Goal: Information Seeking & Learning: Check status

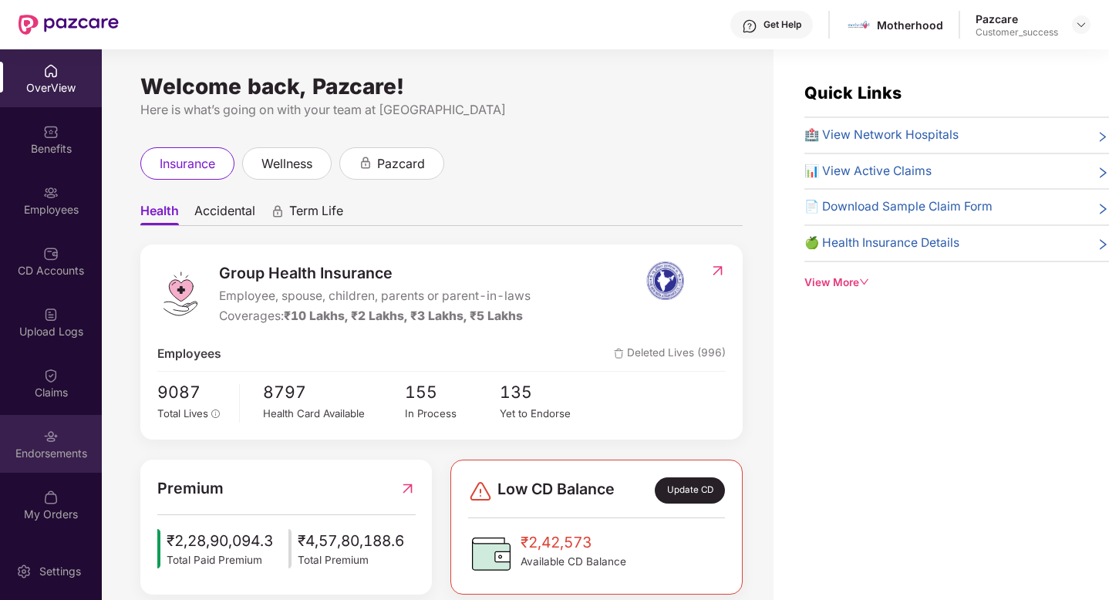
click at [44, 453] on div "Endorsements" at bounding box center [51, 453] width 102 height 15
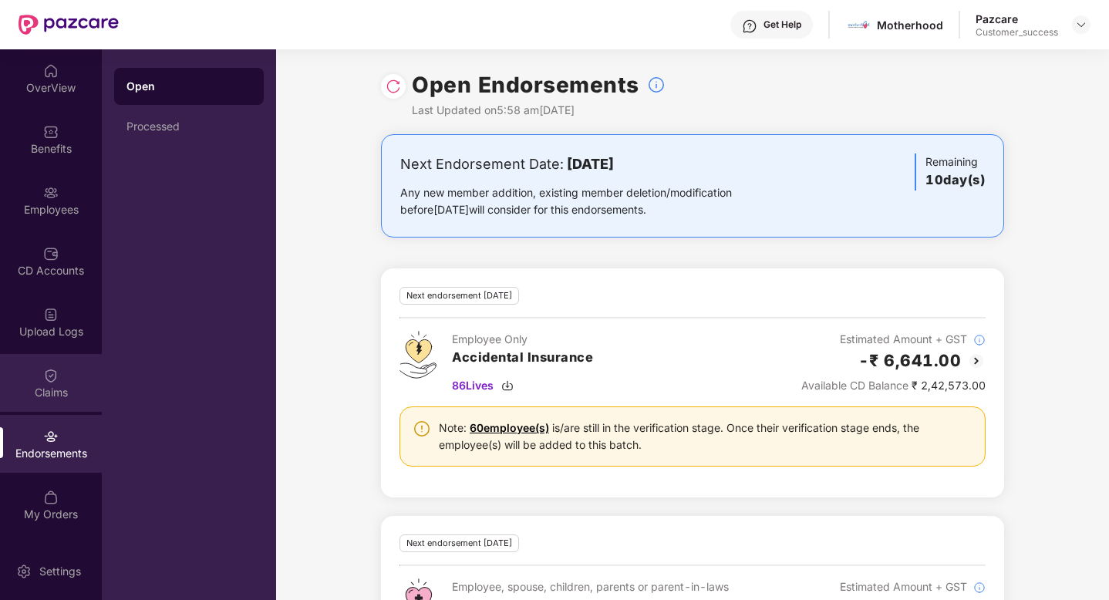
click at [52, 383] on div "Claims" at bounding box center [51, 383] width 102 height 58
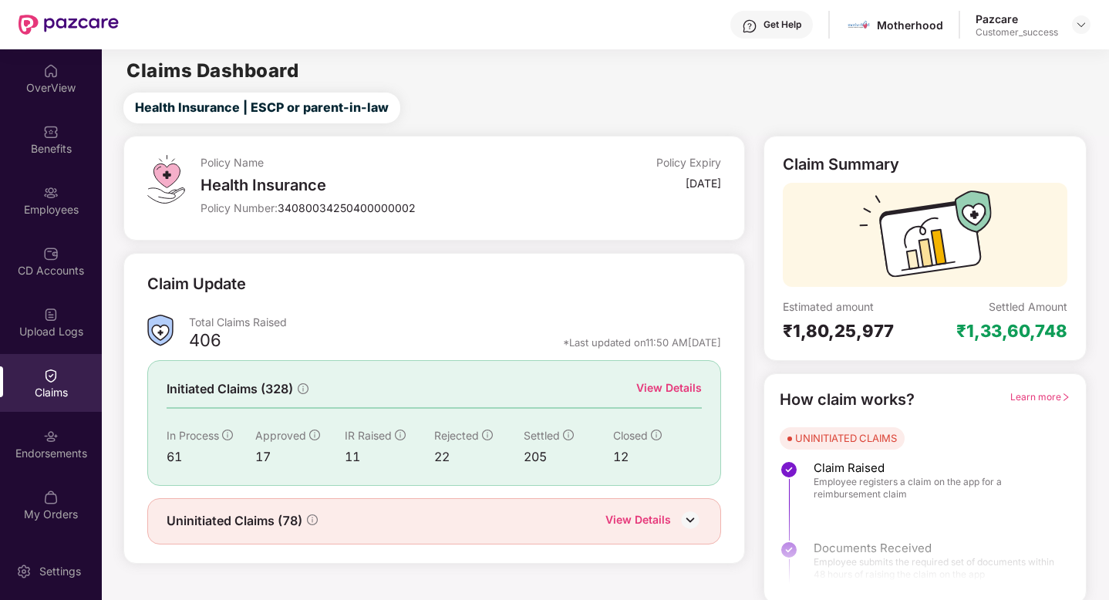
click at [682, 389] on div "View Details" at bounding box center [669, 387] width 66 height 17
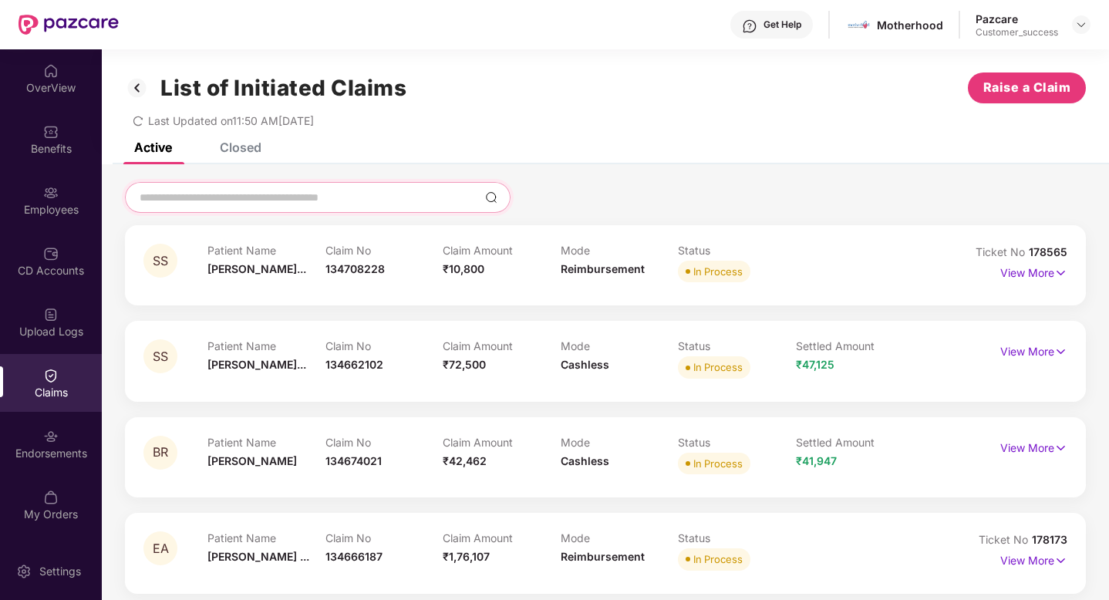
click at [275, 197] on input at bounding box center [308, 198] width 341 height 16
paste input "******"
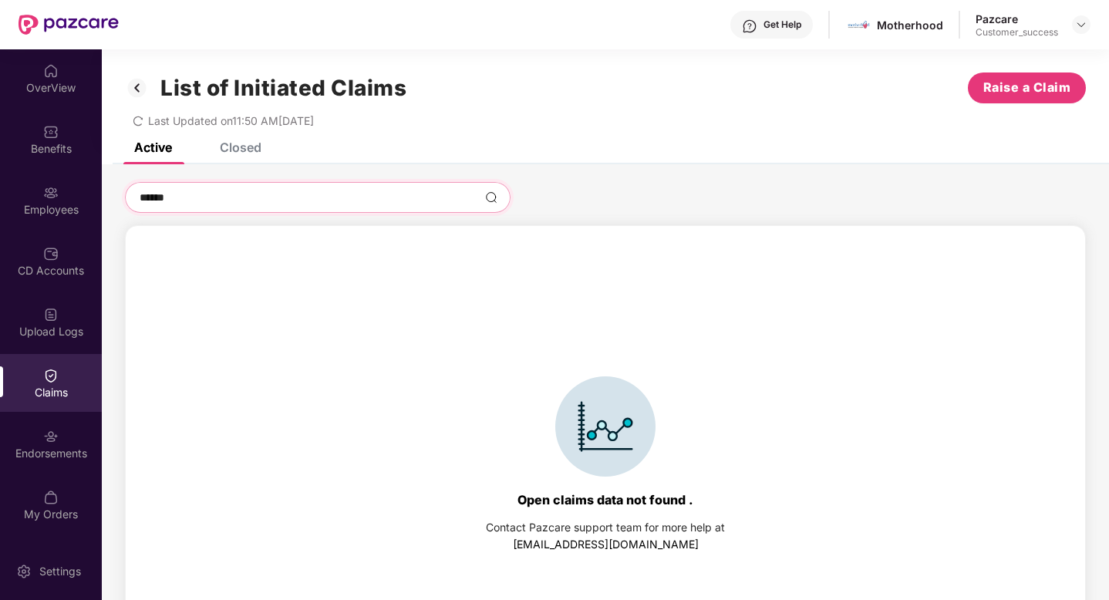
type input "******"
click at [230, 142] on div "Closed" at bounding box center [241, 147] width 42 height 15
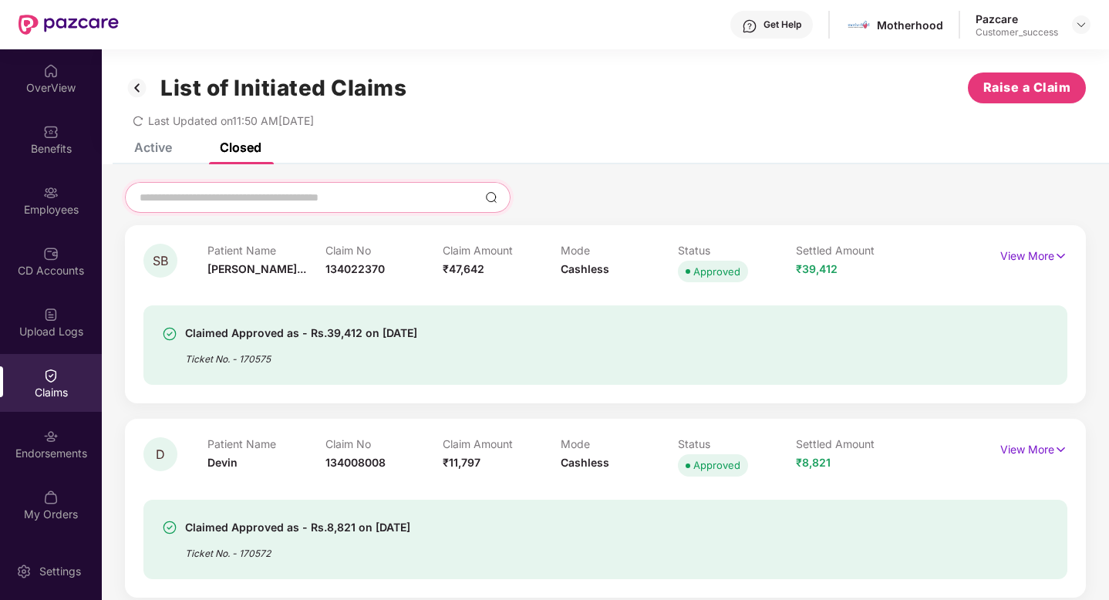
click at [208, 191] on input at bounding box center [308, 198] width 341 height 16
paste input "******"
type input "******"
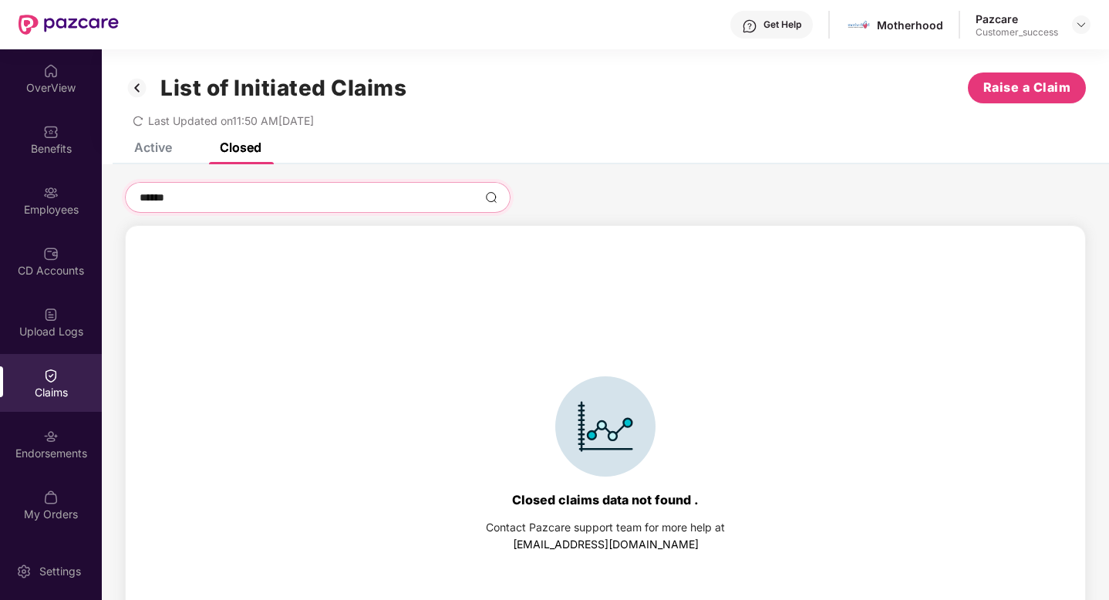
type input "******"
click at [132, 148] on div "Active" at bounding box center [141, 147] width 61 height 15
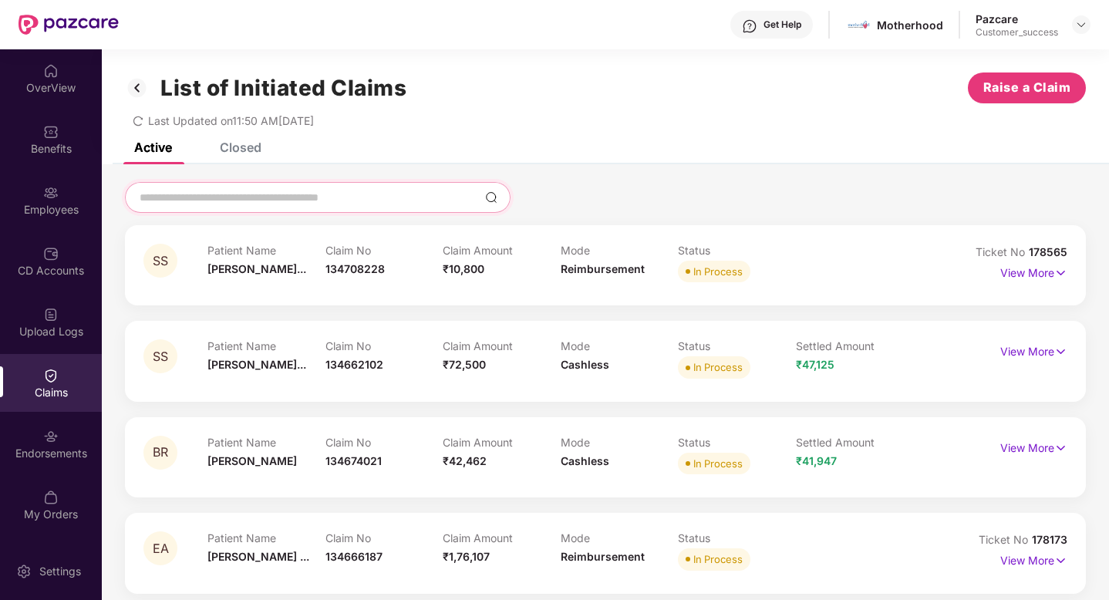
click at [197, 200] on input at bounding box center [308, 198] width 341 height 16
paste input "******"
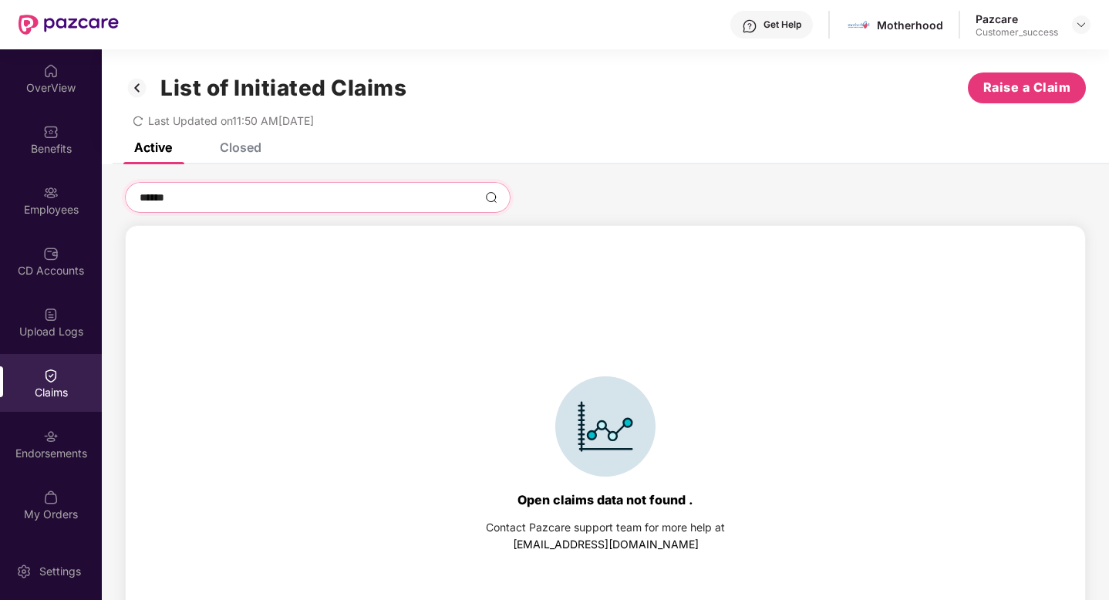
click at [184, 191] on input "******" at bounding box center [308, 198] width 341 height 16
type input "******"
click at [225, 149] on div "Closed" at bounding box center [241, 147] width 42 height 15
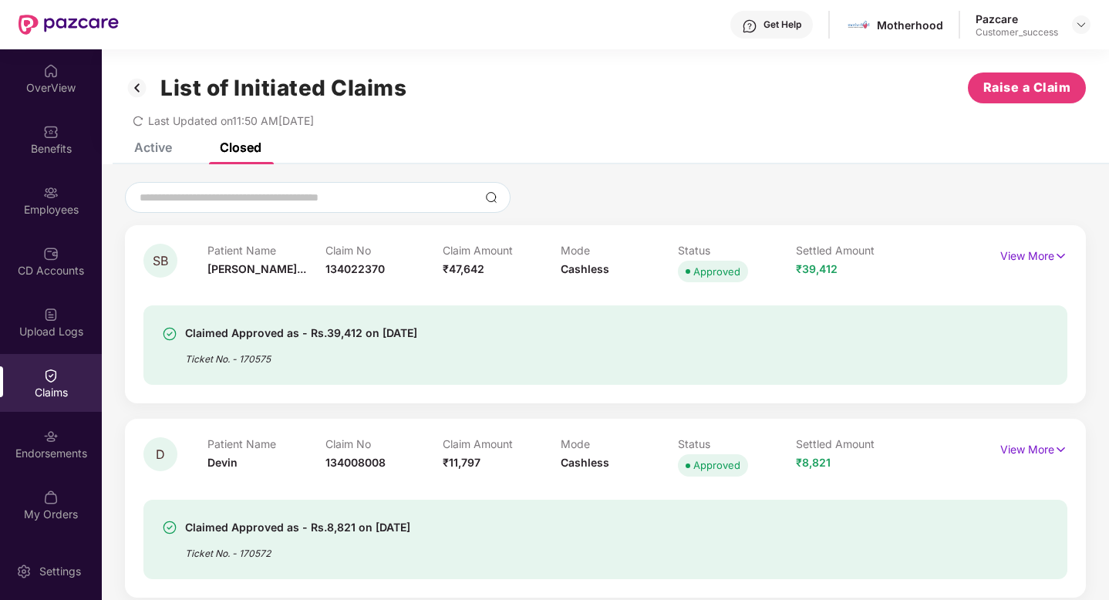
click at [215, 188] on div at bounding box center [318, 197] width 386 height 31
click at [215, 190] on input at bounding box center [308, 198] width 341 height 16
paste input "******"
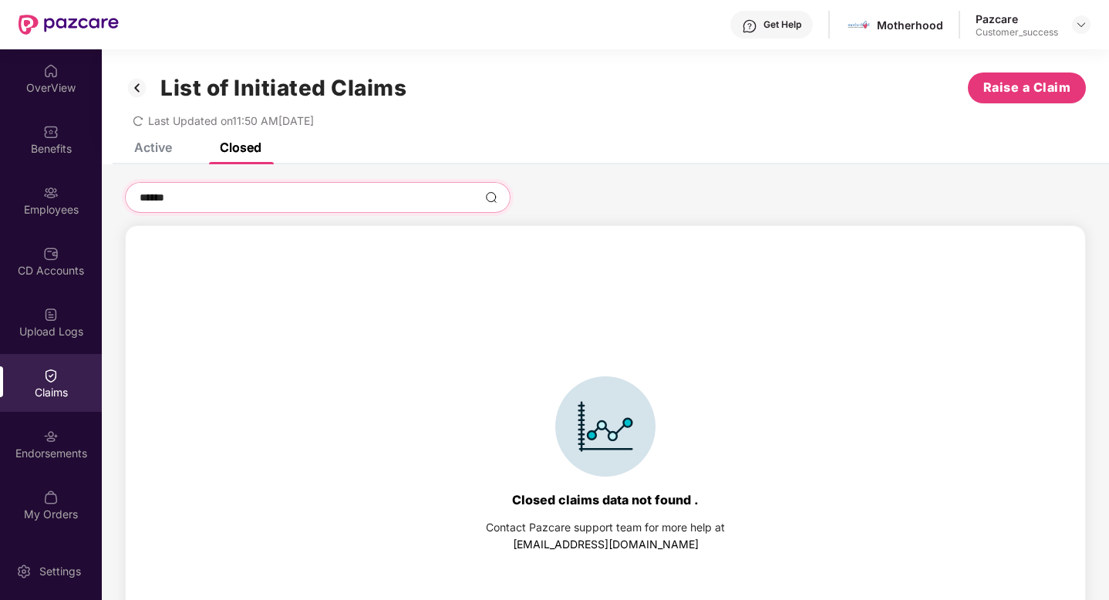
type input "******"
click at [59, 378] on div "Claims" at bounding box center [51, 383] width 102 height 58
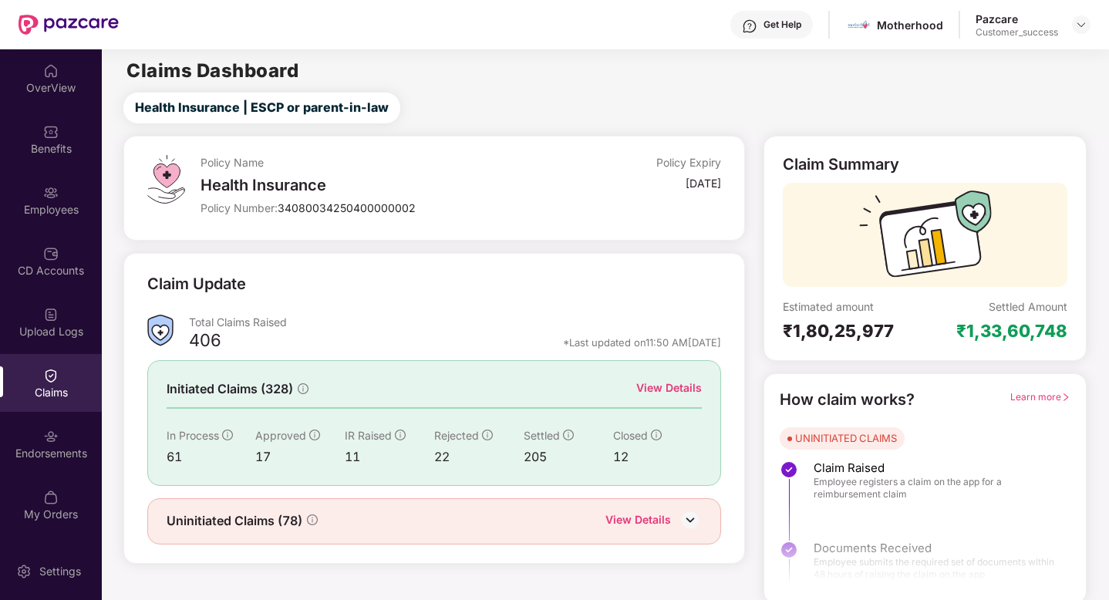
click at [646, 514] on div "View Details" at bounding box center [638, 521] width 66 height 20
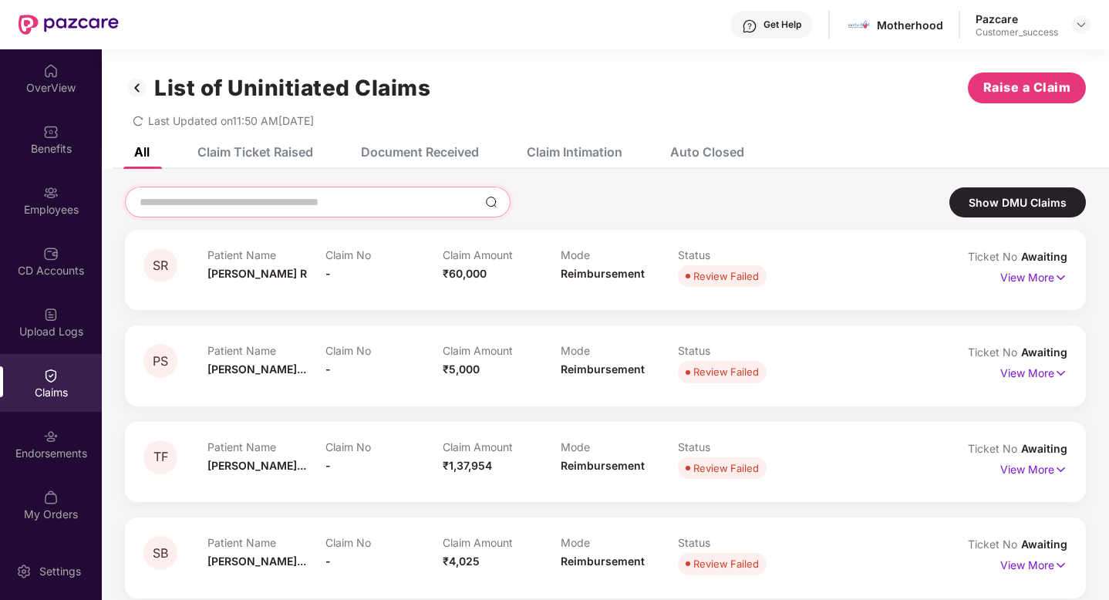
click at [243, 207] on input at bounding box center [308, 202] width 341 height 16
paste input "******"
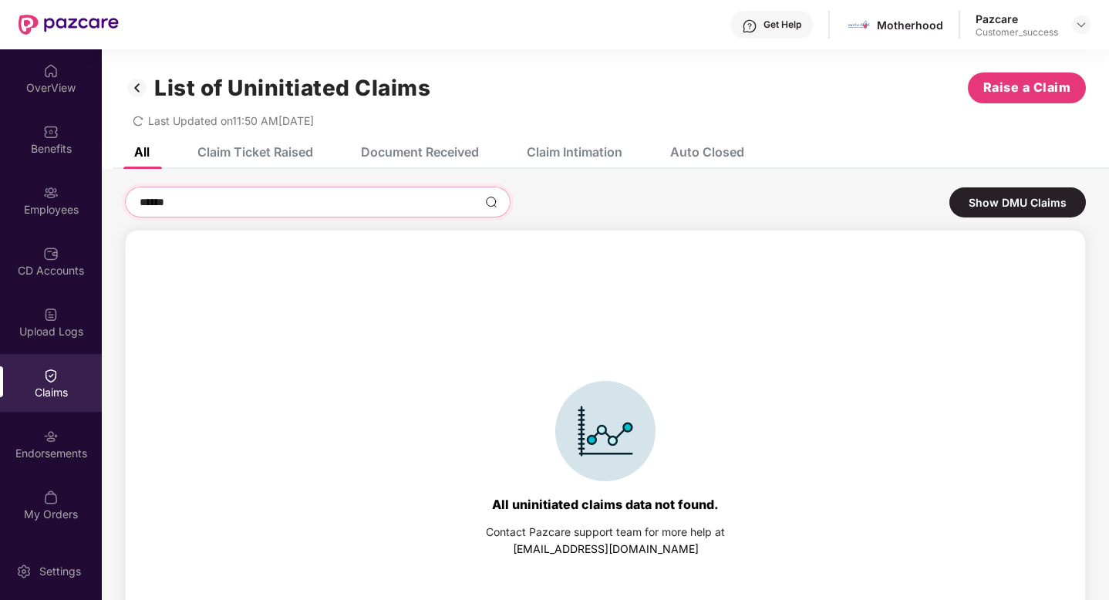
type input "******"
click at [727, 151] on div "Auto Closed" at bounding box center [707, 151] width 74 height 15
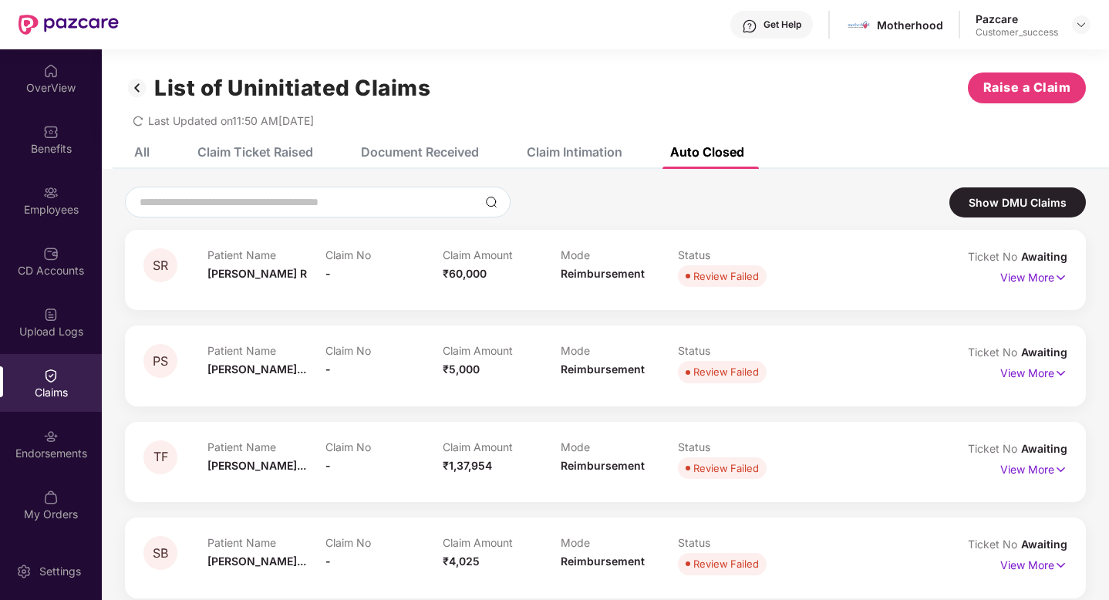
click at [590, 144] on div "Claim Intimation" at bounding box center [575, 151] width 96 height 15
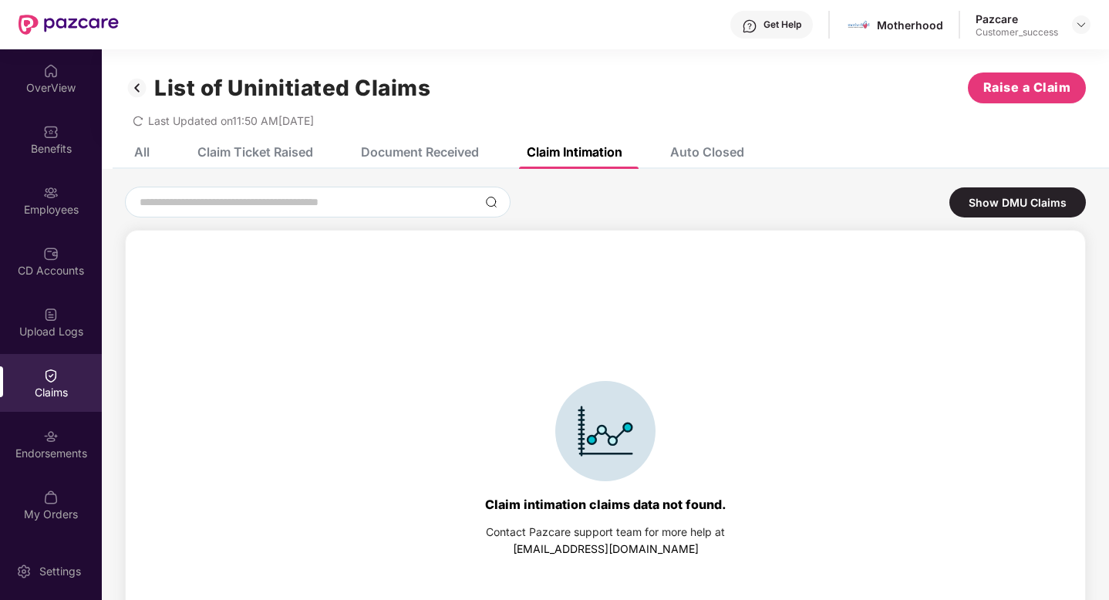
click at [373, 158] on div "Document Received" at bounding box center [420, 151] width 118 height 15
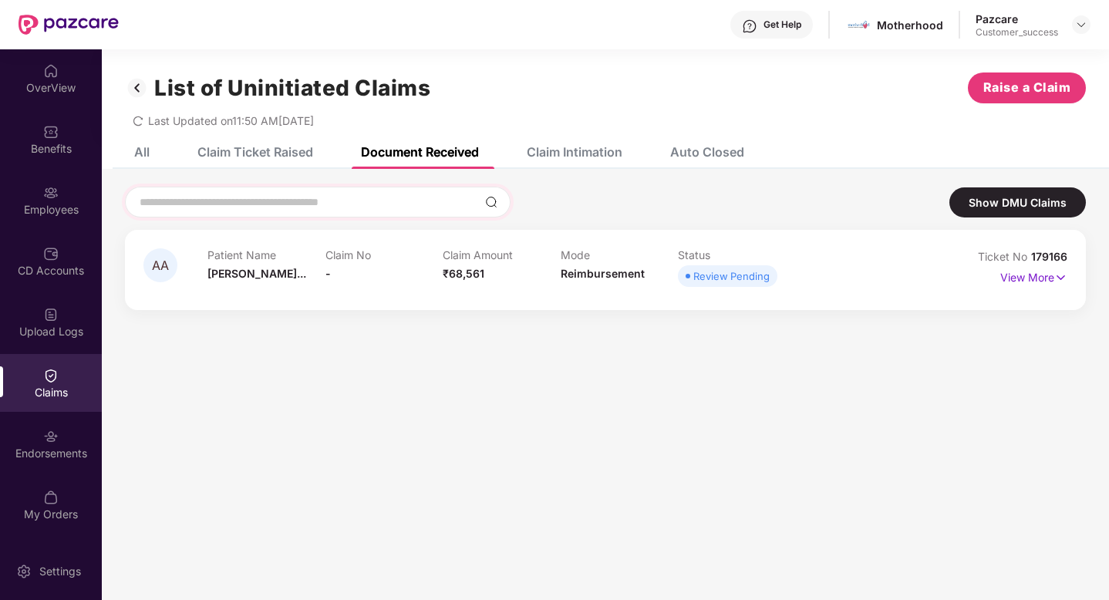
click at [332, 192] on div at bounding box center [318, 202] width 386 height 31
click at [312, 202] on input at bounding box center [308, 202] width 341 height 16
paste input "******"
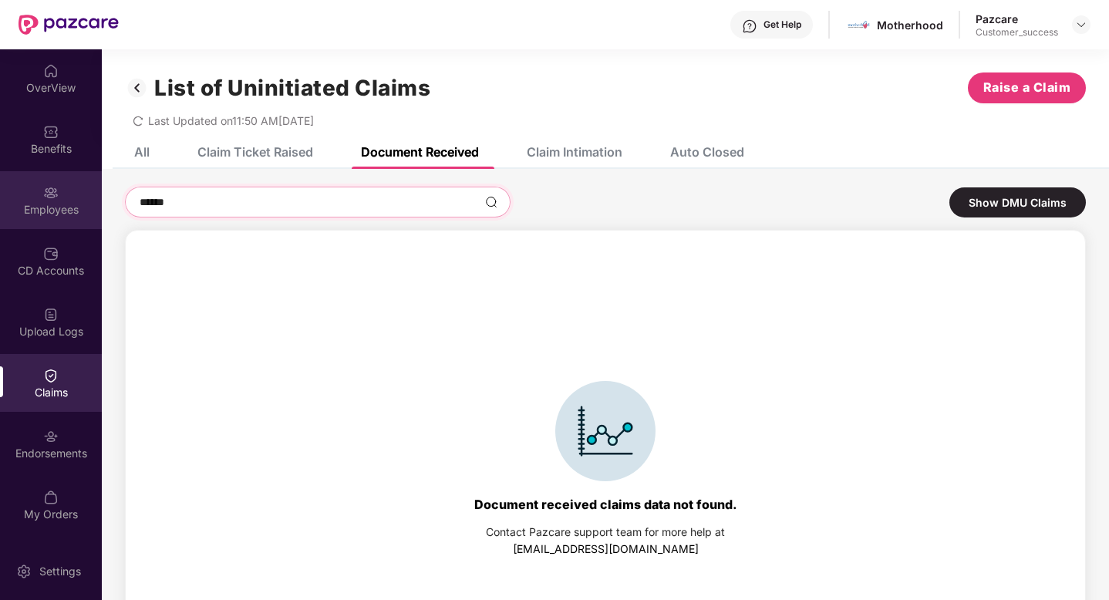
type input "******"
click at [45, 197] on img at bounding box center [50, 192] width 15 height 15
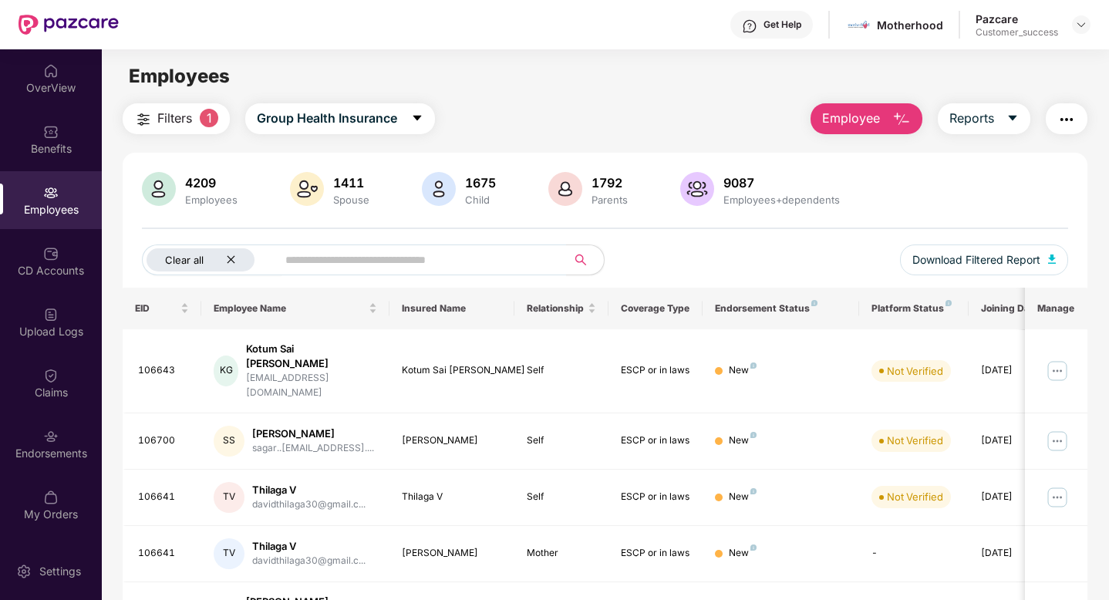
click at [231, 260] on icon "close" at bounding box center [231, 259] width 10 height 10
click at [248, 261] on input "text" at bounding box center [377, 259] width 277 height 23
paste input "******"
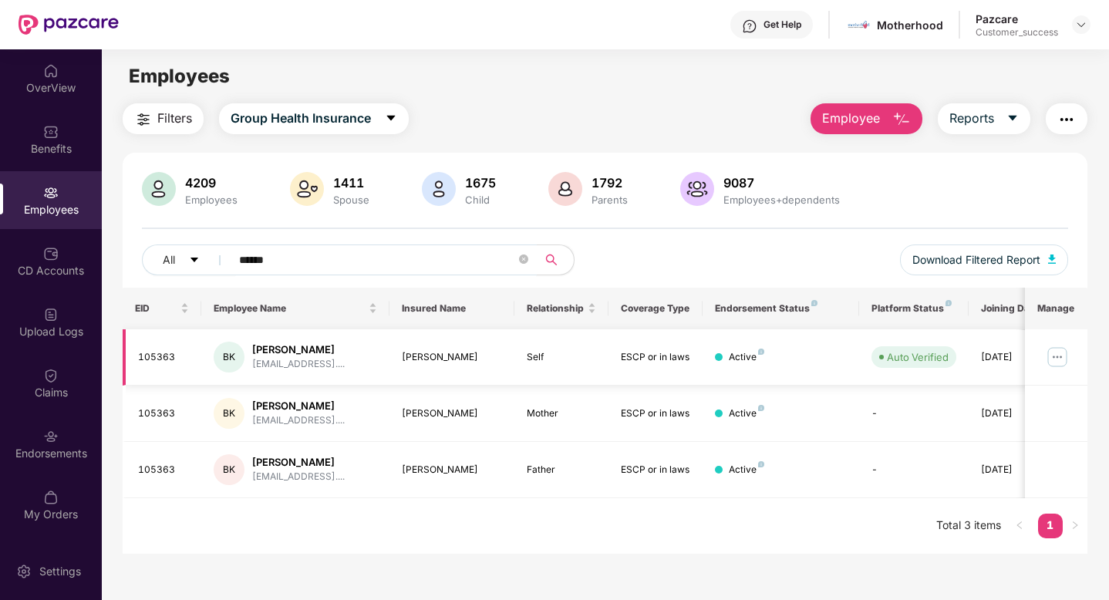
type input "******"
click at [1064, 359] on img at bounding box center [1057, 357] width 25 height 25
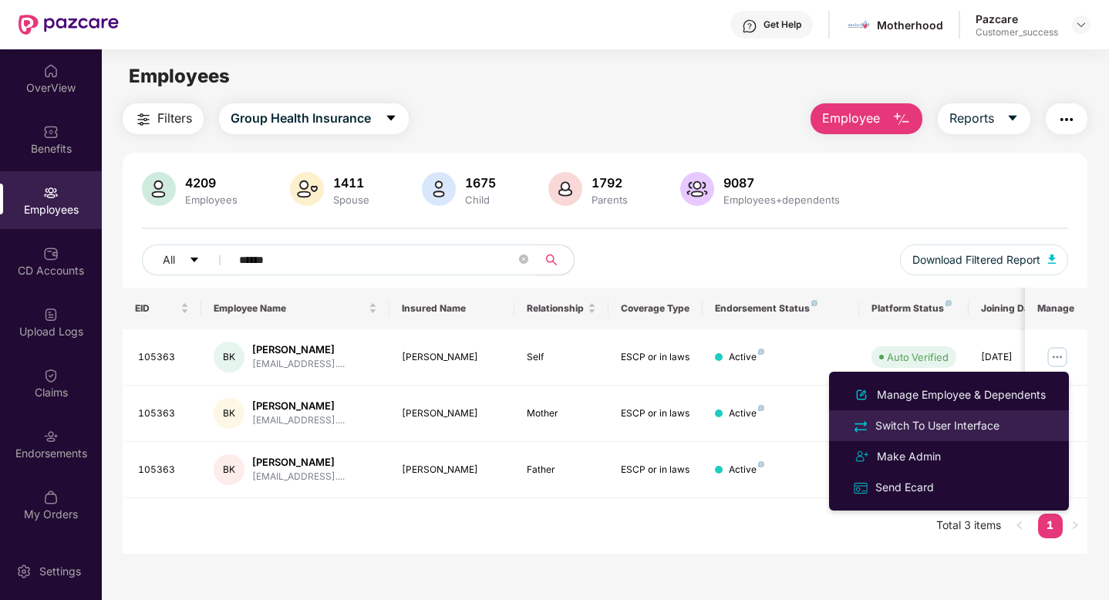
click at [923, 419] on div "Switch To User Interface" at bounding box center [937, 425] width 130 height 17
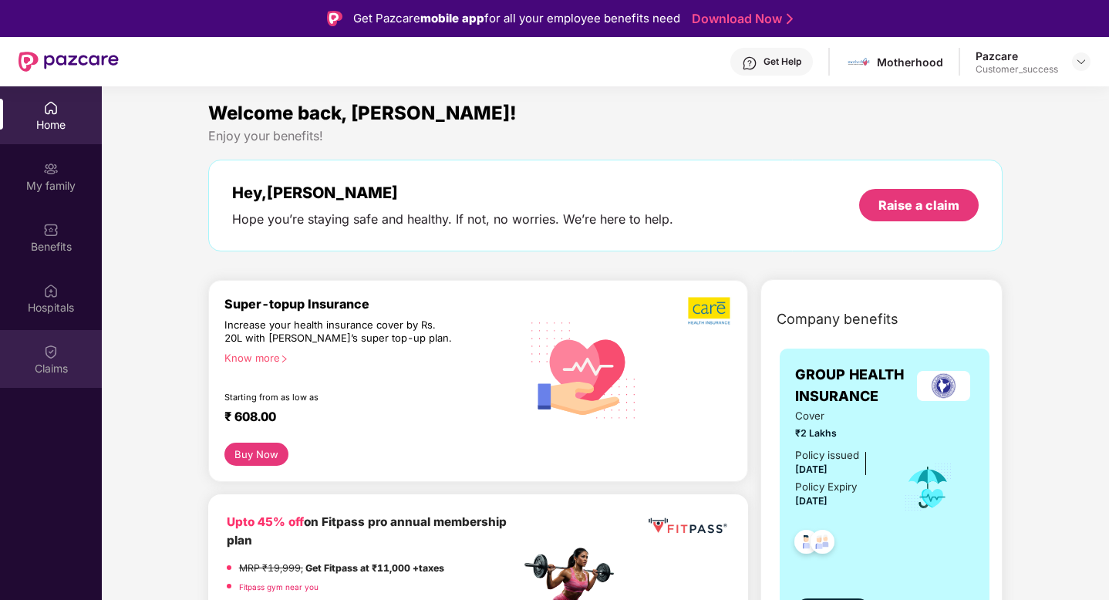
click at [63, 365] on div "Claims" at bounding box center [51, 368] width 102 height 15
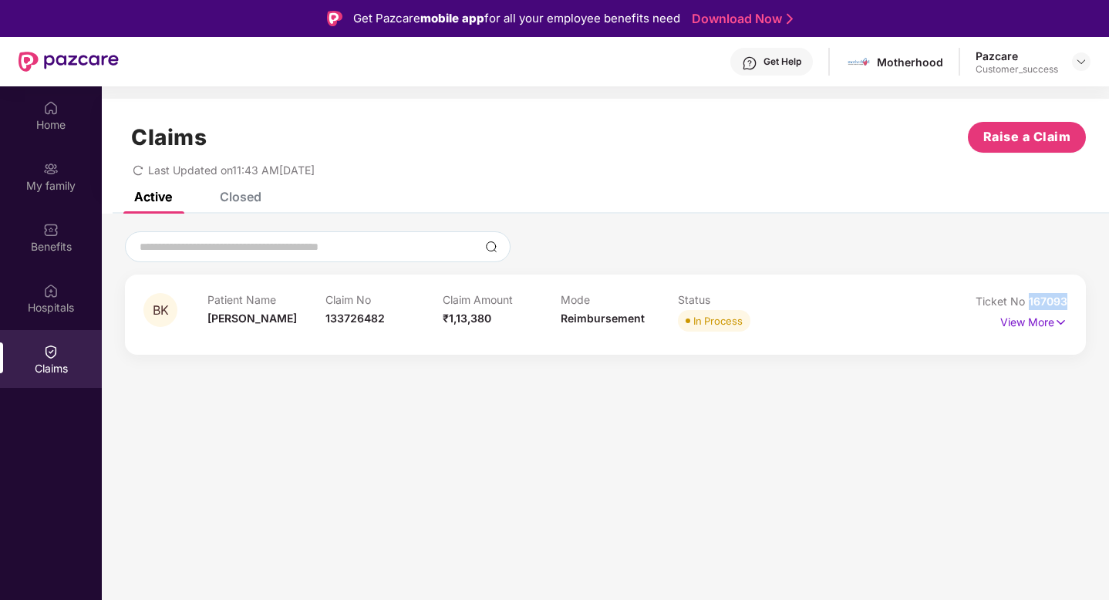
drag, startPoint x: 1030, startPoint y: 302, endPoint x: 1069, endPoint y: 302, distance: 39.3
click at [1069, 302] on div "BK Patient Name [PERSON_NAME] Claim No 133726482 Claim Amount ₹1,13,380 Mode Re…" at bounding box center [605, 314] width 961 height 80
copy span "167093"
click at [231, 204] on div "Closed" at bounding box center [229, 197] width 65 height 34
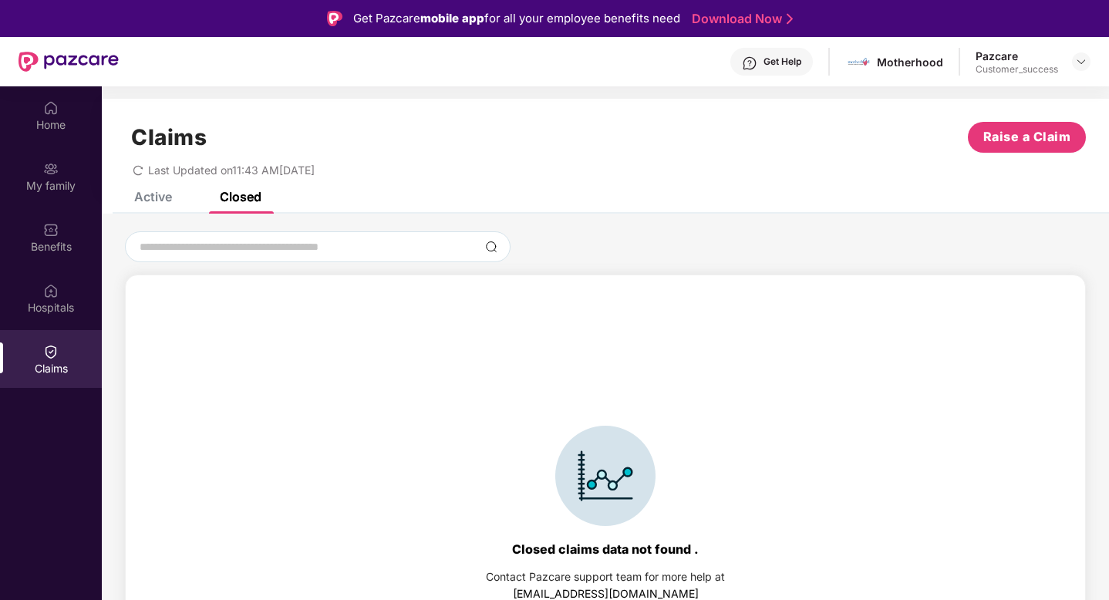
click at [164, 201] on div "Active" at bounding box center [153, 196] width 38 height 15
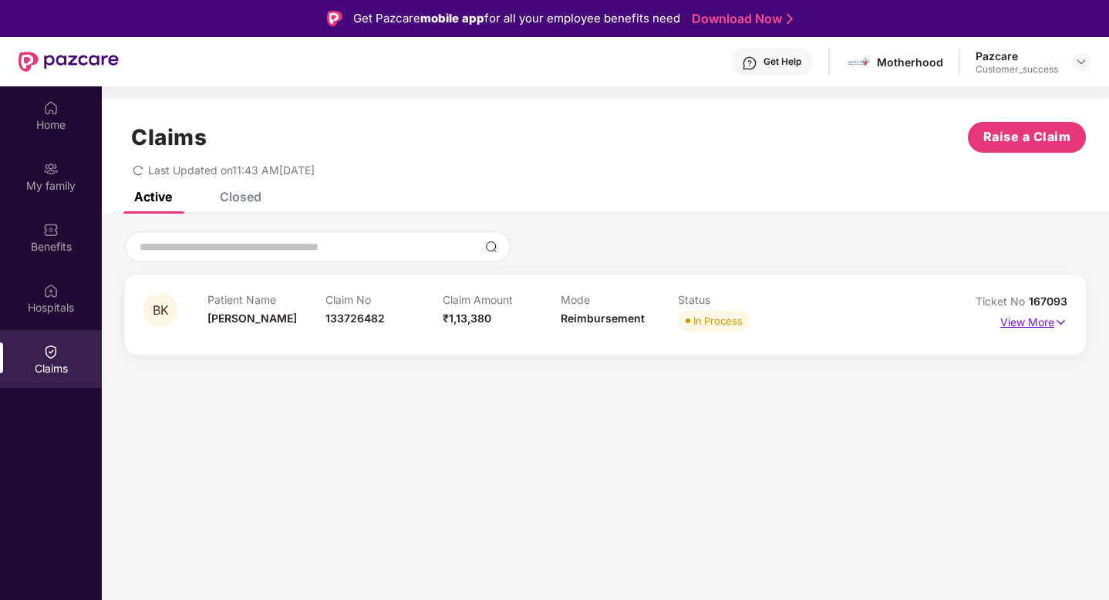
click at [1019, 328] on p "View More" at bounding box center [1033, 320] width 67 height 21
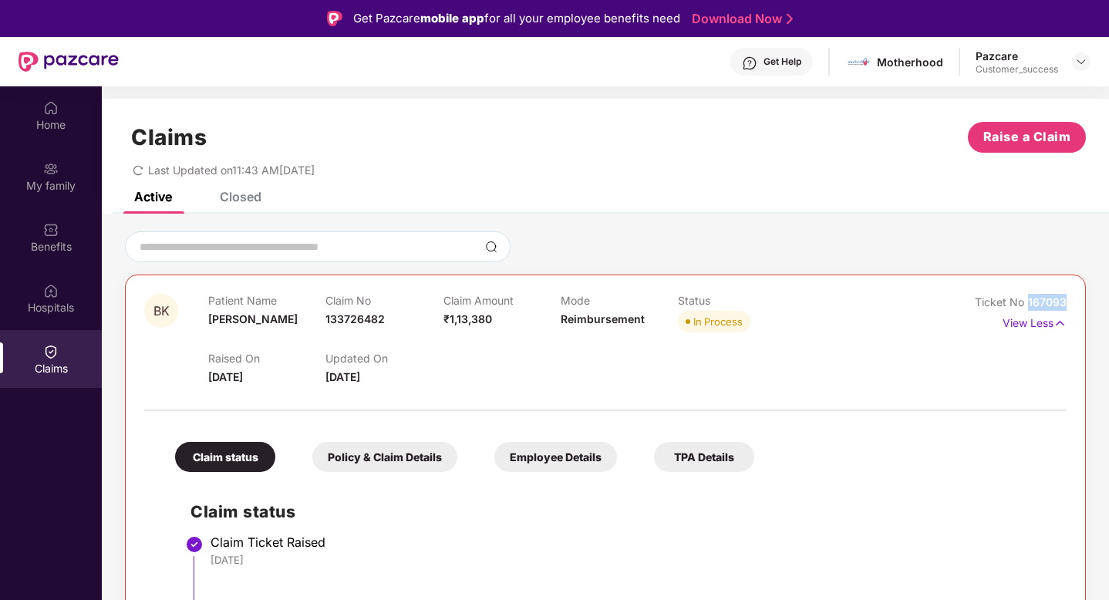
drag, startPoint x: 1028, startPoint y: 301, endPoint x: 1095, endPoint y: 301, distance: 67.1
copy span "167093"
click at [1078, 63] on img at bounding box center [1081, 62] width 12 height 12
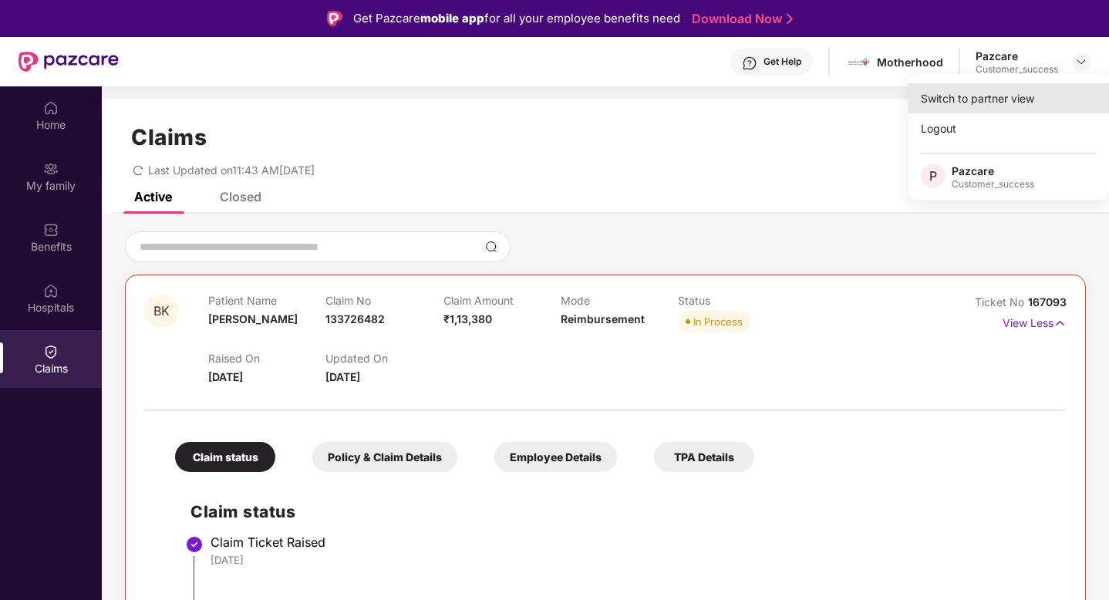
click at [987, 88] on div "Switch to partner view" at bounding box center [1008, 98] width 200 height 30
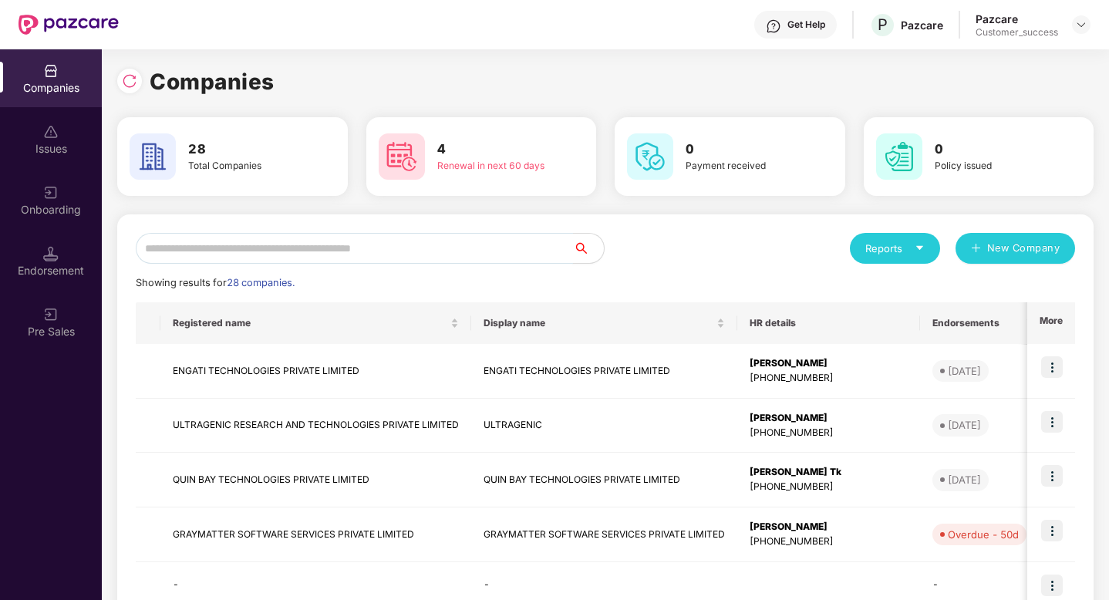
click at [436, 257] on input "text" at bounding box center [354, 248] width 437 height 31
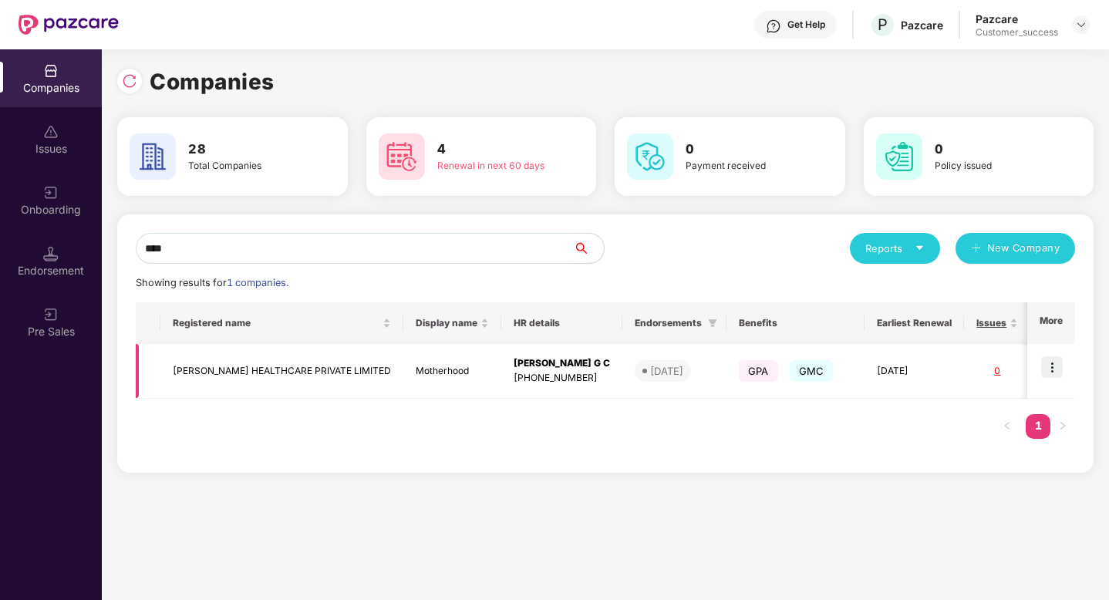
type input "****"
click at [1047, 369] on img at bounding box center [1052, 367] width 22 height 22
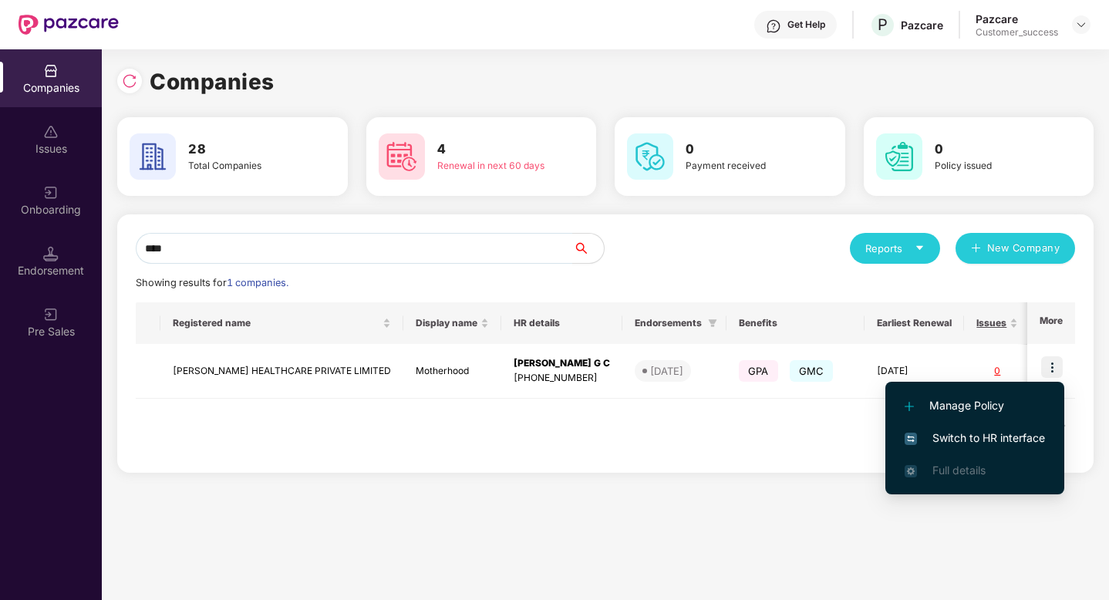
click at [979, 434] on span "Switch to HR interface" at bounding box center [974, 437] width 140 height 17
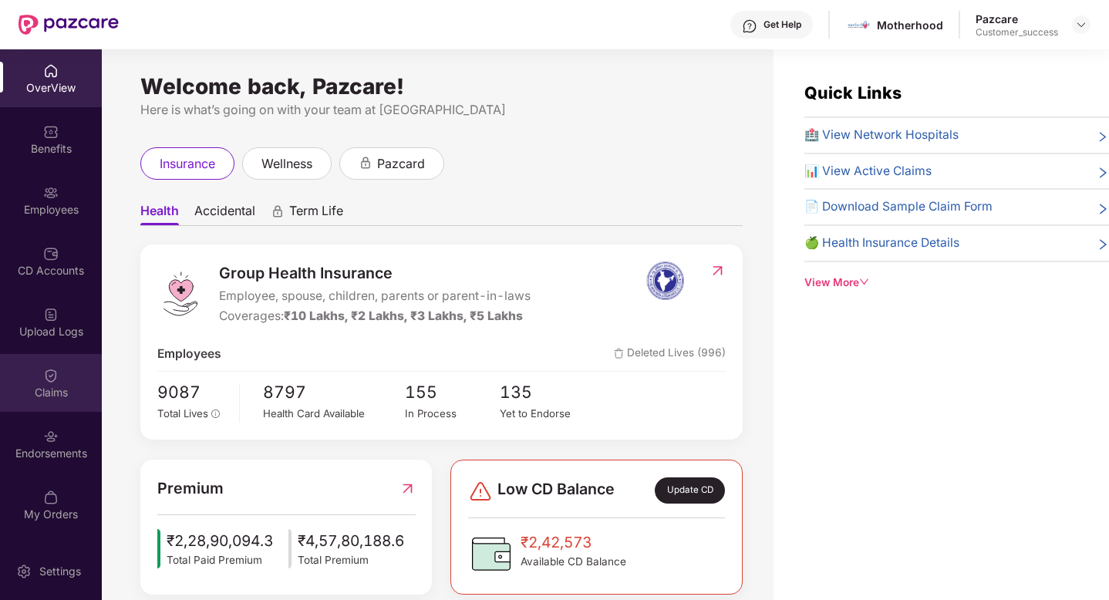
click at [44, 375] on img at bounding box center [50, 375] width 15 height 15
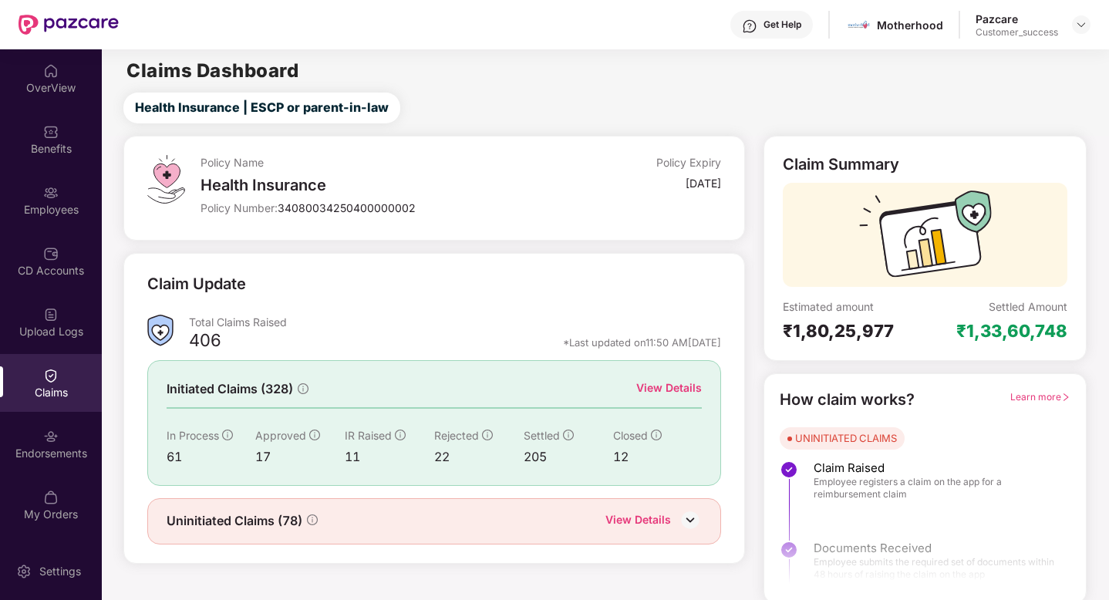
click at [654, 388] on div "View Details" at bounding box center [669, 387] width 66 height 17
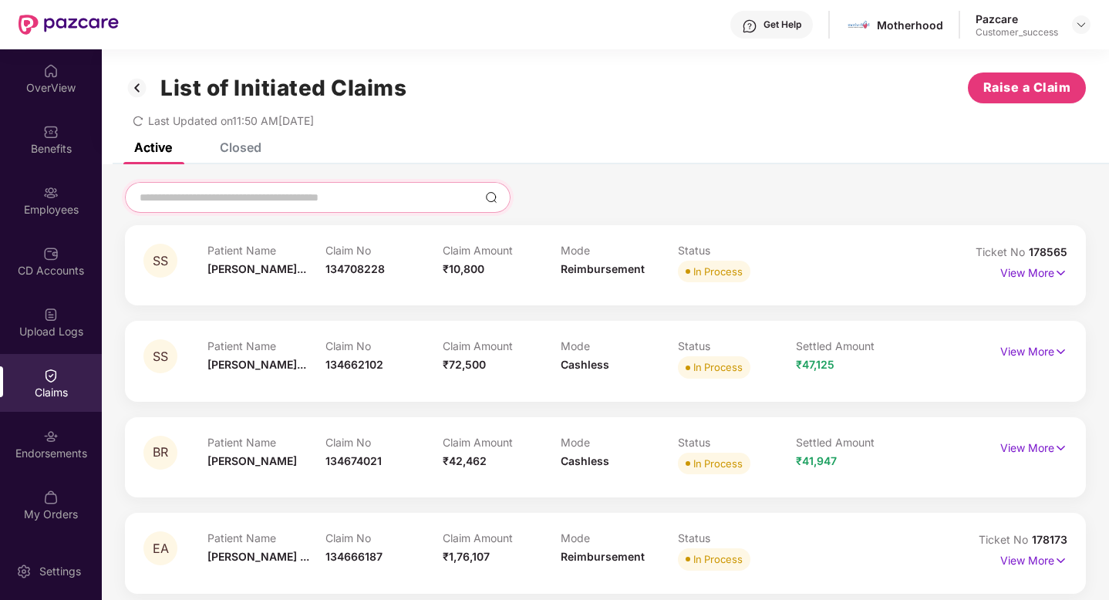
click at [258, 204] on input at bounding box center [308, 198] width 341 height 16
paste input "******"
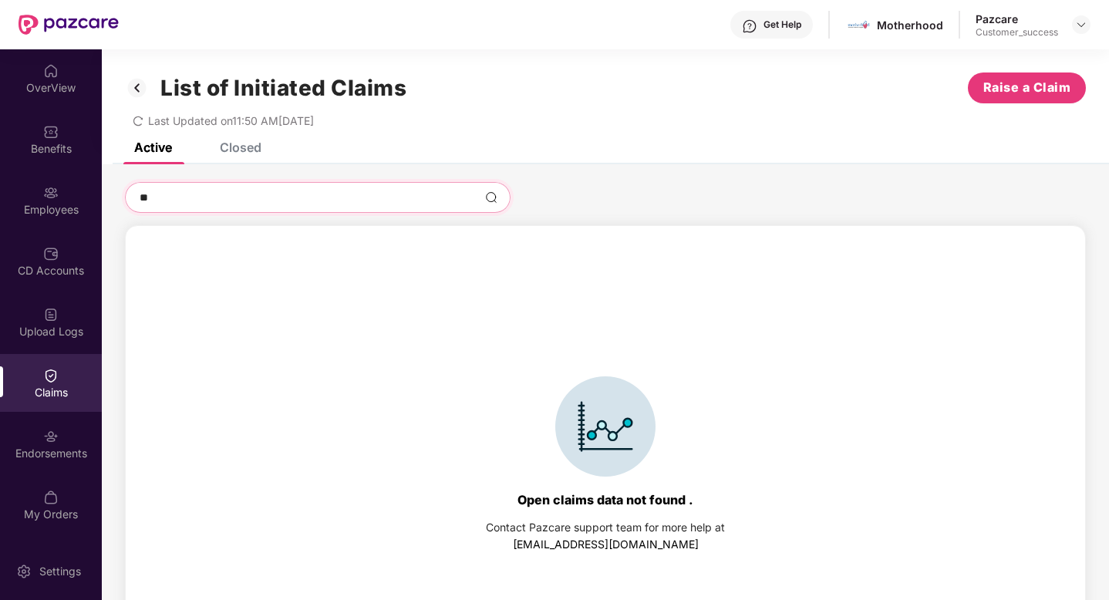
type input "*"
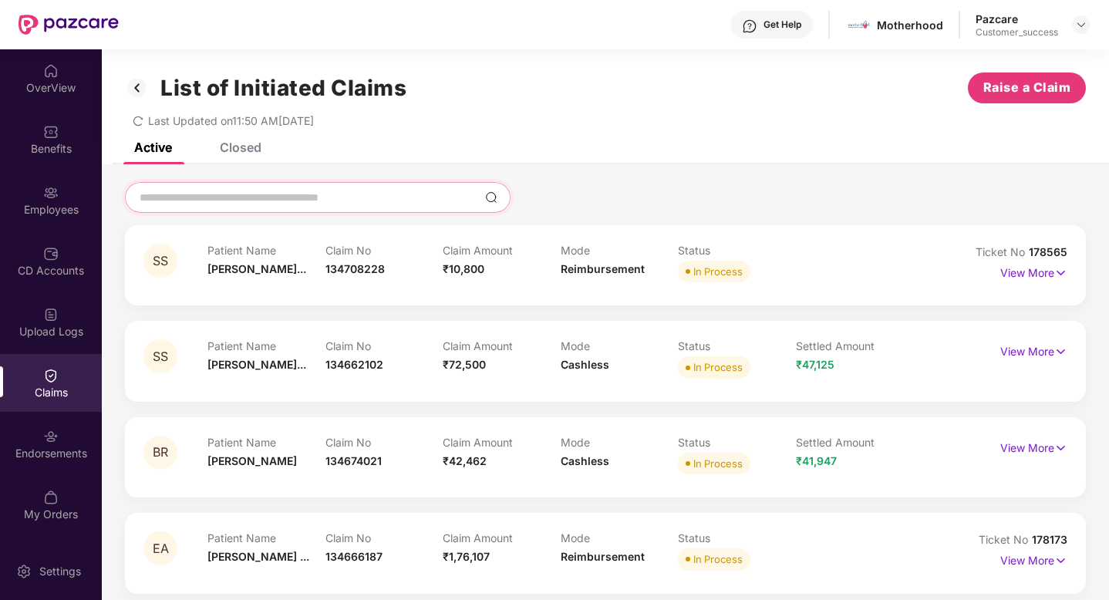
click at [394, 205] on input at bounding box center [308, 198] width 341 height 16
paste input "*********"
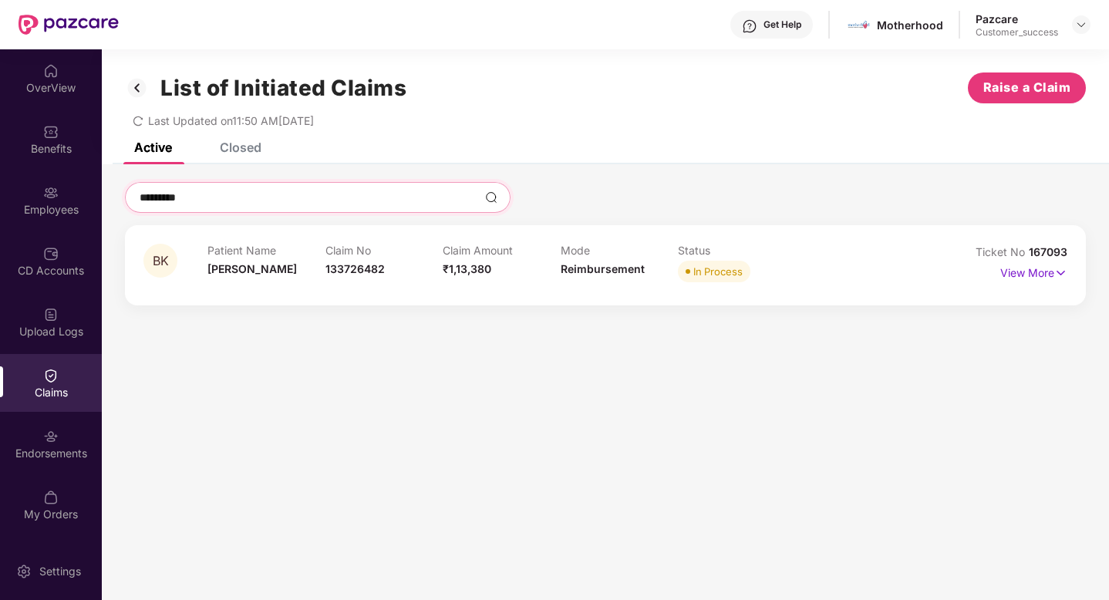
type input "*********"
click at [230, 143] on div "Closed" at bounding box center [241, 147] width 42 height 15
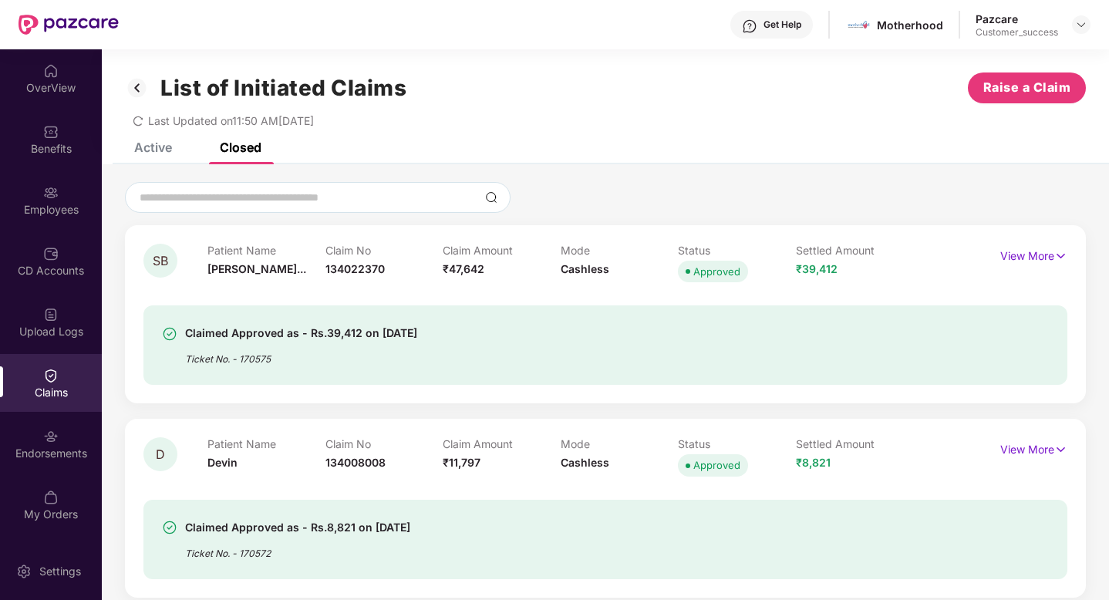
click at [153, 145] on div "Active" at bounding box center [153, 147] width 38 height 15
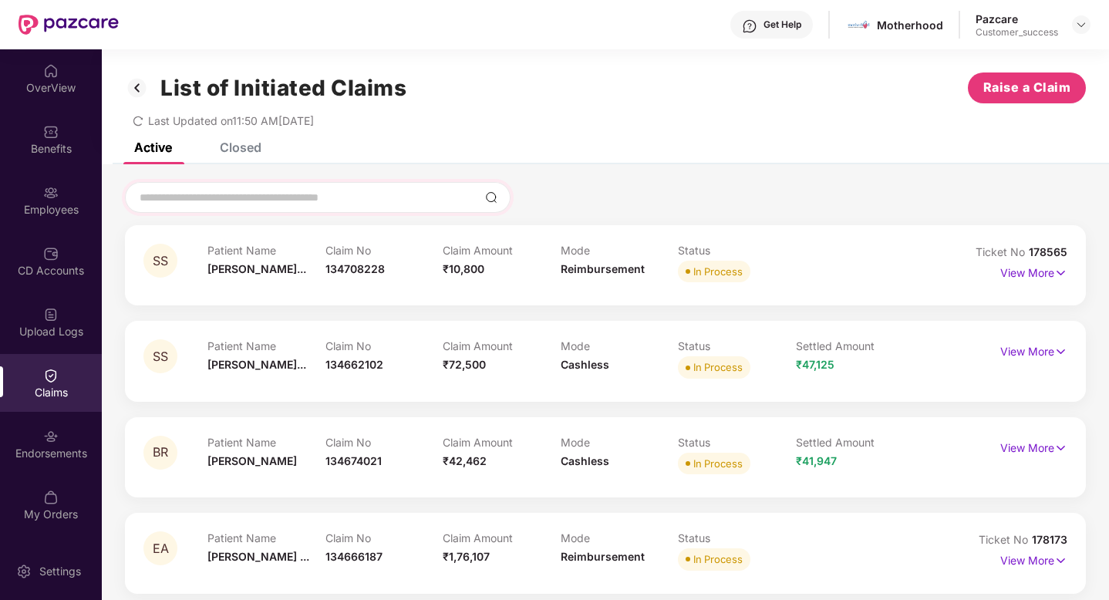
click at [184, 186] on div at bounding box center [318, 197] width 386 height 31
click at [185, 201] on input at bounding box center [308, 198] width 341 height 16
paste input "*********"
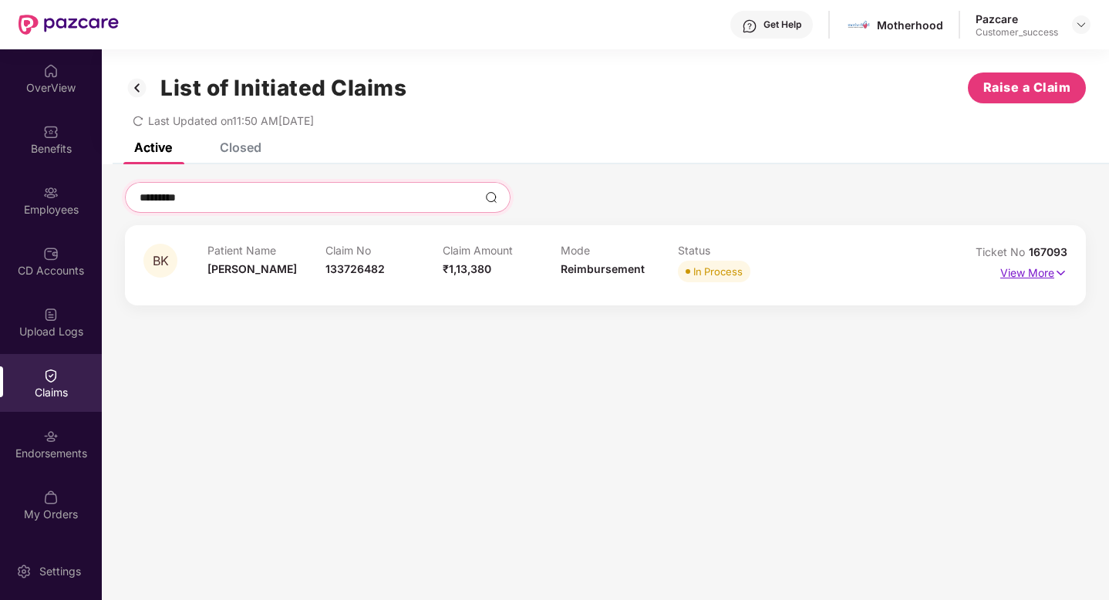
type input "*********"
click at [1014, 277] on p "View More" at bounding box center [1033, 271] width 67 height 21
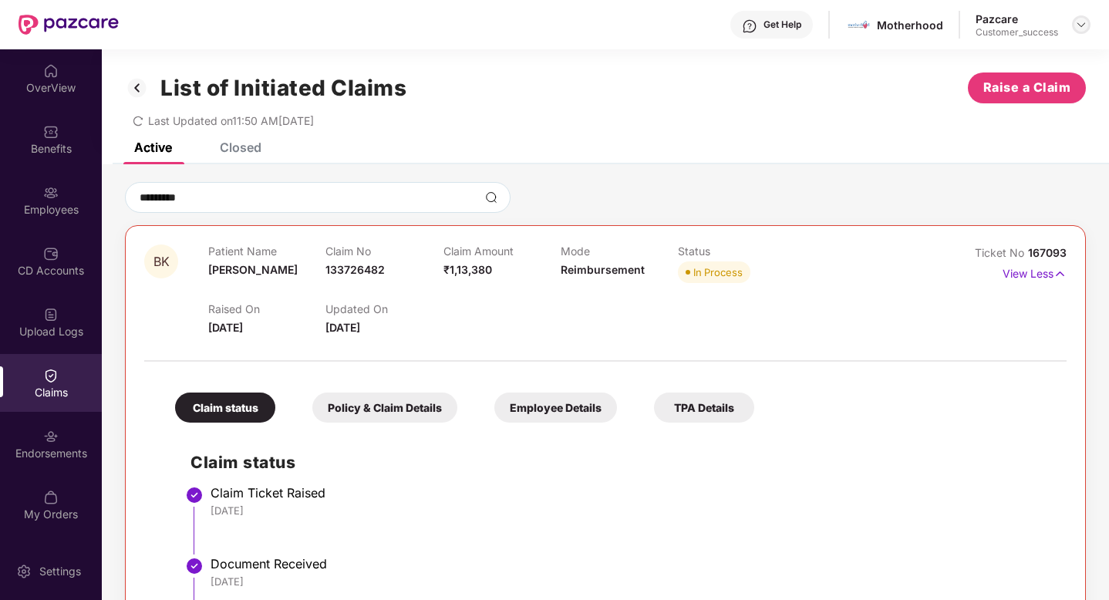
click at [1084, 24] on img at bounding box center [1081, 25] width 12 height 12
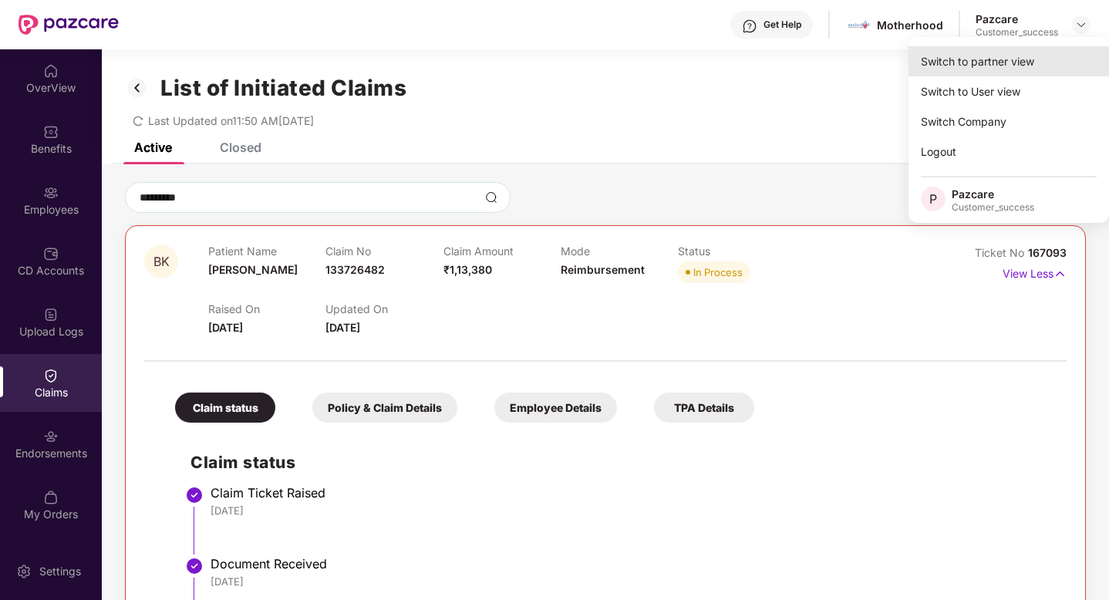
click at [1005, 59] on div "Switch to partner view" at bounding box center [1008, 61] width 200 height 30
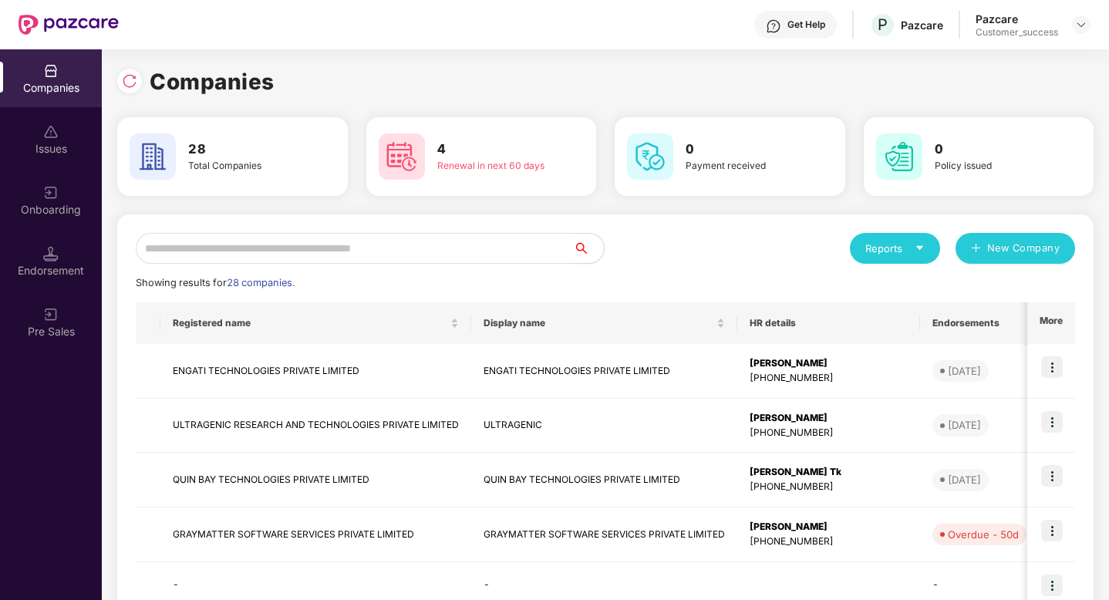
click at [184, 251] on input "text" at bounding box center [354, 248] width 437 height 31
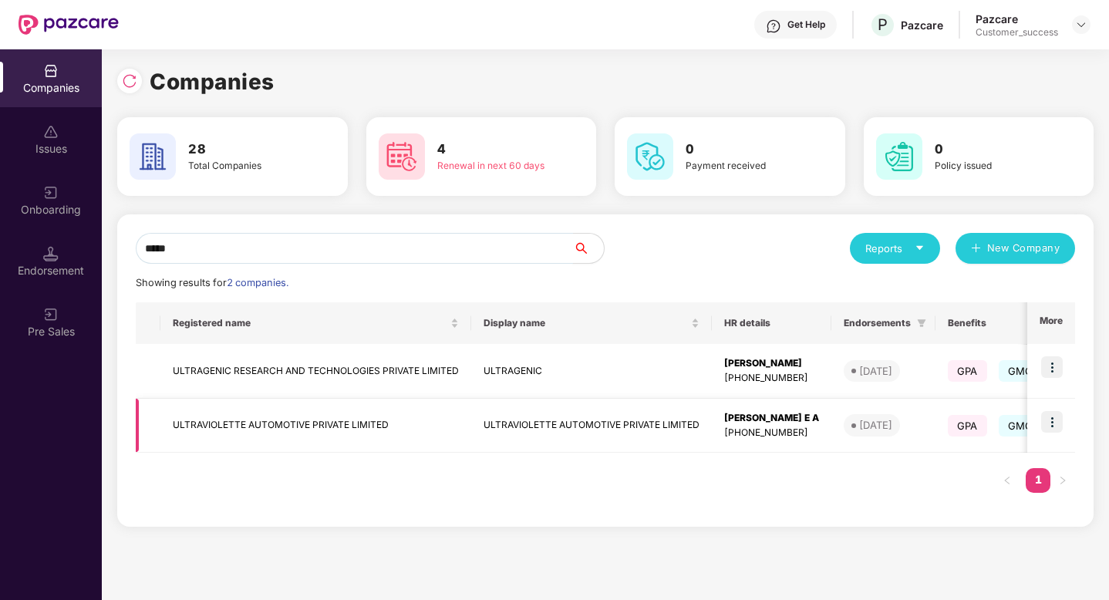
type input "*****"
click at [1054, 426] on img at bounding box center [1052, 422] width 22 height 22
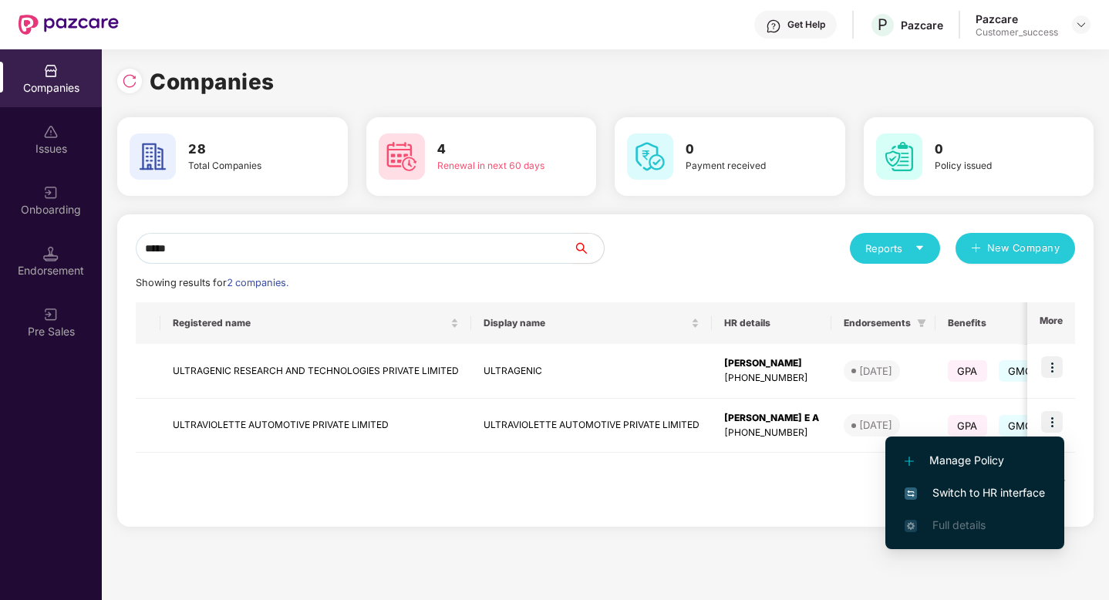
click at [965, 496] on span "Switch to HR interface" at bounding box center [974, 492] width 140 height 17
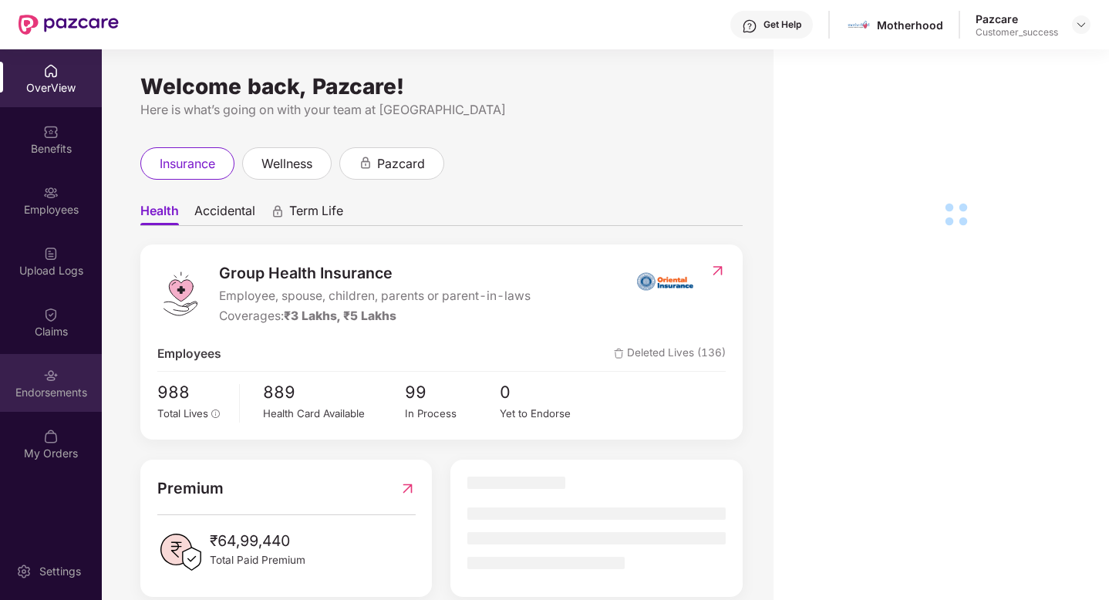
click at [39, 377] on div "Endorsements" at bounding box center [51, 383] width 102 height 58
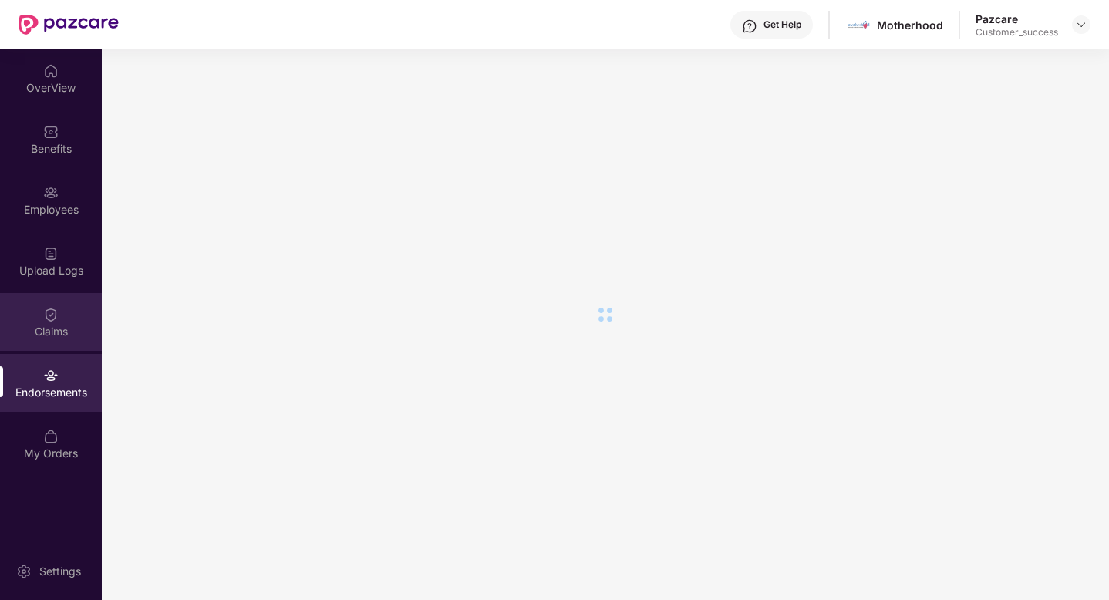
click at [35, 315] on div "Claims" at bounding box center [51, 322] width 102 height 58
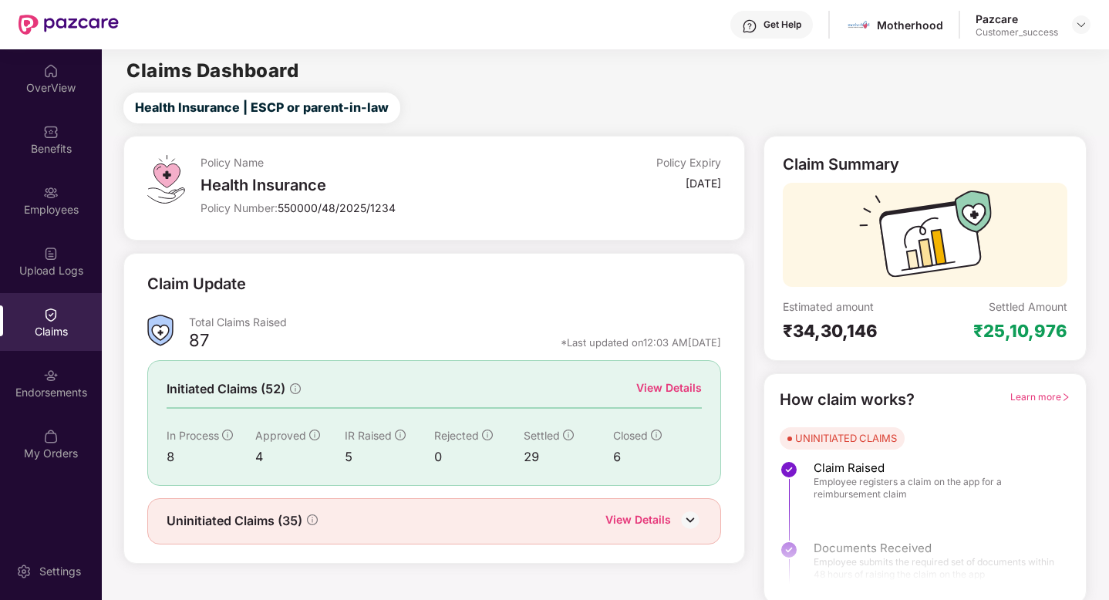
click at [679, 384] on div "View Details" at bounding box center [669, 387] width 66 height 17
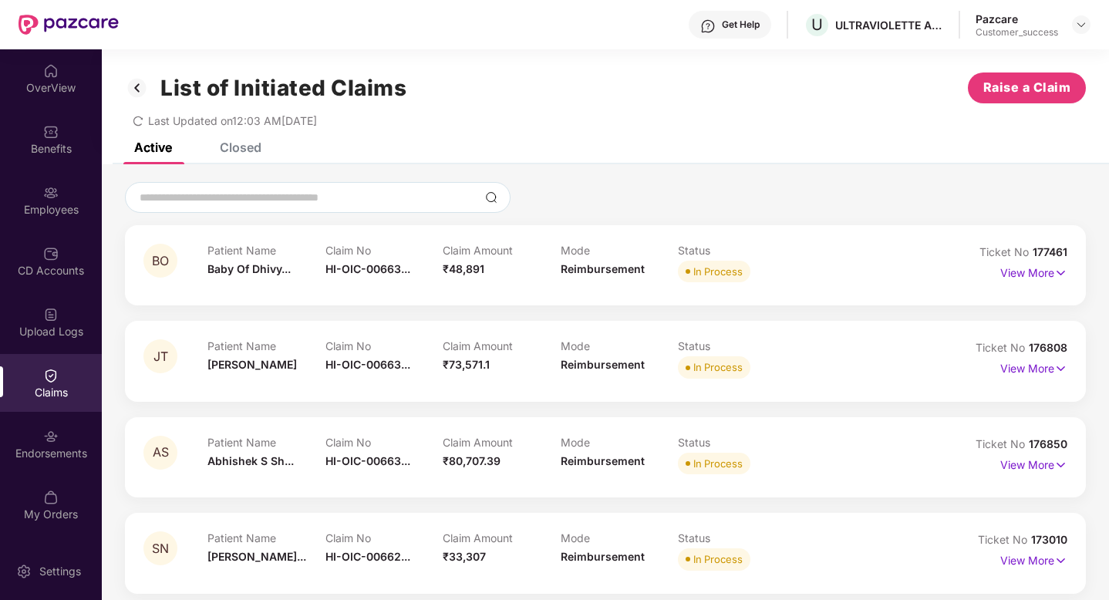
click at [238, 150] on div "Closed" at bounding box center [241, 147] width 42 height 15
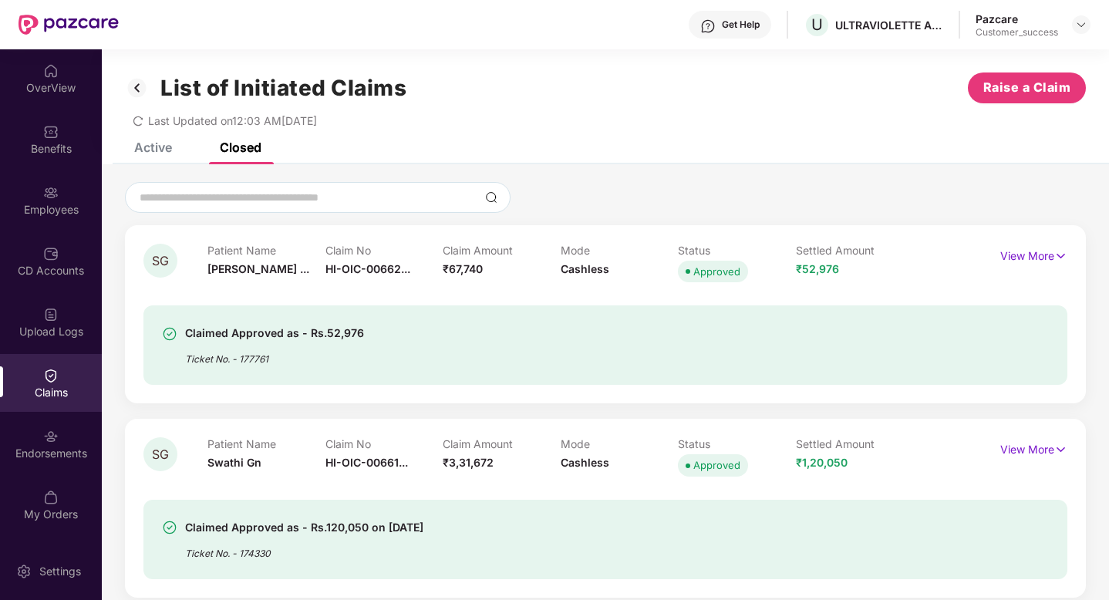
click at [156, 142] on div "List of Initiated Claims Raise a Claim Last Updated on 12:03 AM[DATE]" at bounding box center [605, 95] width 1007 height 93
click at [145, 144] on div "Active" at bounding box center [153, 147] width 38 height 15
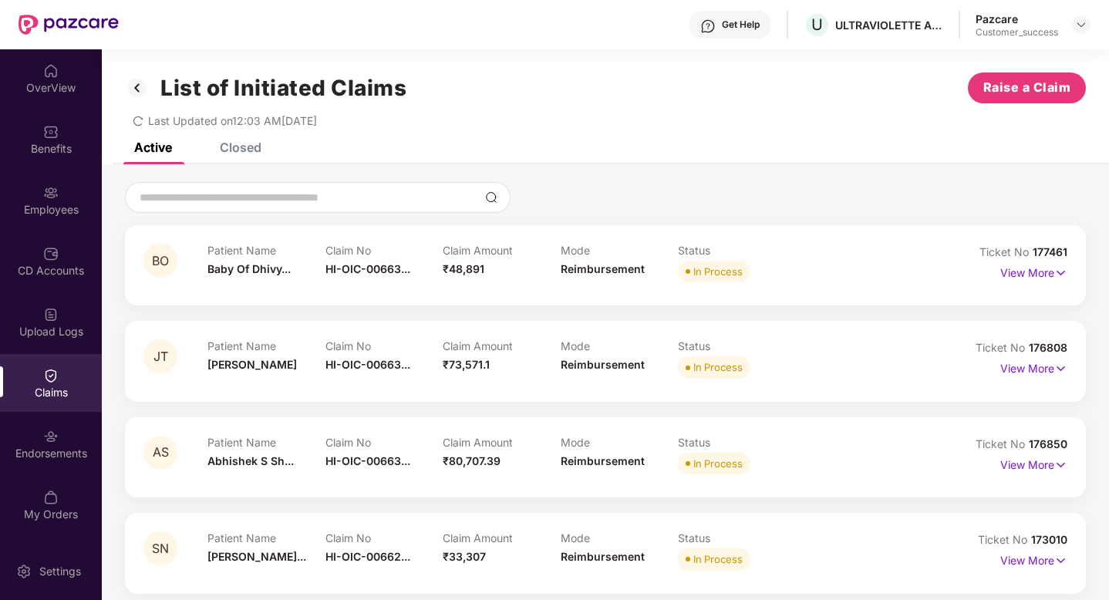
scroll to position [1356, 0]
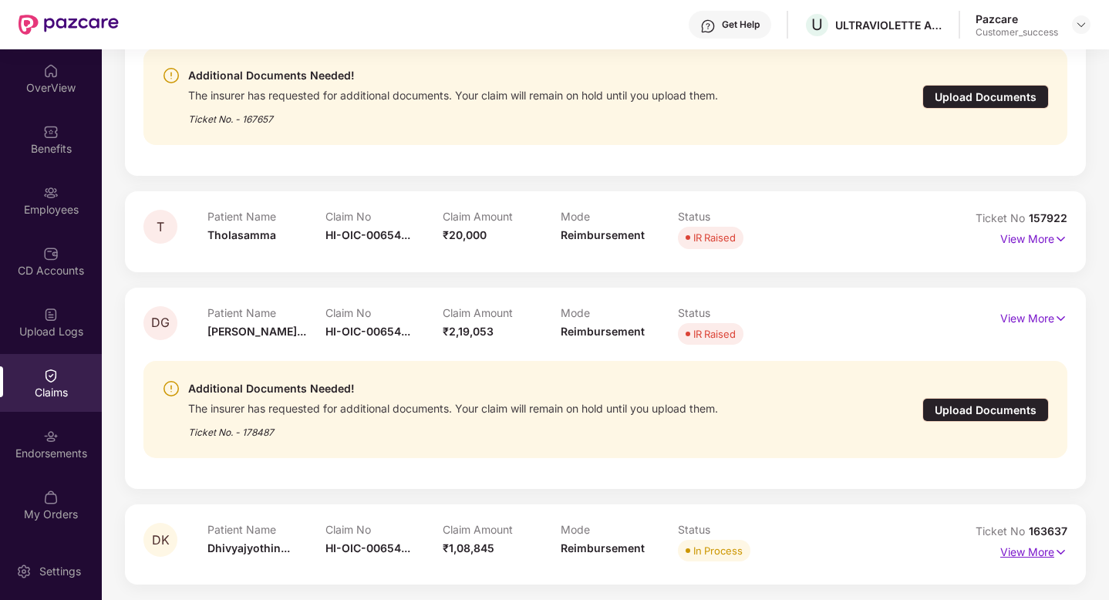
click at [1042, 551] on p "View More" at bounding box center [1033, 550] width 67 height 21
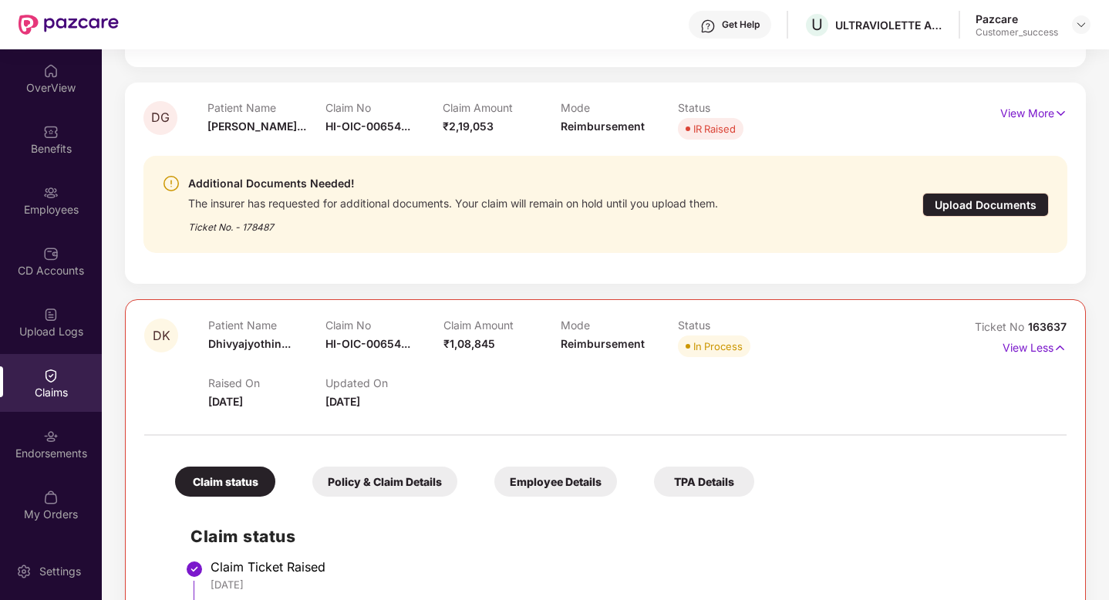
scroll to position [1619, 0]
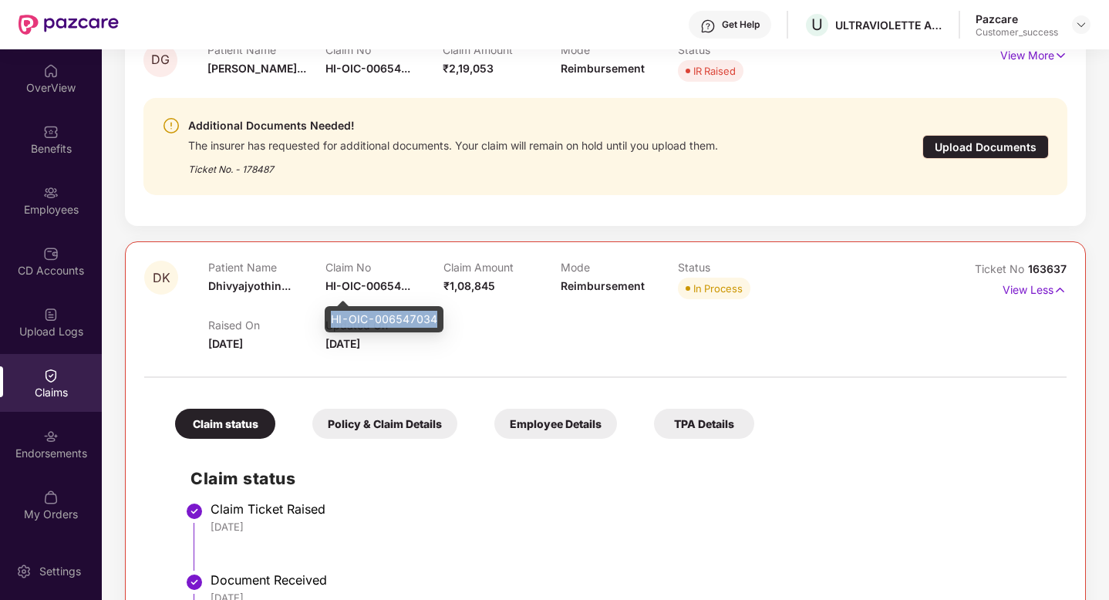
drag, startPoint x: 437, startPoint y: 318, endPoint x: 327, endPoint y: 318, distance: 110.3
click at [327, 318] on div "HI-OIC-006547034" at bounding box center [384, 319] width 119 height 26
copy div "HI-OIC-006547034"
click at [1022, 264] on span "Ticket No" at bounding box center [1001, 268] width 53 height 13
drag, startPoint x: 1026, startPoint y: 264, endPoint x: 1063, endPoint y: 265, distance: 37.8
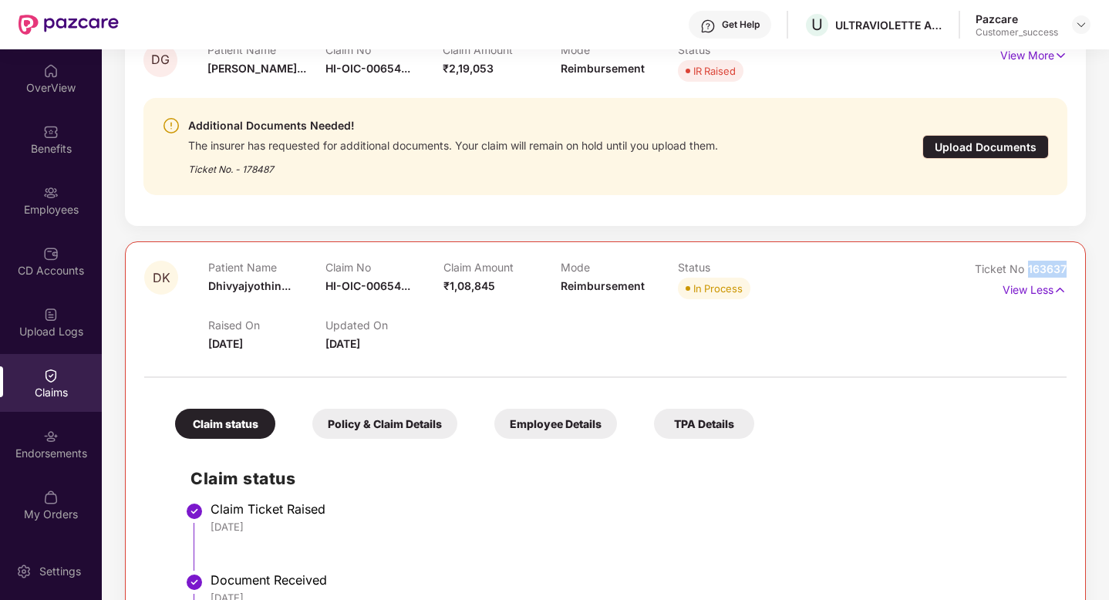
click at [1064, 265] on div "Ticket No 163637" at bounding box center [1021, 269] width 92 height 17
copy span "163637"
click at [1022, 287] on p "View Less" at bounding box center [1034, 288] width 64 height 21
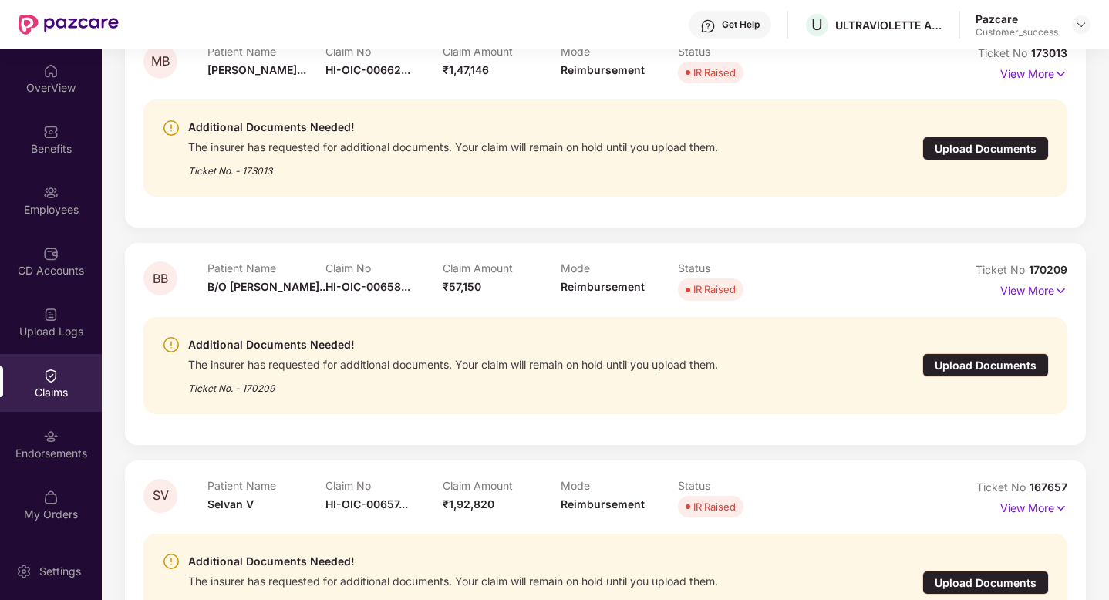
scroll to position [864, 0]
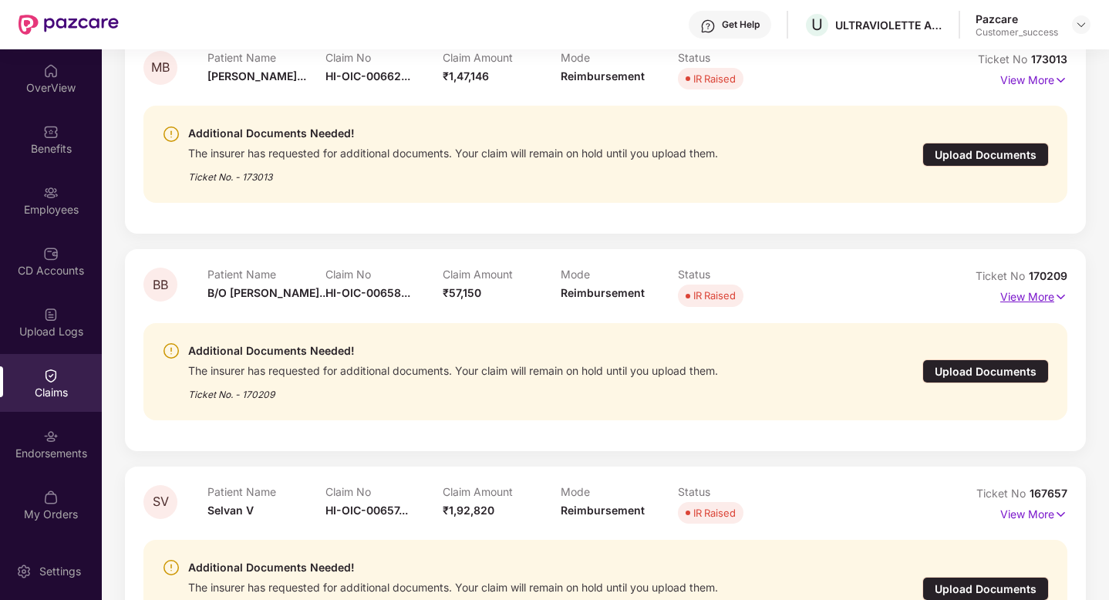
click at [1012, 291] on p "View More" at bounding box center [1033, 295] width 67 height 21
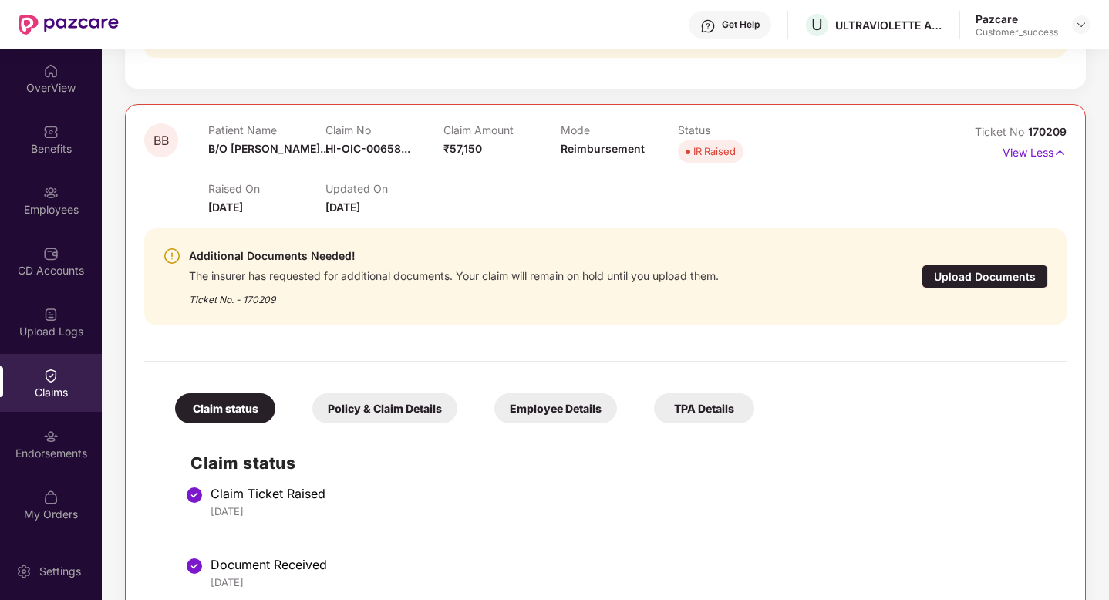
scroll to position [1014, 0]
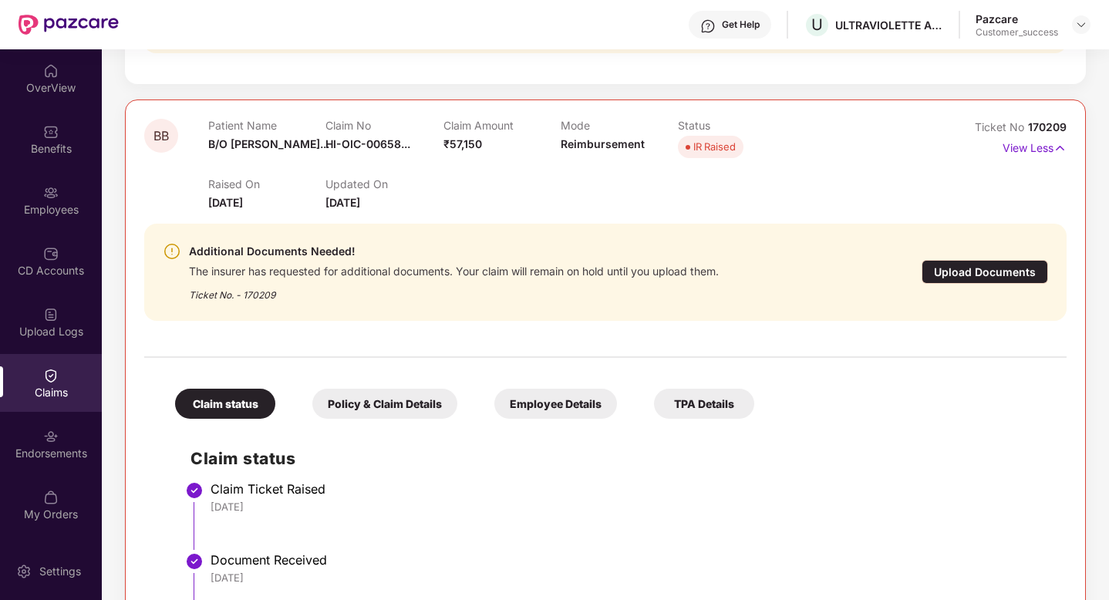
click at [335, 401] on div "Policy & Claim Details" at bounding box center [384, 404] width 145 height 30
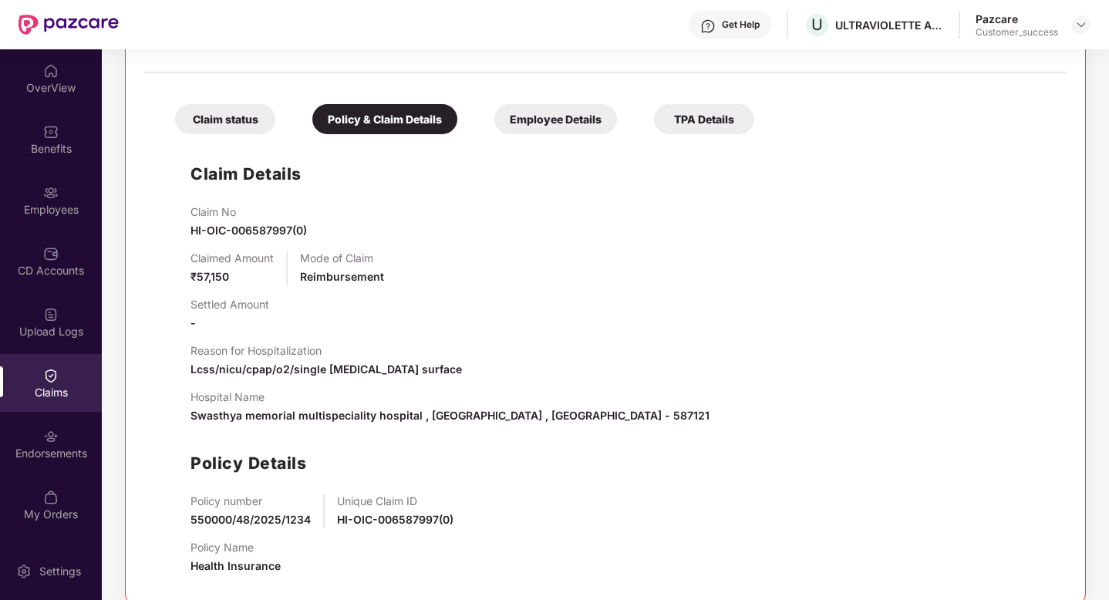
scroll to position [1193, 0]
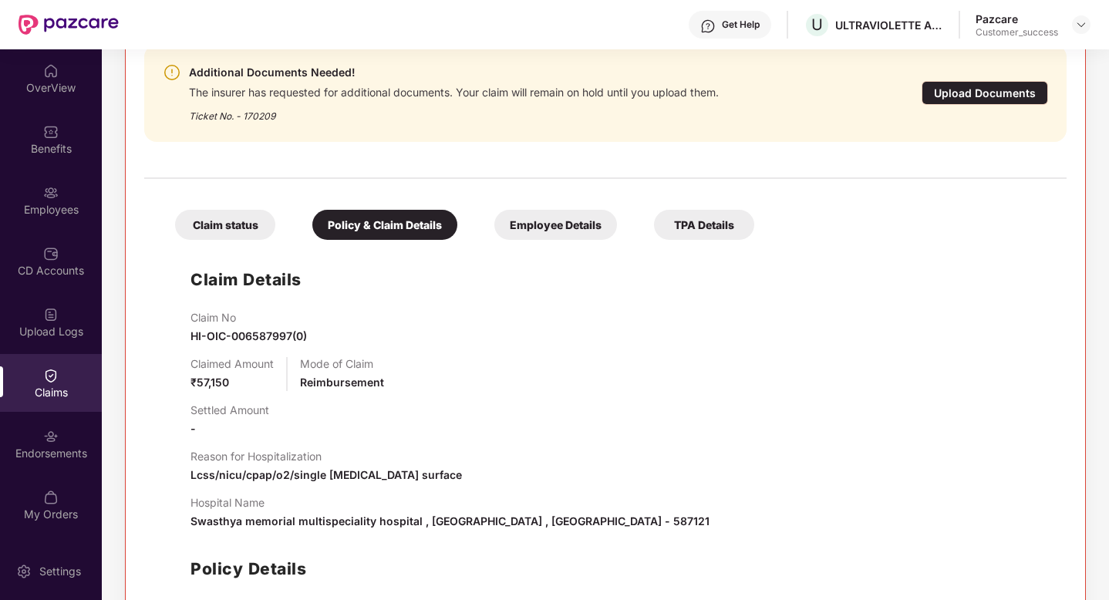
click at [563, 224] on div "Employee Details" at bounding box center [555, 225] width 123 height 30
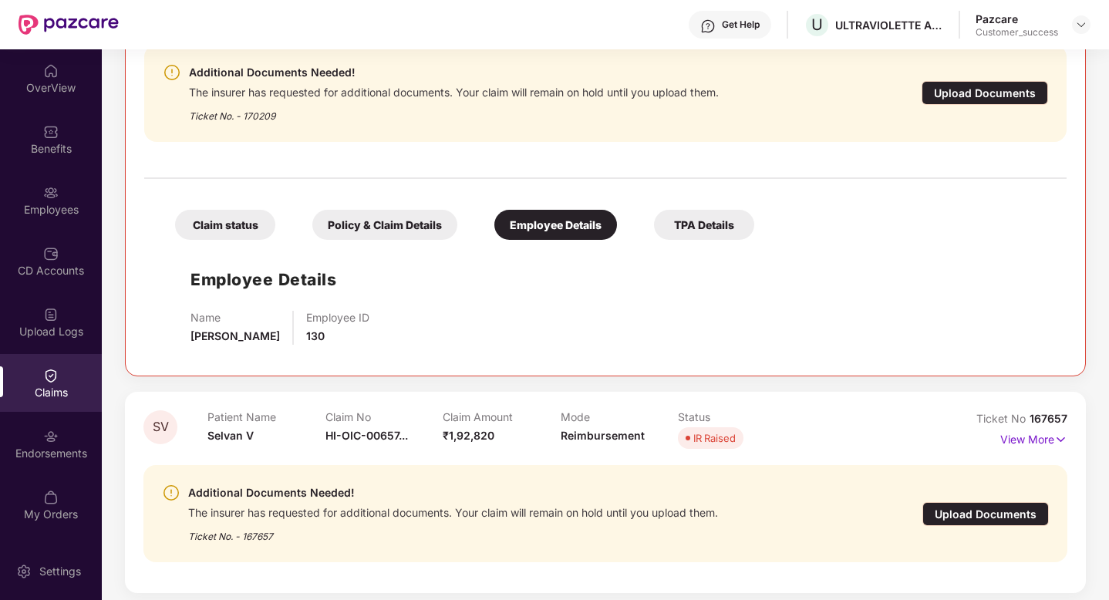
click at [676, 216] on div "TPA Details" at bounding box center [704, 225] width 100 height 30
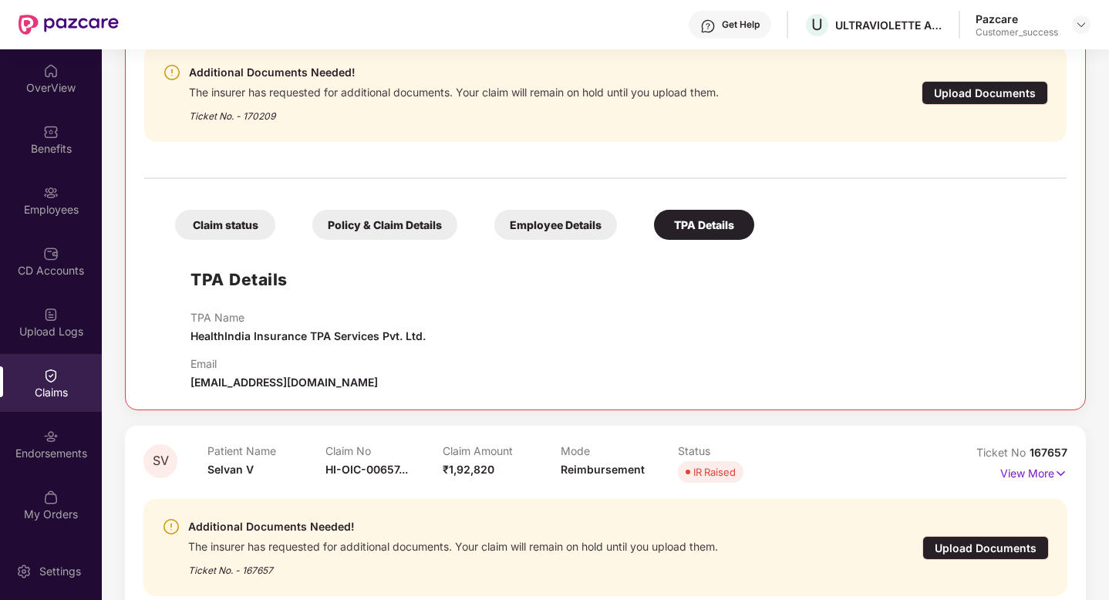
click at [368, 216] on div "Policy & Claim Details" at bounding box center [384, 225] width 145 height 30
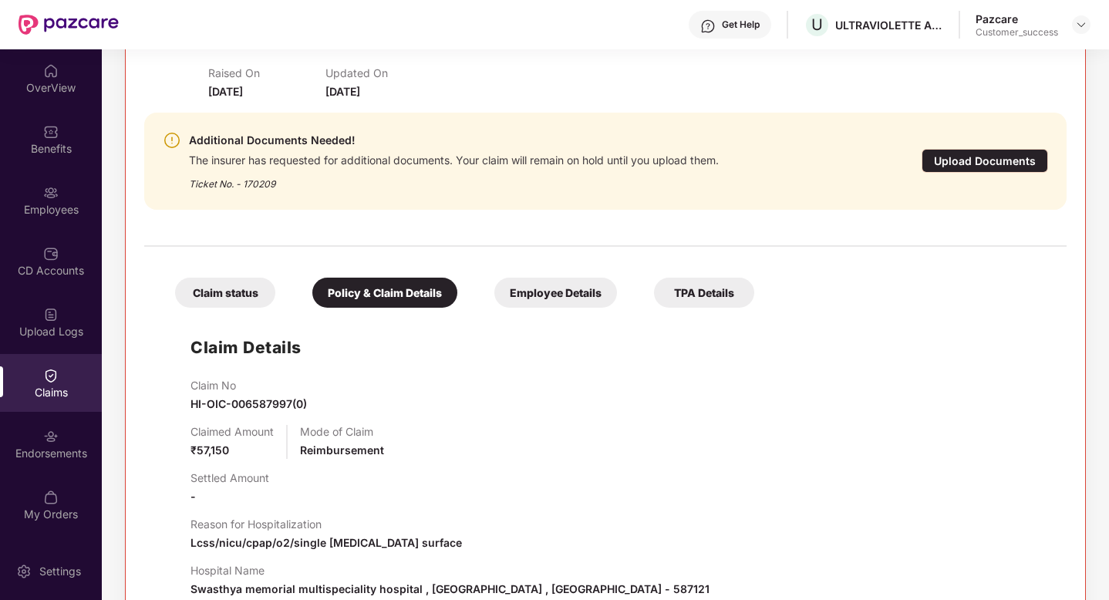
scroll to position [1116, 0]
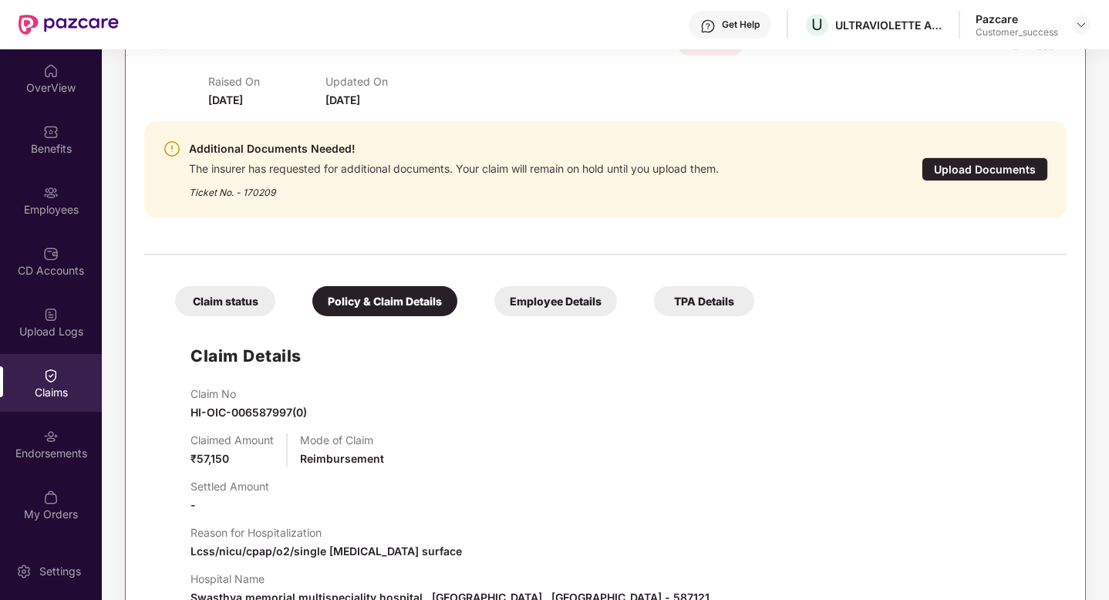
click at [509, 298] on div "Employee Details" at bounding box center [555, 301] width 123 height 30
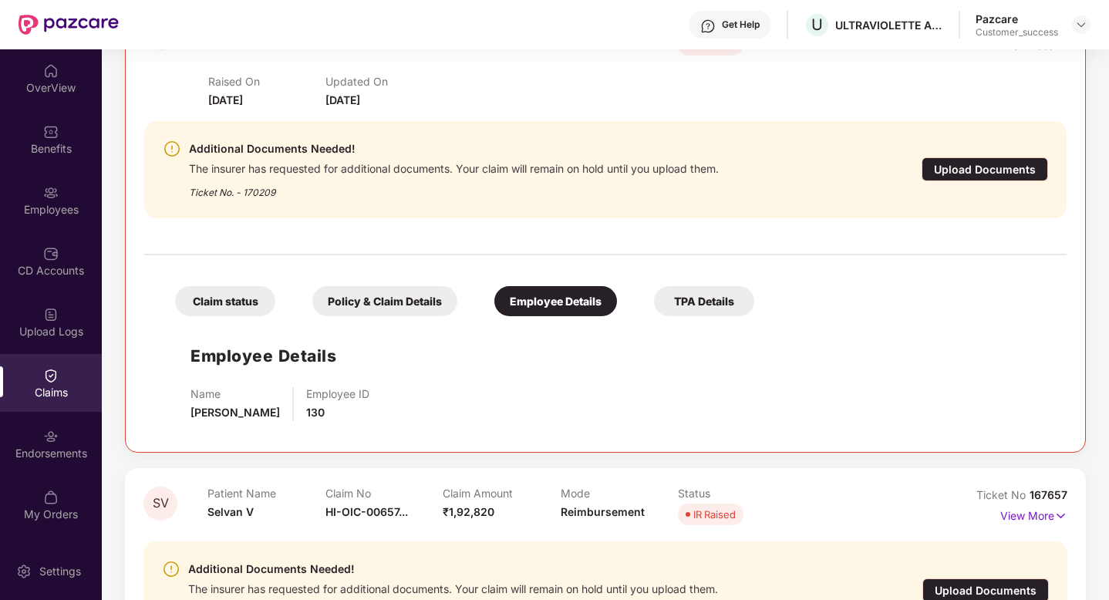
click at [976, 159] on div "Upload Documents" at bounding box center [984, 169] width 126 height 24
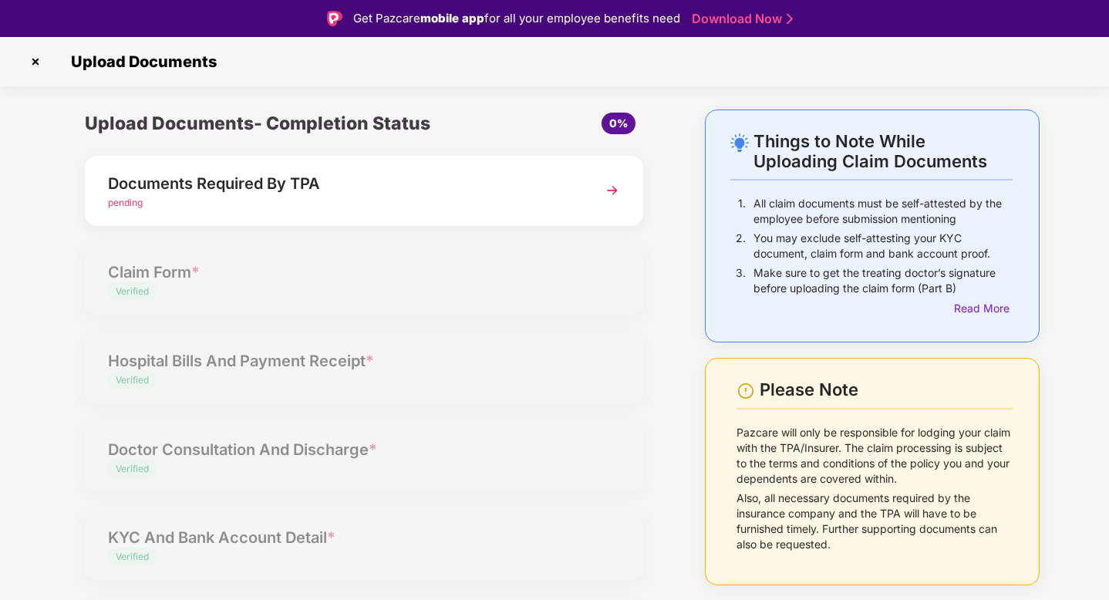
click at [605, 194] on img at bounding box center [612, 191] width 28 height 28
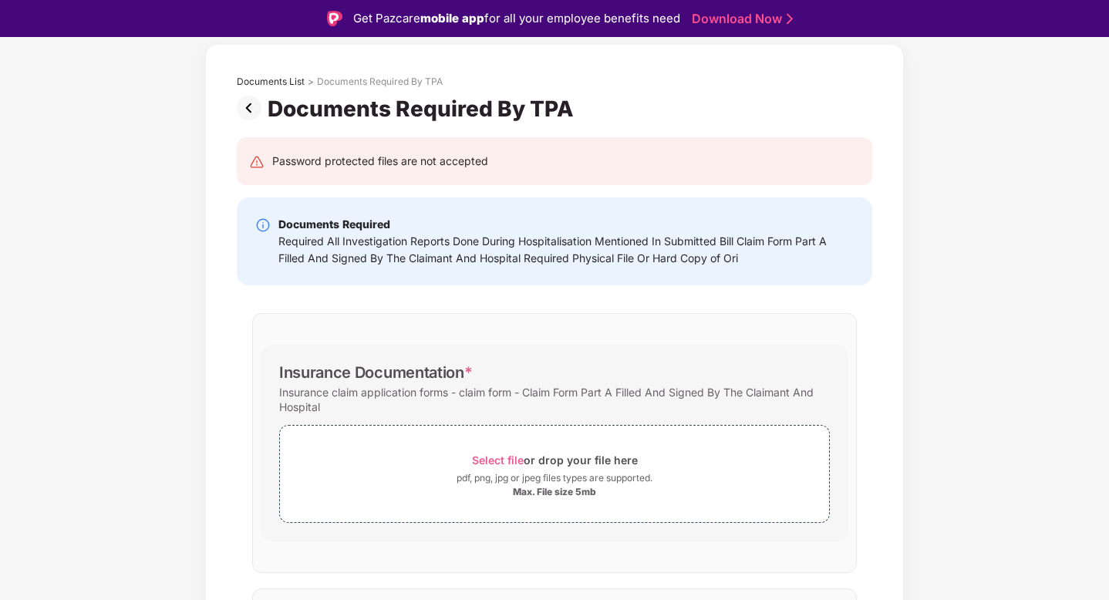
scroll to position [72, 0]
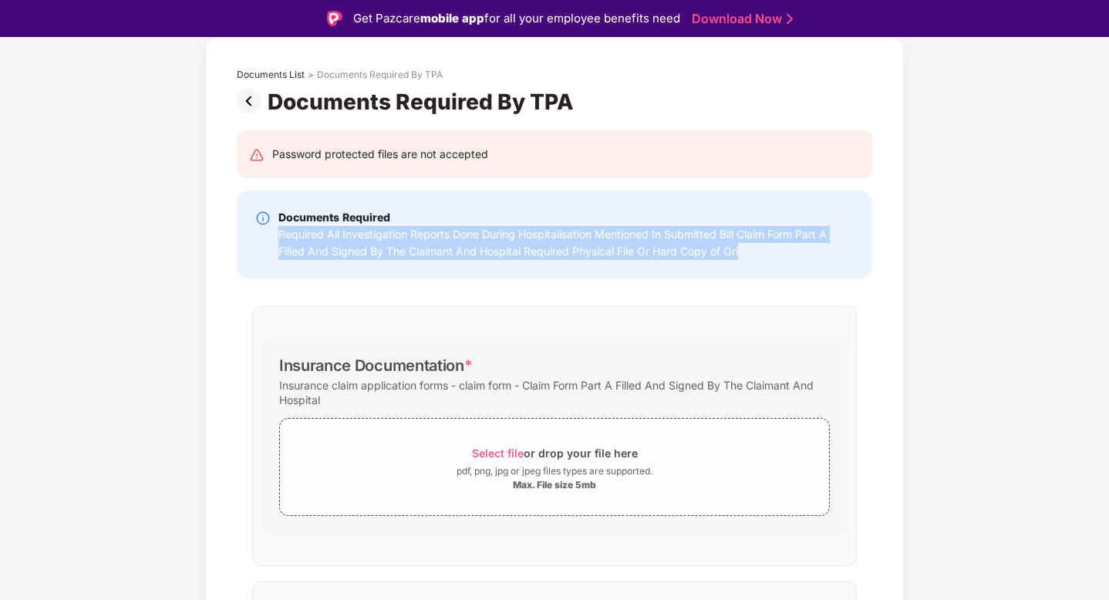
drag, startPoint x: 274, startPoint y: 232, endPoint x: 753, endPoint y: 255, distance: 479.4
click at [755, 255] on div "Documents Required Required All Investigation Reports Done During Hospitalisati…" at bounding box center [554, 234] width 598 height 51
click at [753, 255] on div "Required All Investigation Reports Done During Hospitalisation Mentioned In Sub…" at bounding box center [565, 243] width 575 height 34
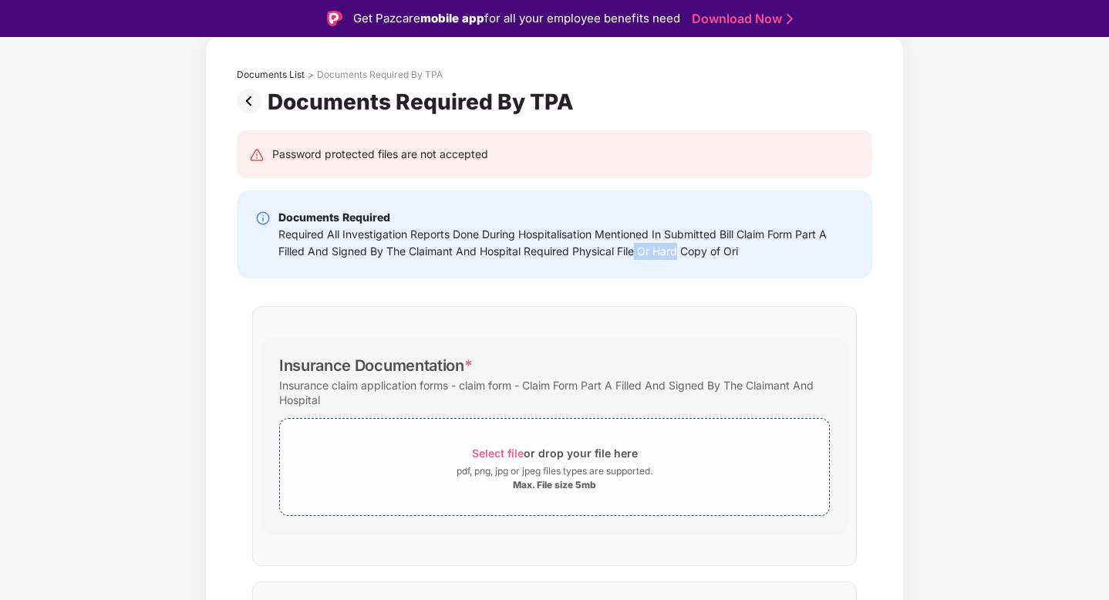
drag, startPoint x: 631, startPoint y: 255, endPoint x: 731, endPoint y: 253, distance: 99.5
click at [726, 253] on div "Required All Investigation Reports Done During Hospitalisation Mentioned In Sub…" at bounding box center [565, 243] width 575 height 34
click at [731, 253] on div "Required All Investigation Reports Done During Hospitalisation Mentioned In Sub…" at bounding box center [565, 243] width 575 height 34
click at [253, 105] on img at bounding box center [252, 101] width 31 height 25
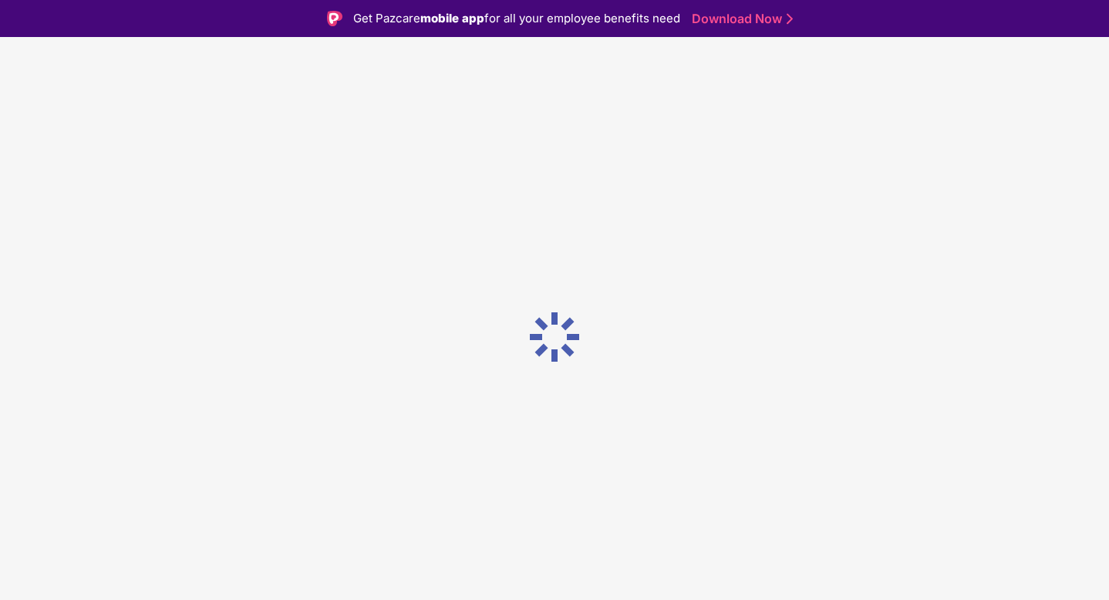
scroll to position [0, 0]
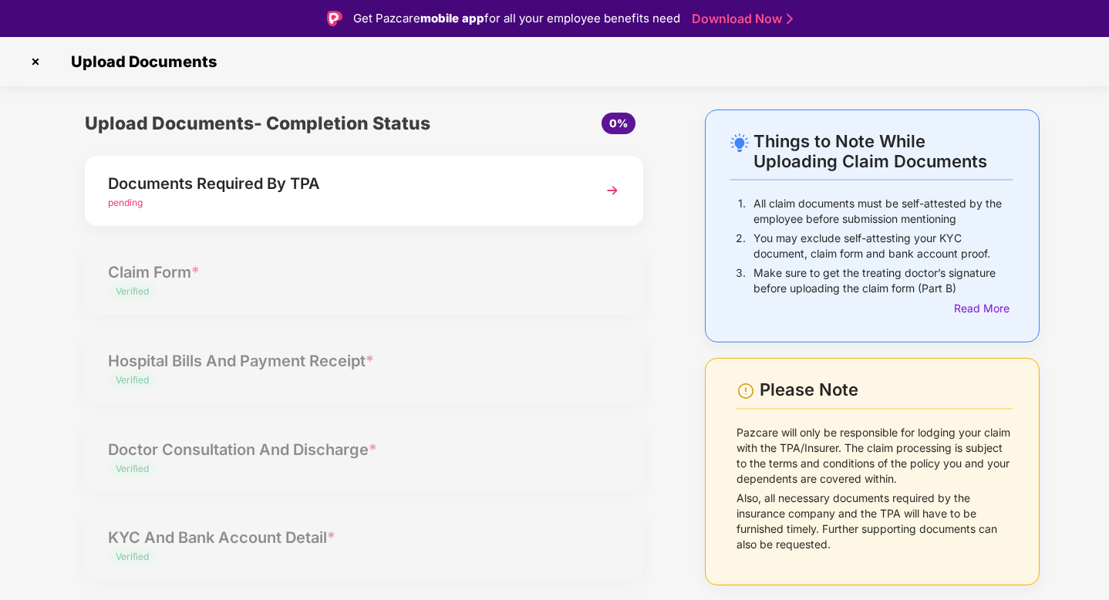
click at [35, 62] on img at bounding box center [35, 61] width 25 height 25
click at [33, 61] on img at bounding box center [35, 61] width 25 height 25
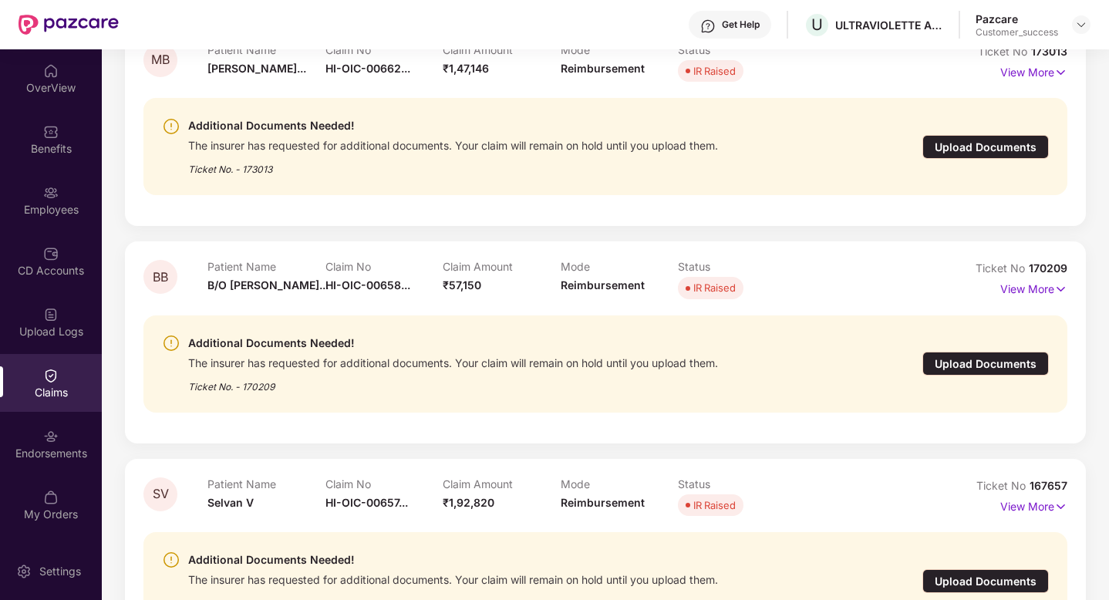
scroll to position [857, 0]
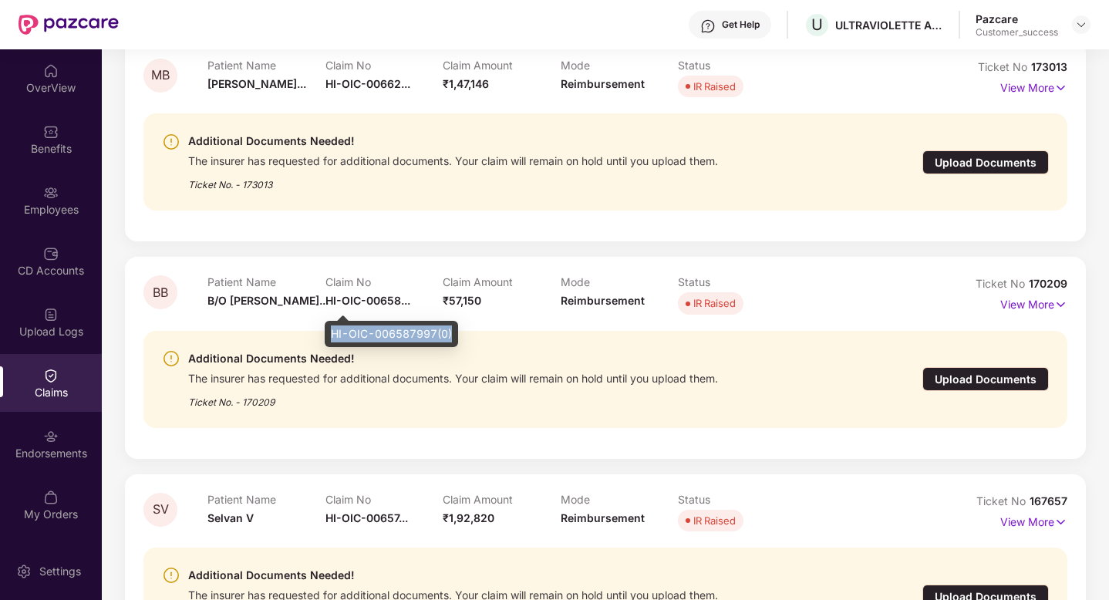
drag, startPoint x: 453, startPoint y: 332, endPoint x: 331, endPoint y: 332, distance: 122.6
click at [331, 333] on div "HI-OIC-006587997(0)" at bounding box center [391, 334] width 133 height 26
copy div "HI-OIC-006587997(0)"
click at [1042, 303] on p "View More" at bounding box center [1033, 302] width 67 height 21
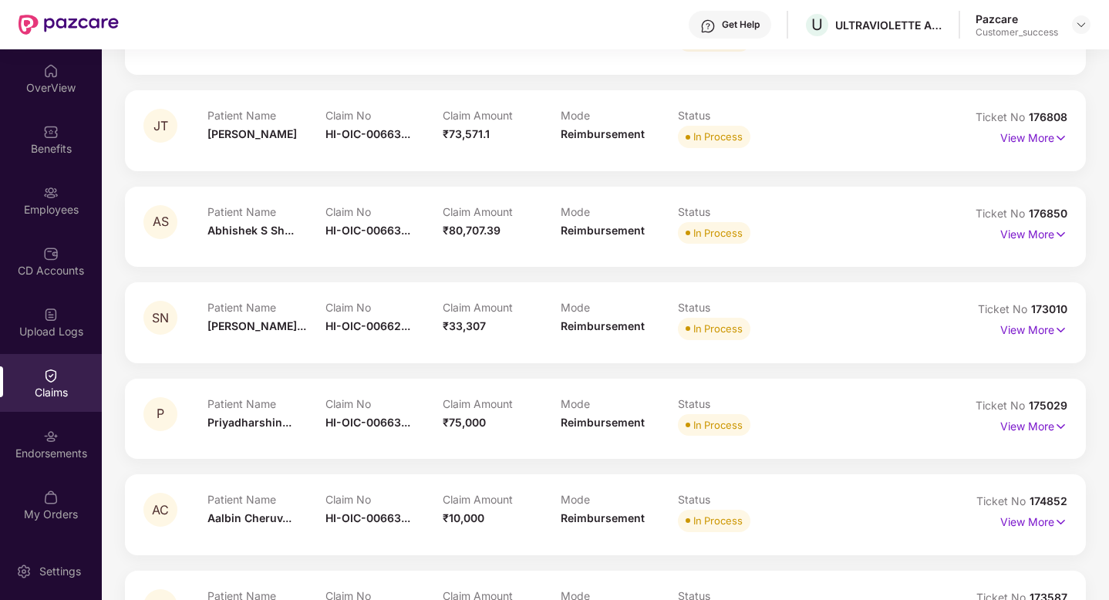
scroll to position [192, 0]
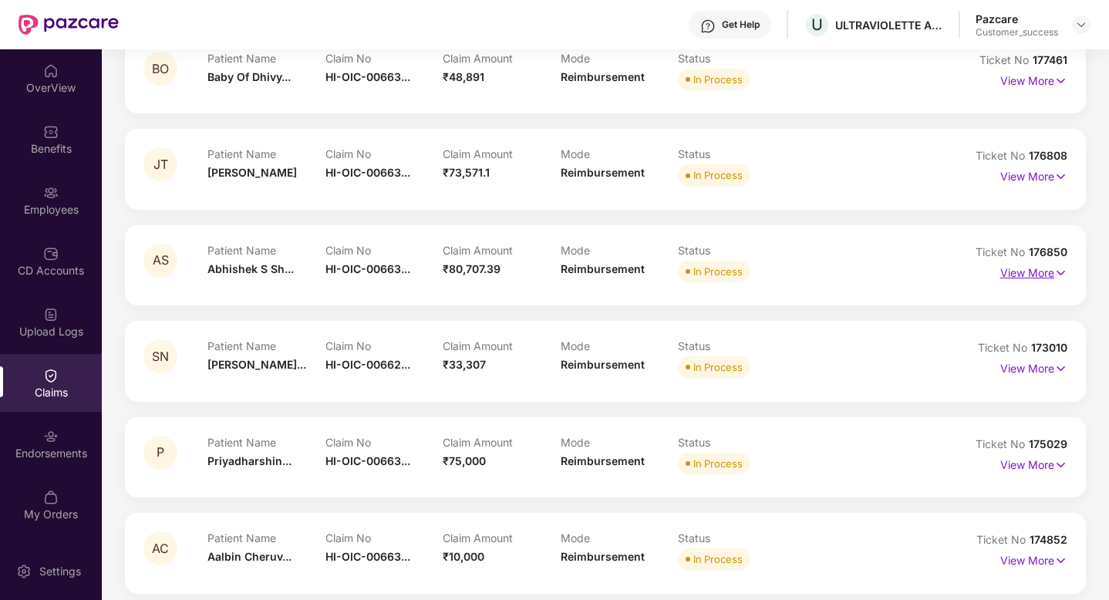
click at [1006, 274] on p "View More" at bounding box center [1033, 271] width 67 height 21
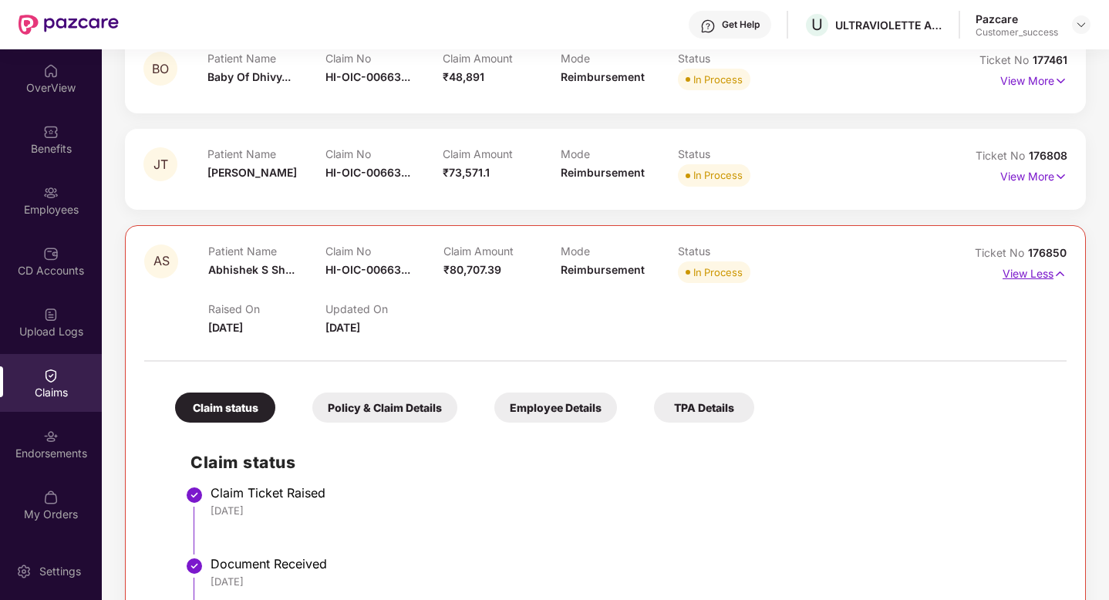
click at [1006, 274] on p "View Less" at bounding box center [1034, 271] width 64 height 21
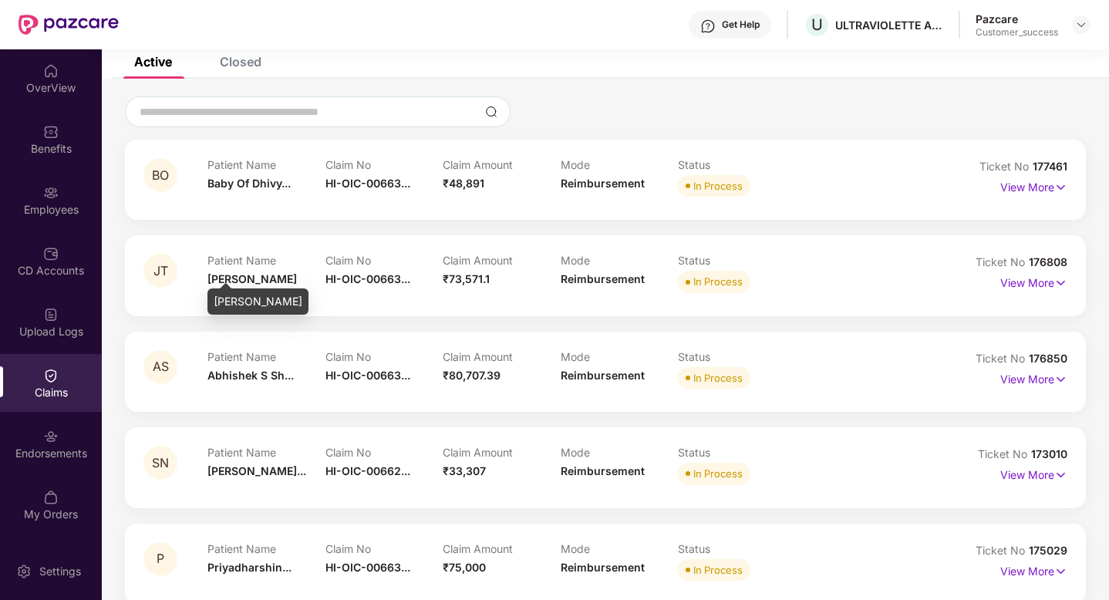
scroll to position [41, 0]
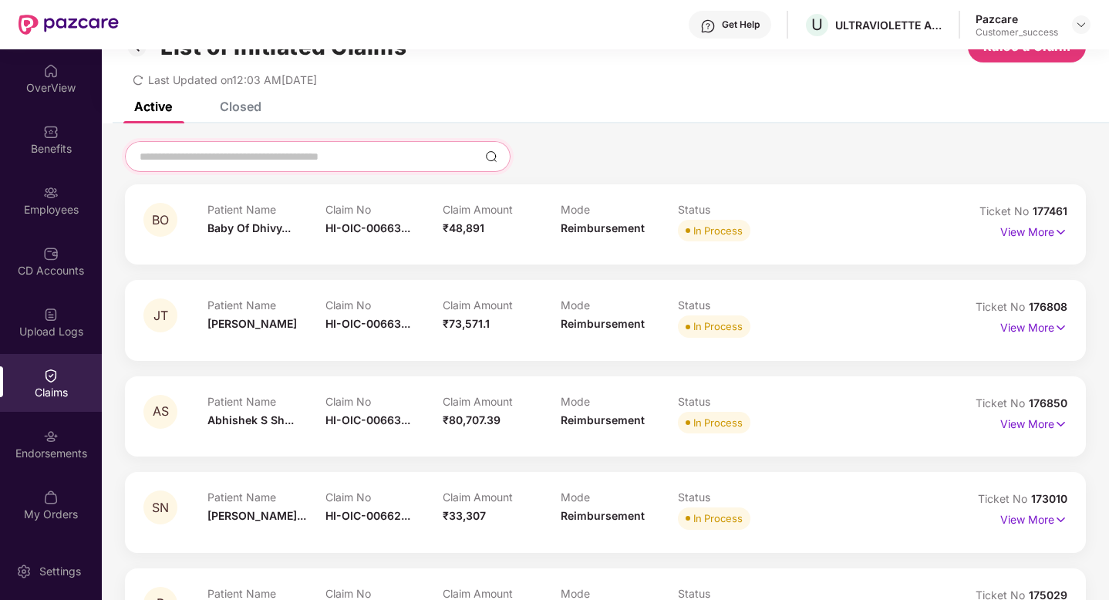
click at [331, 156] on input at bounding box center [308, 157] width 341 height 16
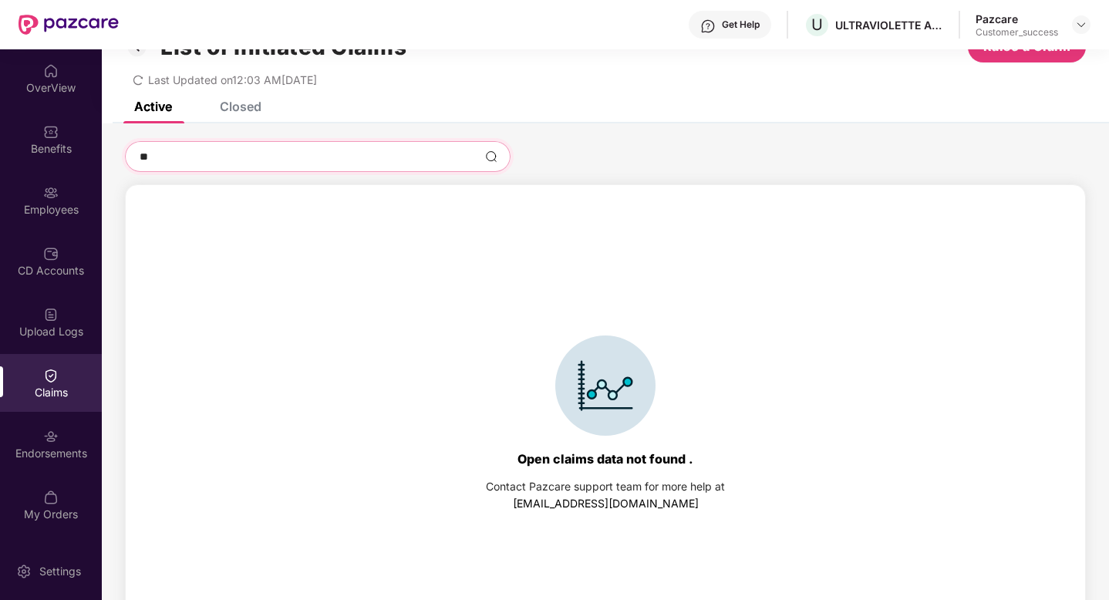
type input "*"
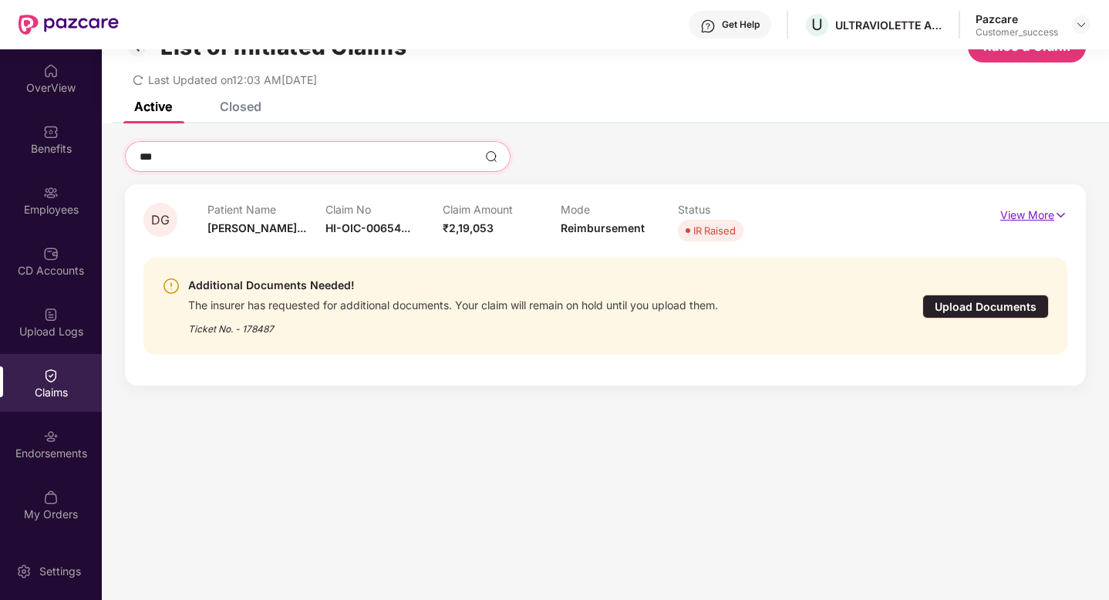
type input "***"
click at [1043, 214] on p "View More" at bounding box center [1033, 213] width 67 height 21
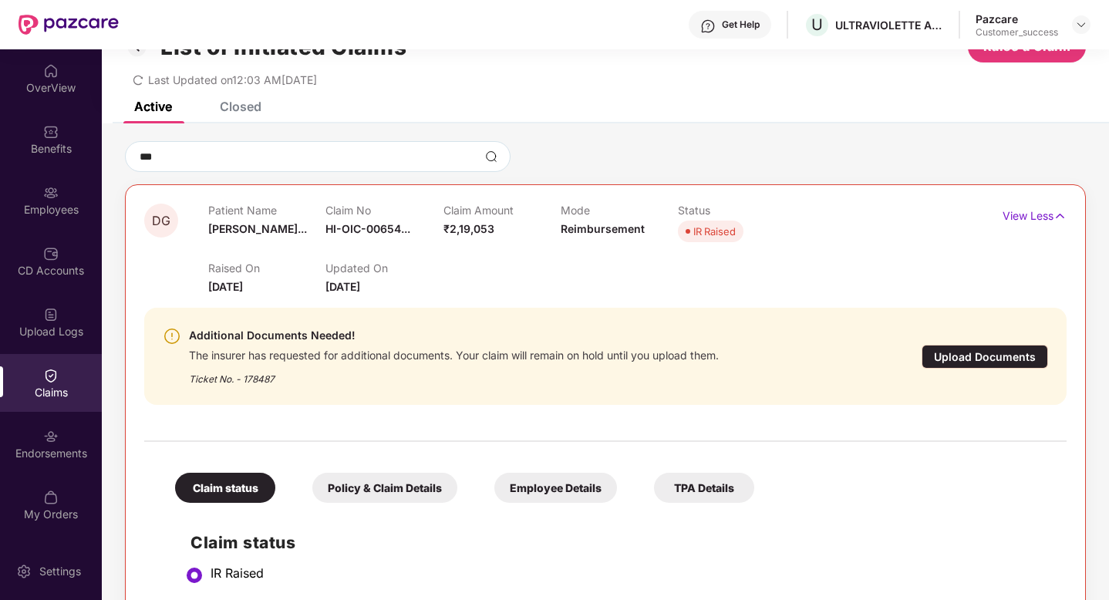
scroll to position [83, 0]
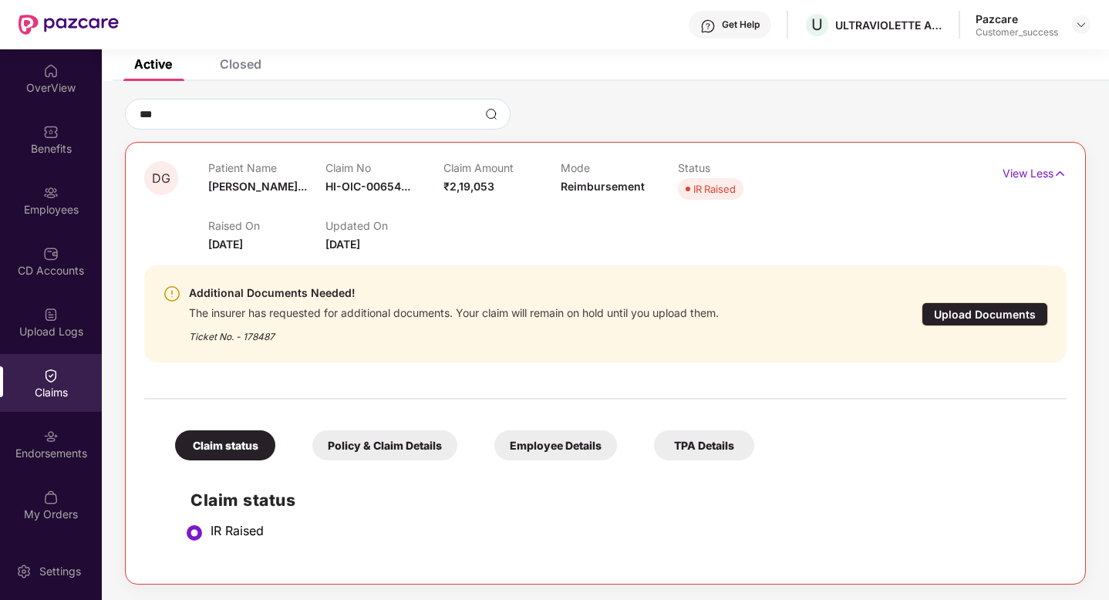
click at [559, 450] on div "Employee Details" at bounding box center [555, 445] width 123 height 30
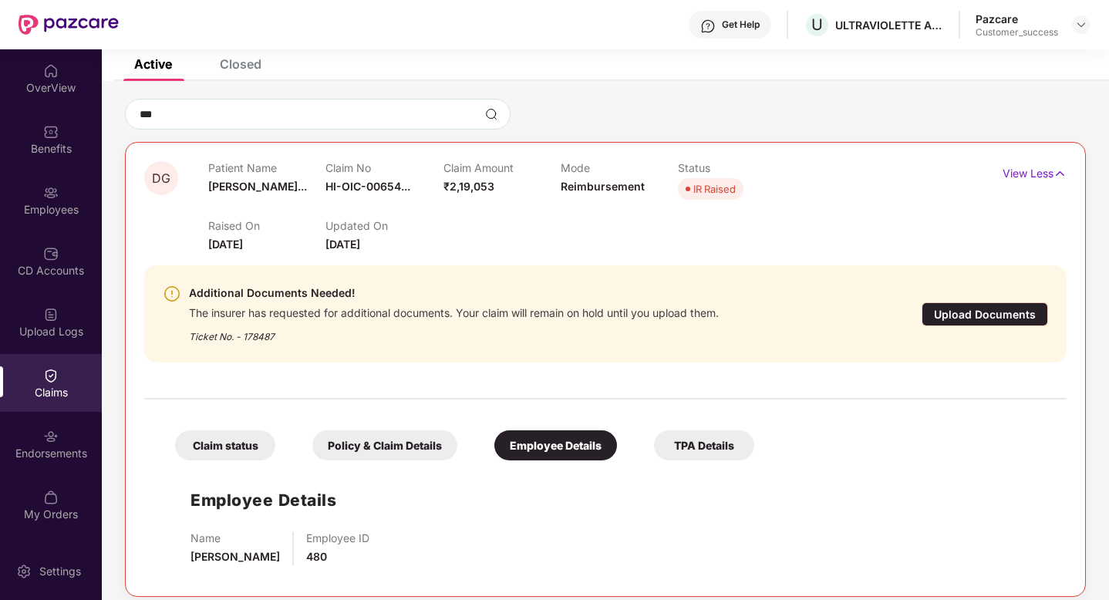
scroll to position [96, 0]
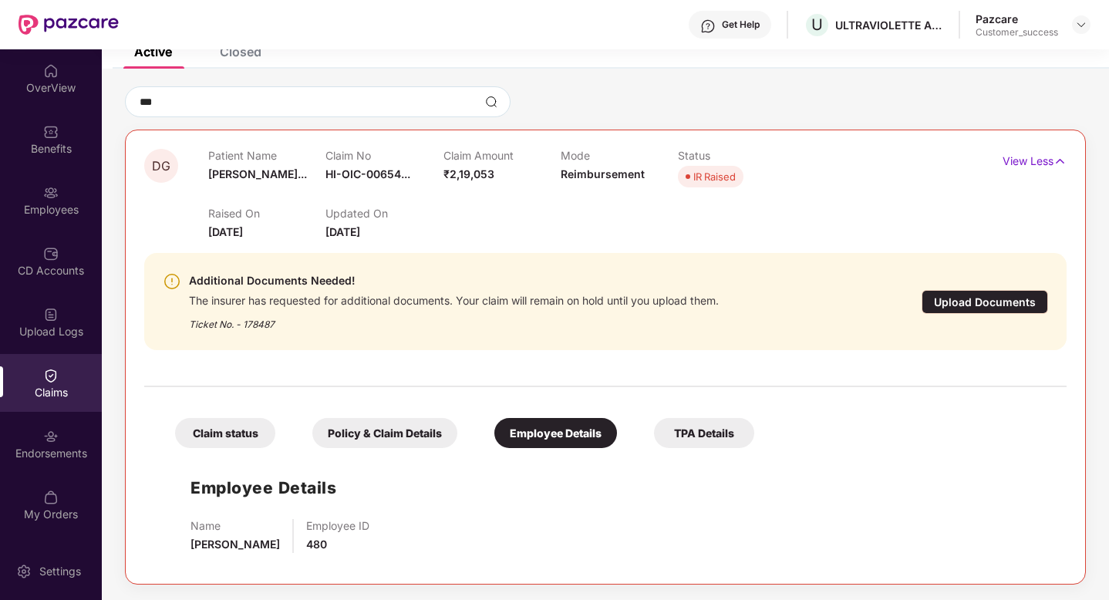
click at [968, 293] on div "Upload Documents" at bounding box center [984, 302] width 126 height 24
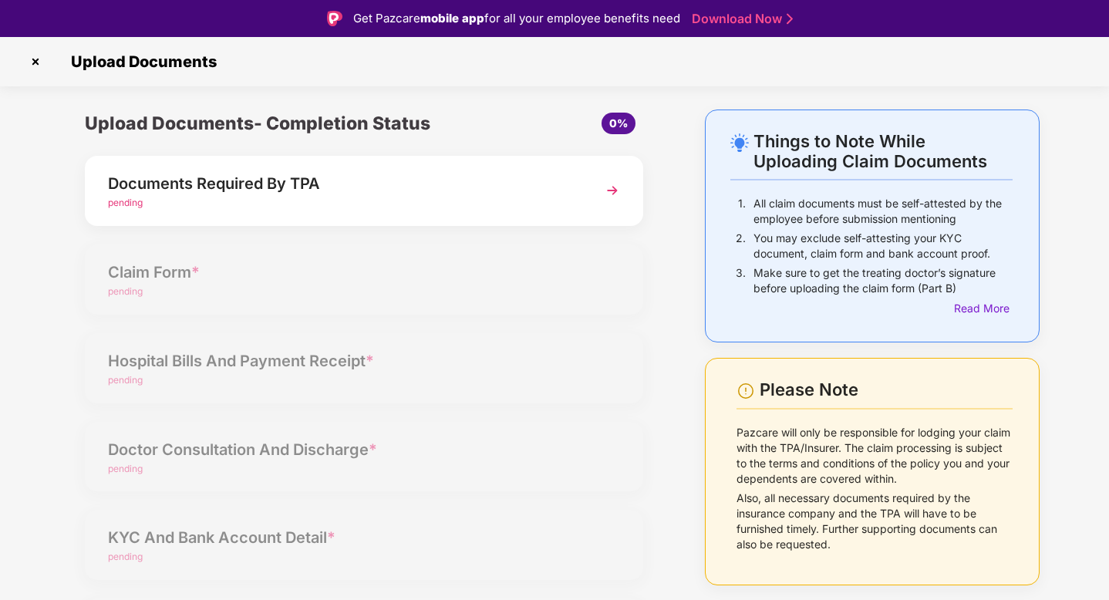
click at [608, 190] on img at bounding box center [612, 191] width 28 height 28
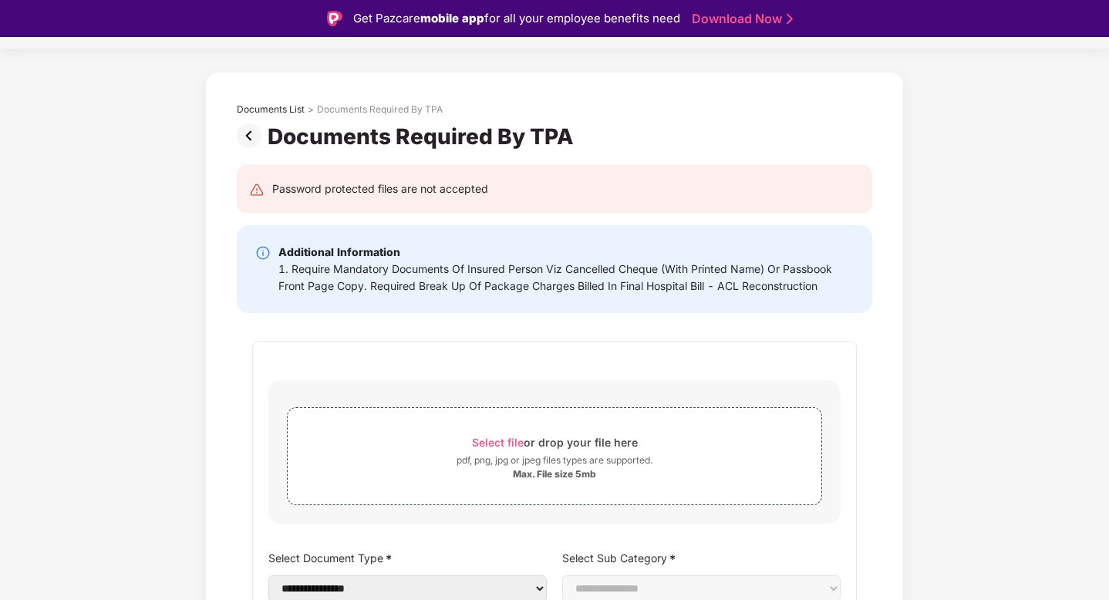
scroll to position [32, 0]
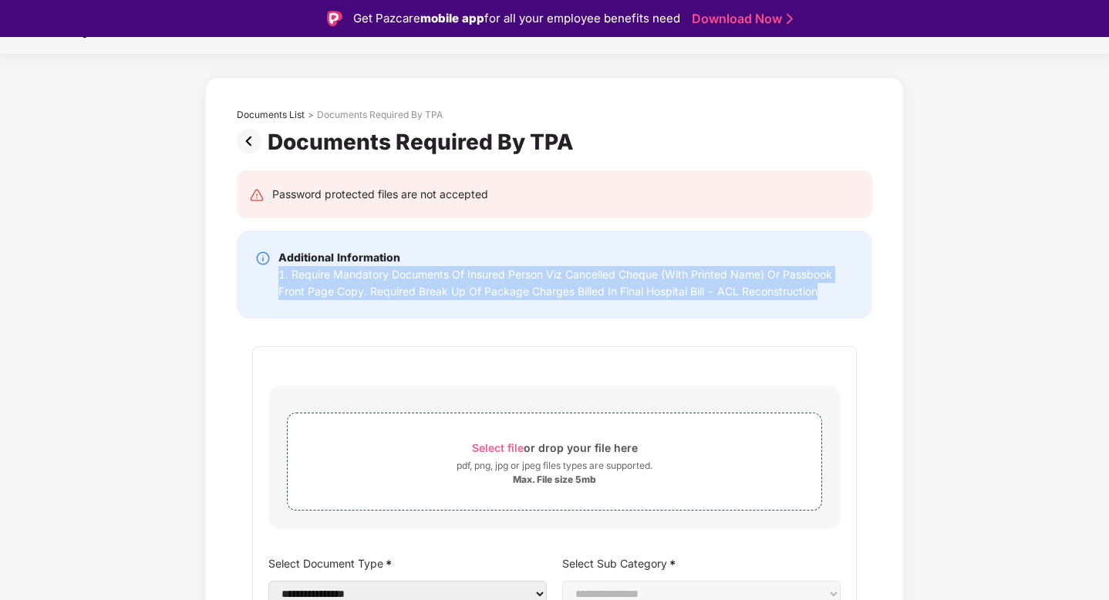
drag, startPoint x: 823, startPoint y: 291, endPoint x: 270, endPoint y: 280, distance: 553.0
click at [270, 280] on div "Additional Information 1. Require Mandatory Documents Of Insured Person Viz Can…" at bounding box center [554, 274] width 598 height 51
copy div "1. Require Mandatory Documents Of Insured Person Viz Cancelled Cheque (With Pri…"
click at [253, 145] on img at bounding box center [252, 141] width 31 height 25
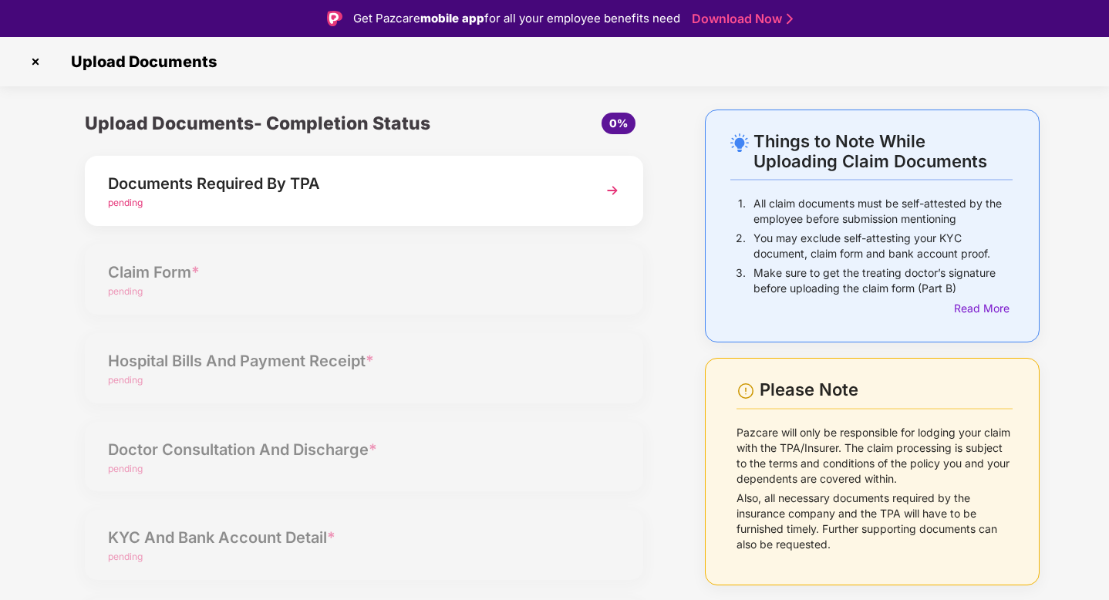
click at [35, 63] on img at bounding box center [35, 61] width 25 height 25
click at [34, 61] on img at bounding box center [35, 61] width 25 height 25
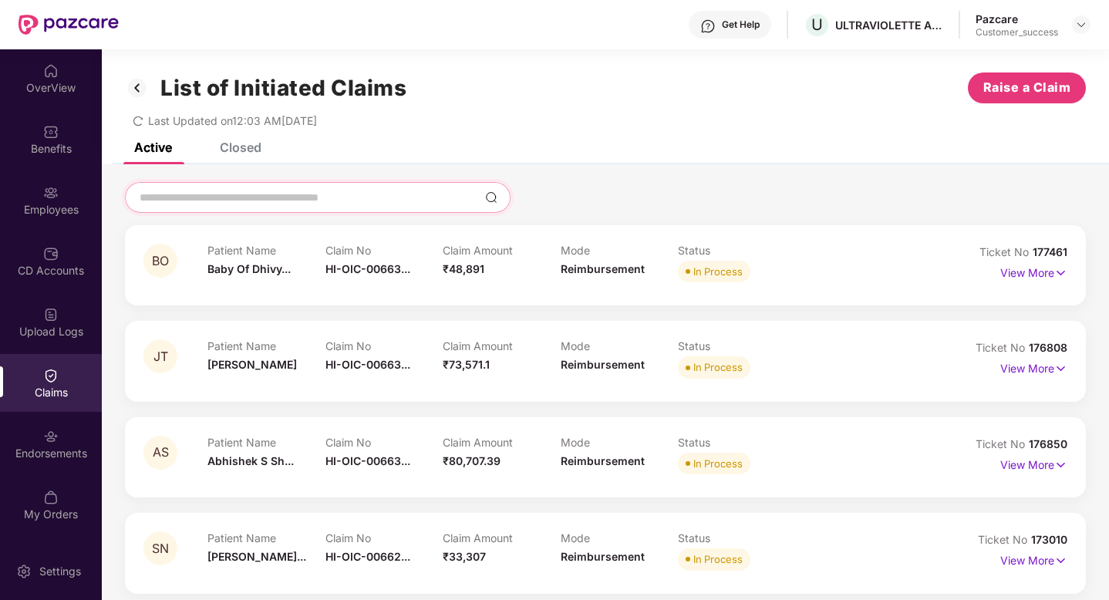
click at [257, 200] on input at bounding box center [308, 198] width 341 height 16
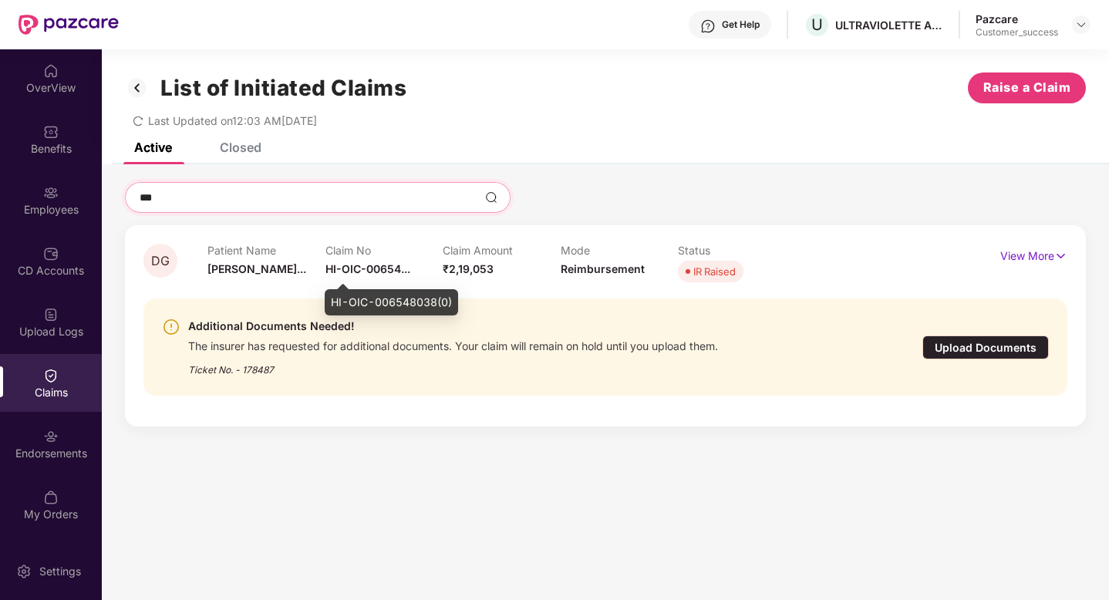
type input "***"
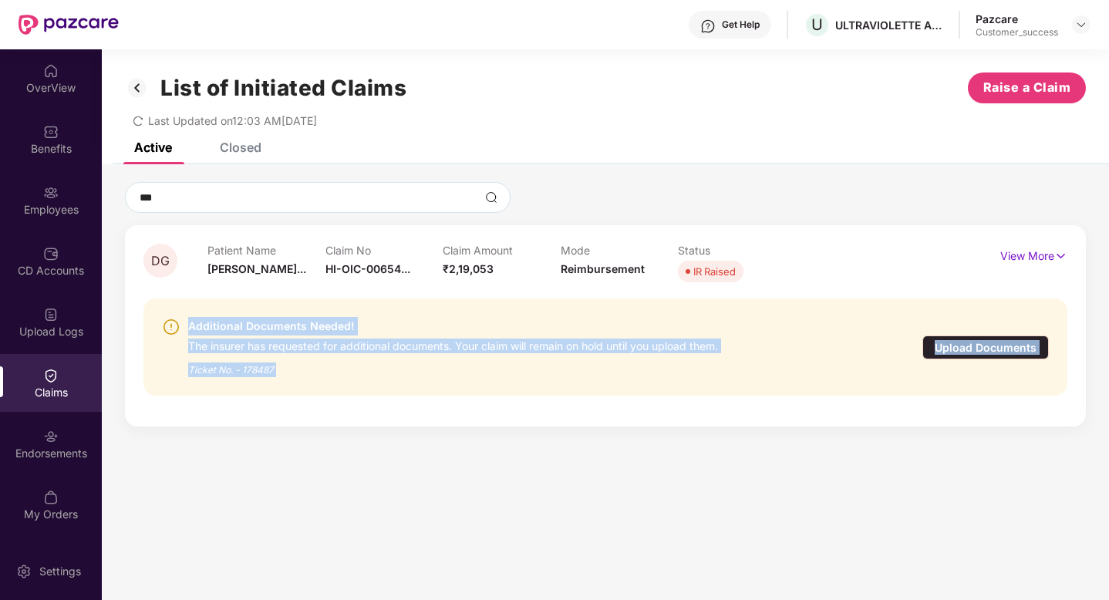
drag, startPoint x: 450, startPoint y: 300, endPoint x: 322, endPoint y: 298, distance: 127.2
click at [322, 298] on body "Get Help U ULTRAVIOLETTE AUTOMOTIVE PRIVATE LIMITED Pazcare Customer_success Ov…" at bounding box center [554, 300] width 1109 height 600
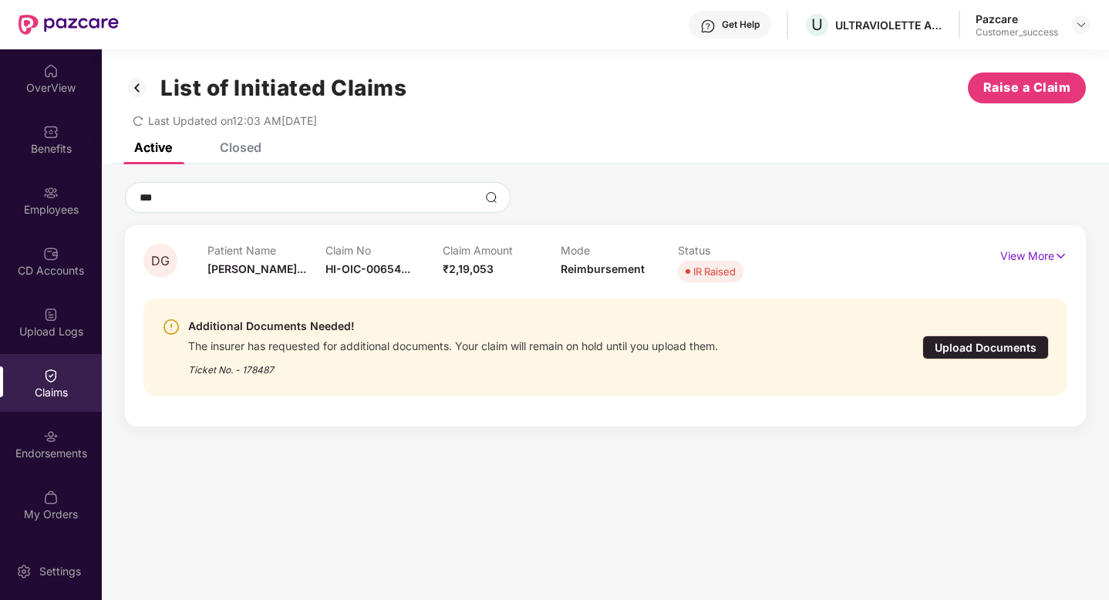
click at [352, 274] on span "HI-OIC-00654..." at bounding box center [367, 268] width 85 height 13
drag, startPoint x: 334, startPoint y: 300, endPoint x: 443, endPoint y: 300, distance: 108.7
click at [443, 300] on div "HI-OIC-006548038(0)" at bounding box center [391, 302] width 133 height 26
copy div "HI-OIC-006548038("
click at [957, 348] on div "Upload Documents" at bounding box center [985, 347] width 126 height 24
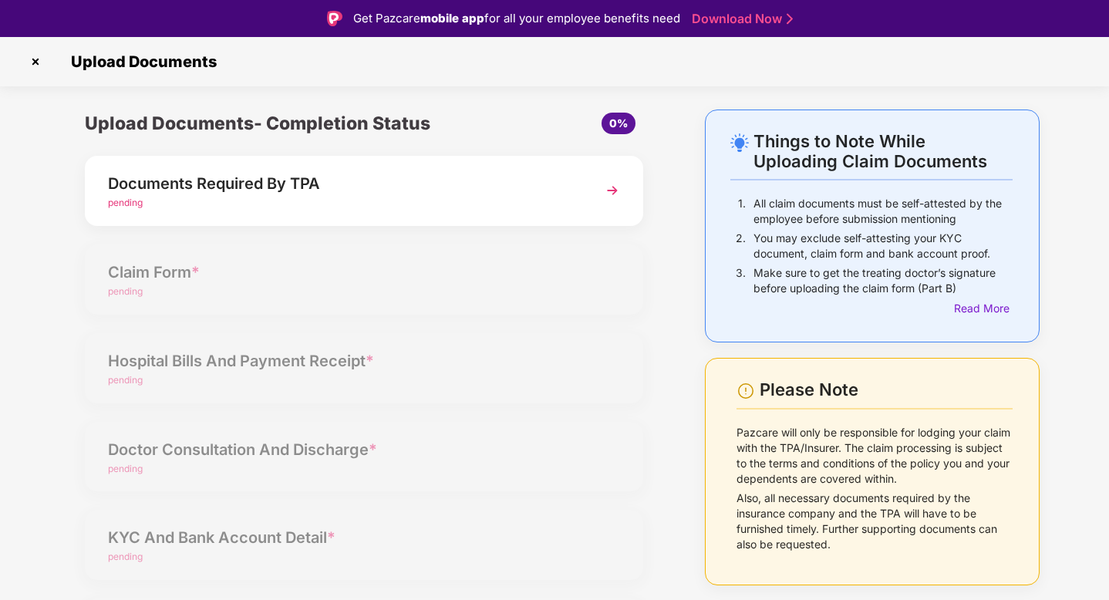
click at [409, 187] on div "Documents Required By TPA" at bounding box center [342, 183] width 469 height 25
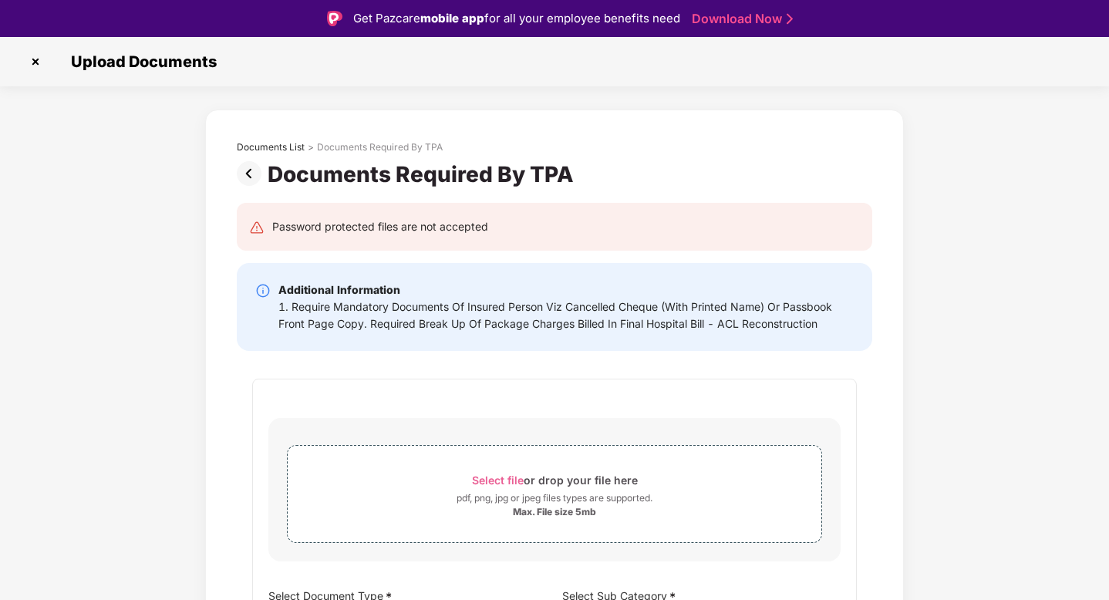
click at [241, 169] on img at bounding box center [252, 173] width 31 height 25
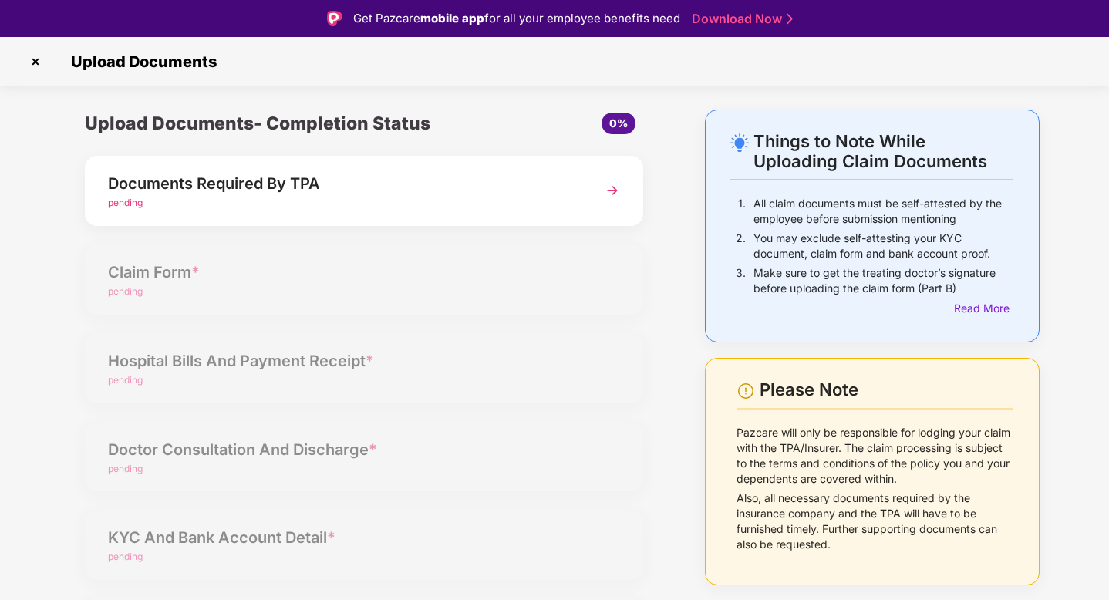
click at [33, 62] on img at bounding box center [35, 61] width 25 height 25
click at [32, 59] on img at bounding box center [35, 61] width 25 height 25
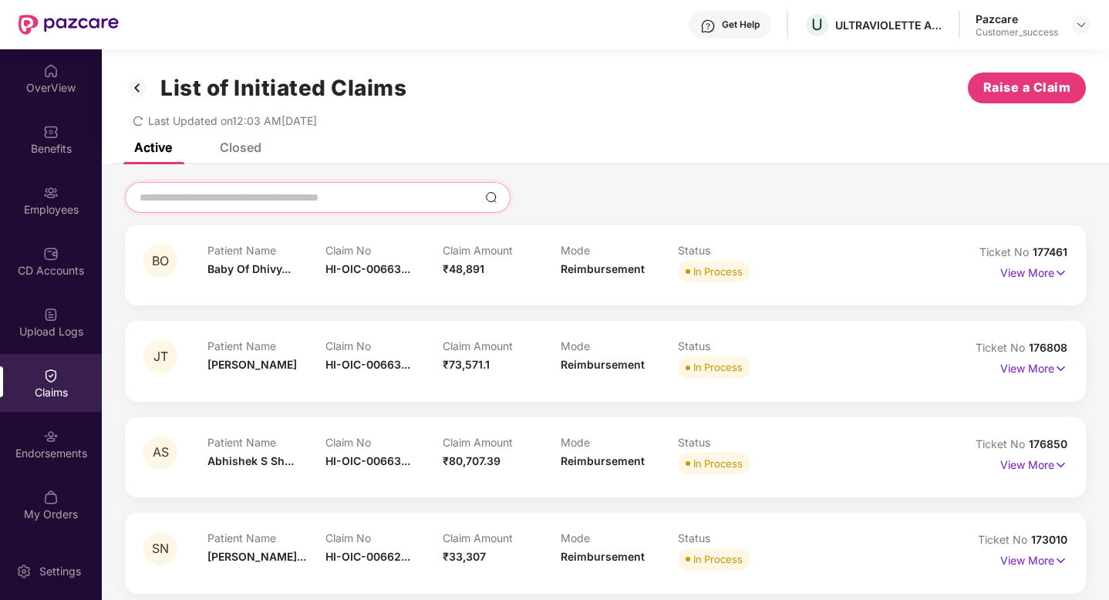
click at [184, 190] on input at bounding box center [308, 198] width 341 height 16
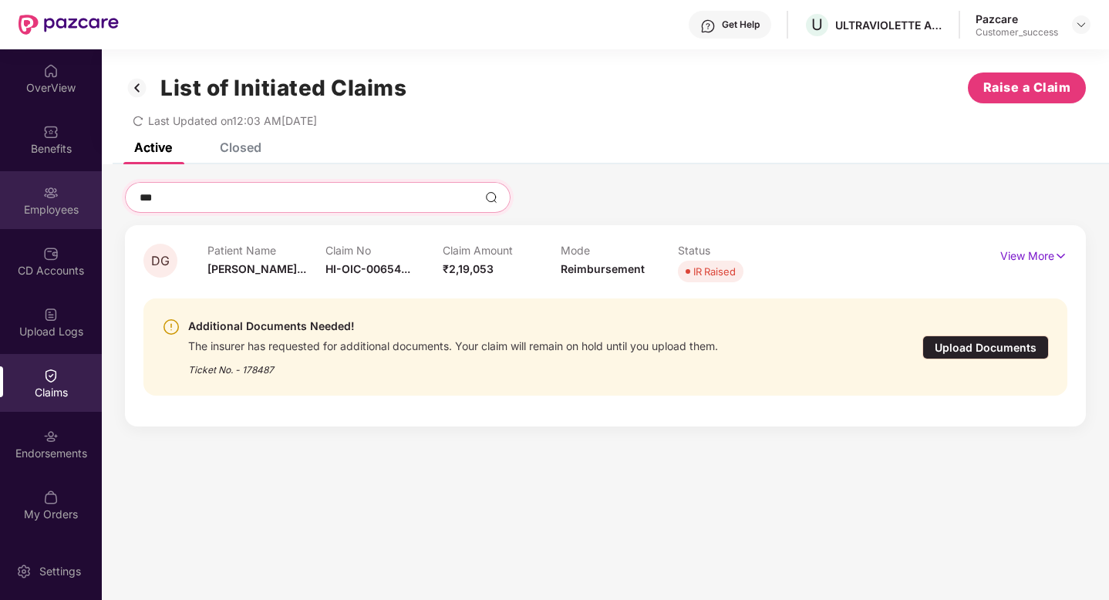
type input "***"
click at [40, 209] on div "Employees" at bounding box center [51, 209] width 102 height 15
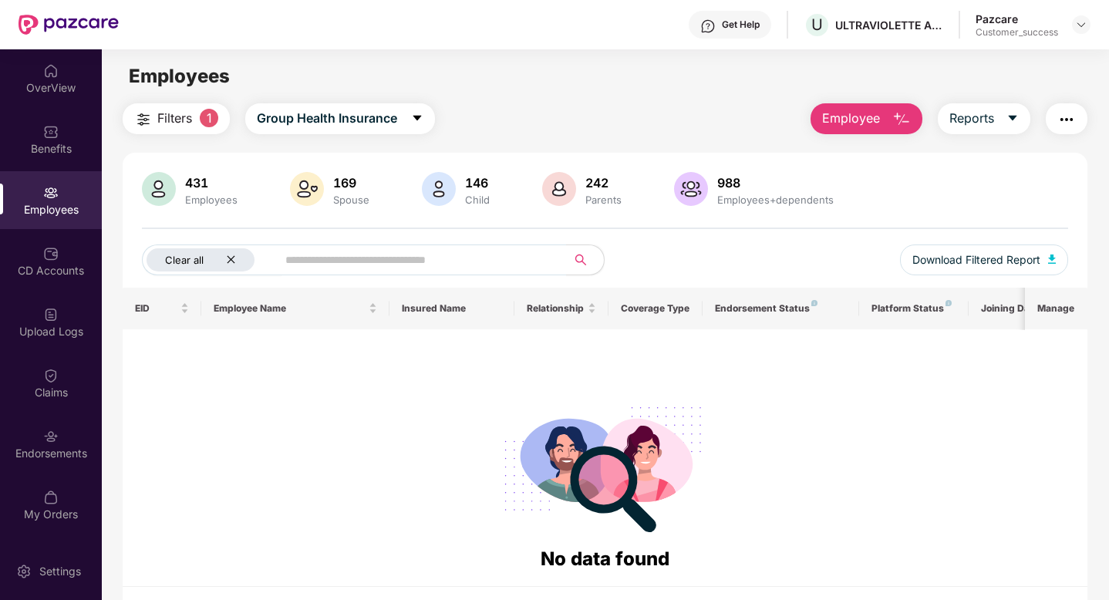
click at [226, 261] on icon "close" at bounding box center [231, 259] width 10 height 10
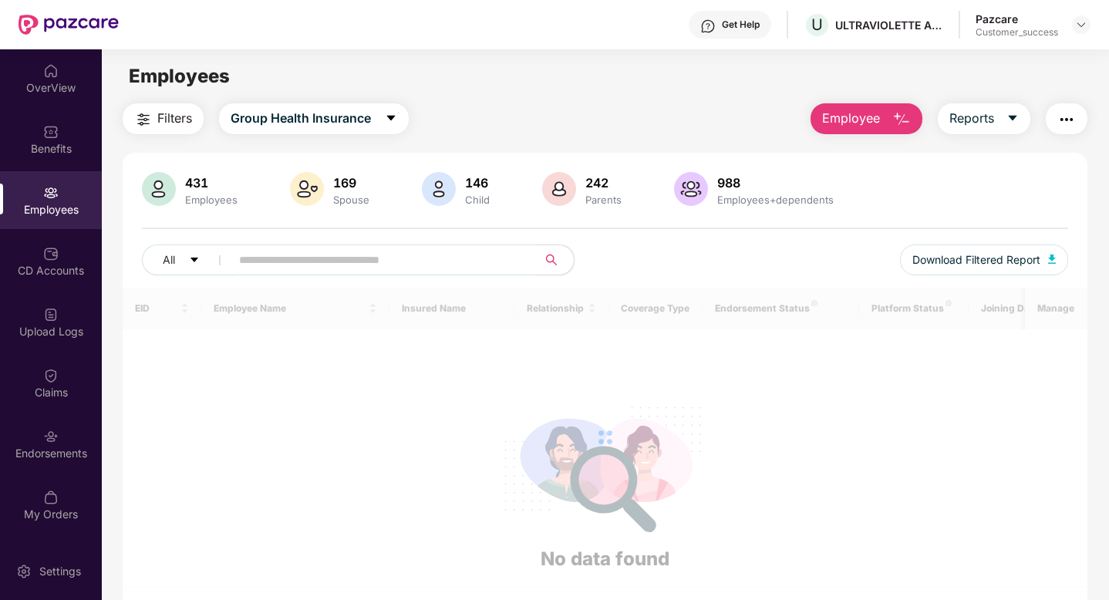
click at [252, 261] on input "text" at bounding box center [377, 259] width 277 height 23
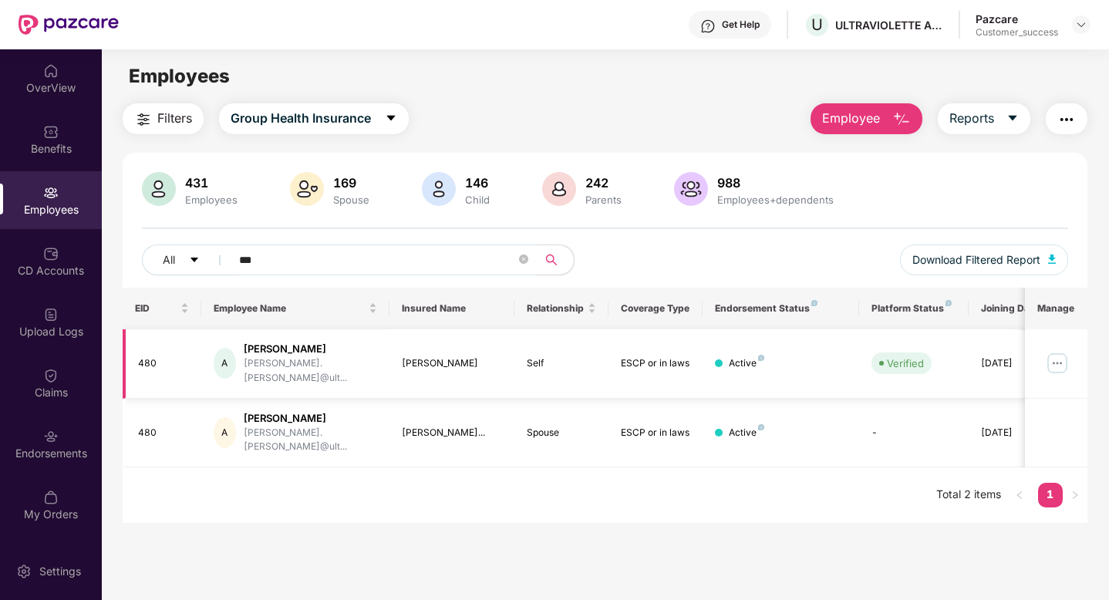
type input "***"
click at [1062, 364] on img at bounding box center [1057, 363] width 25 height 25
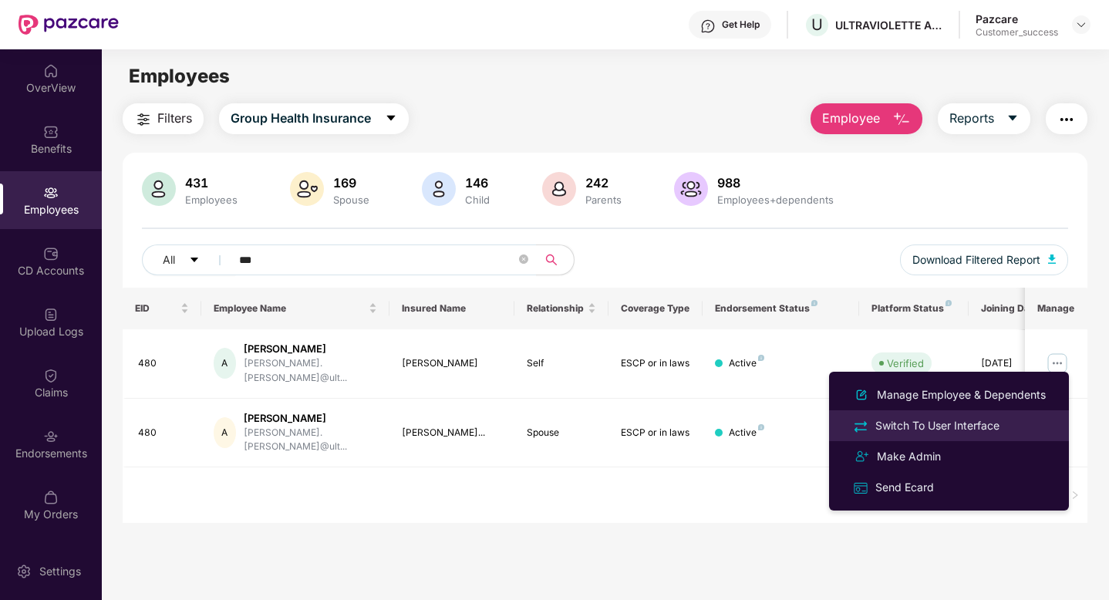
click at [963, 427] on div "Switch To User Interface" at bounding box center [937, 425] width 130 height 17
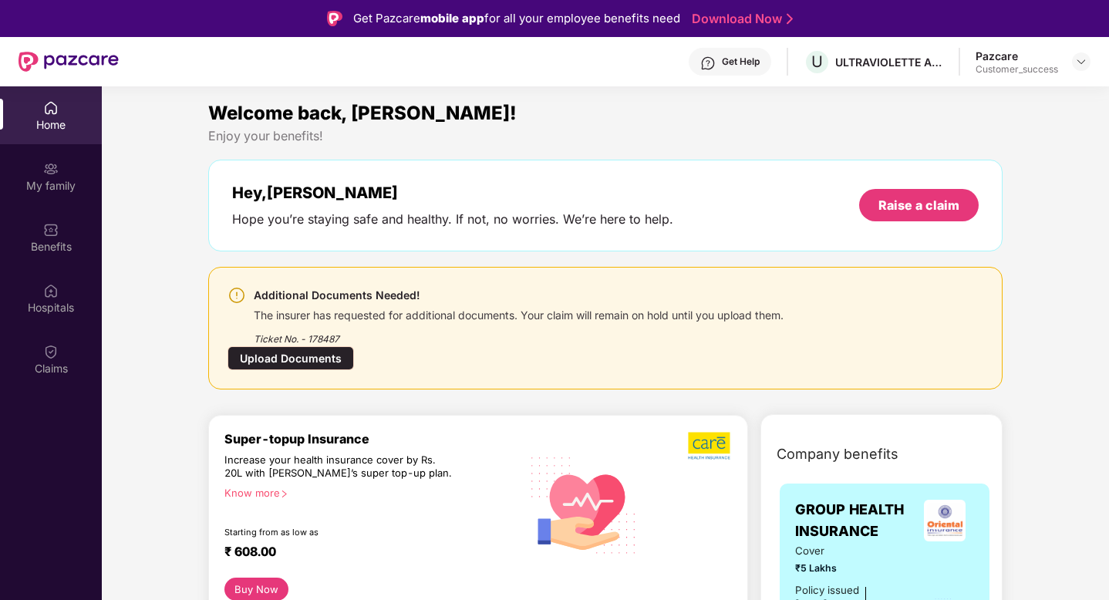
click at [63, 366] on div "Claims" at bounding box center [51, 368] width 102 height 15
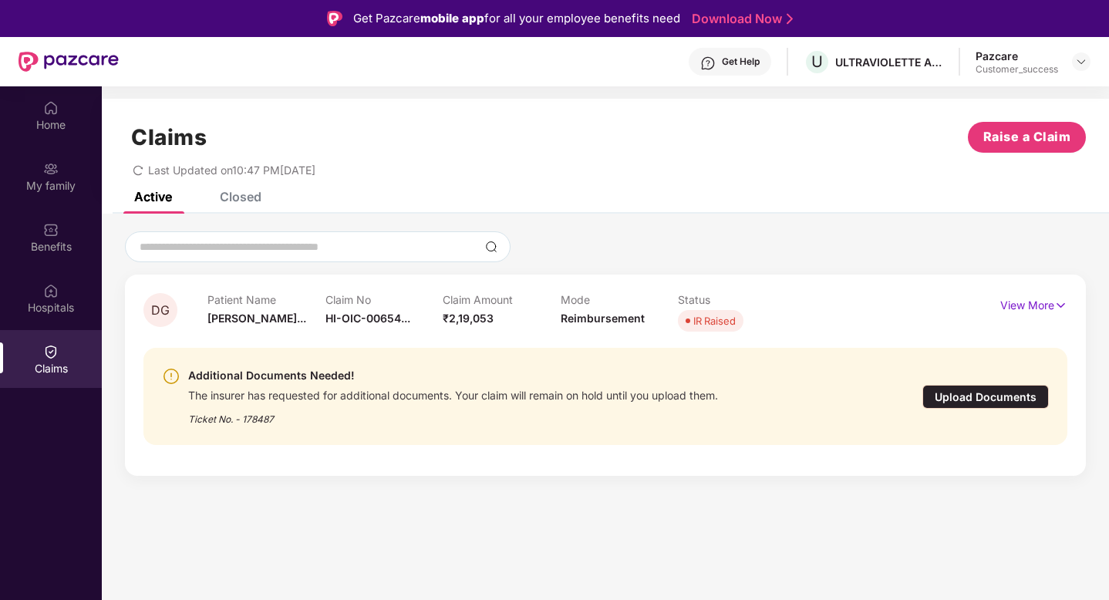
click at [234, 200] on div "Closed" at bounding box center [241, 196] width 42 height 15
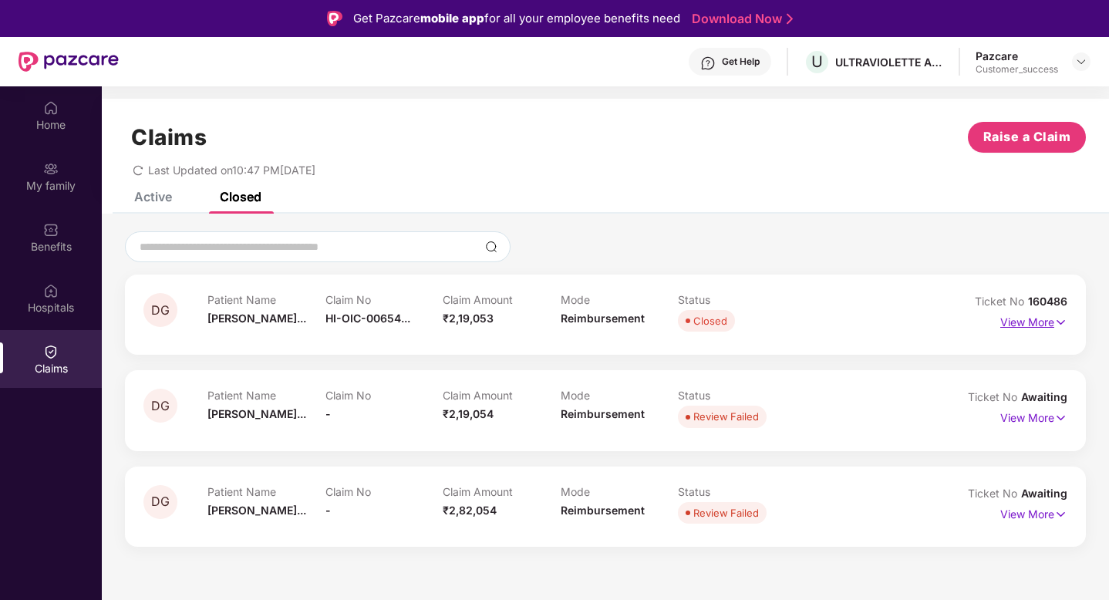
click at [1007, 323] on p "View More" at bounding box center [1033, 320] width 67 height 21
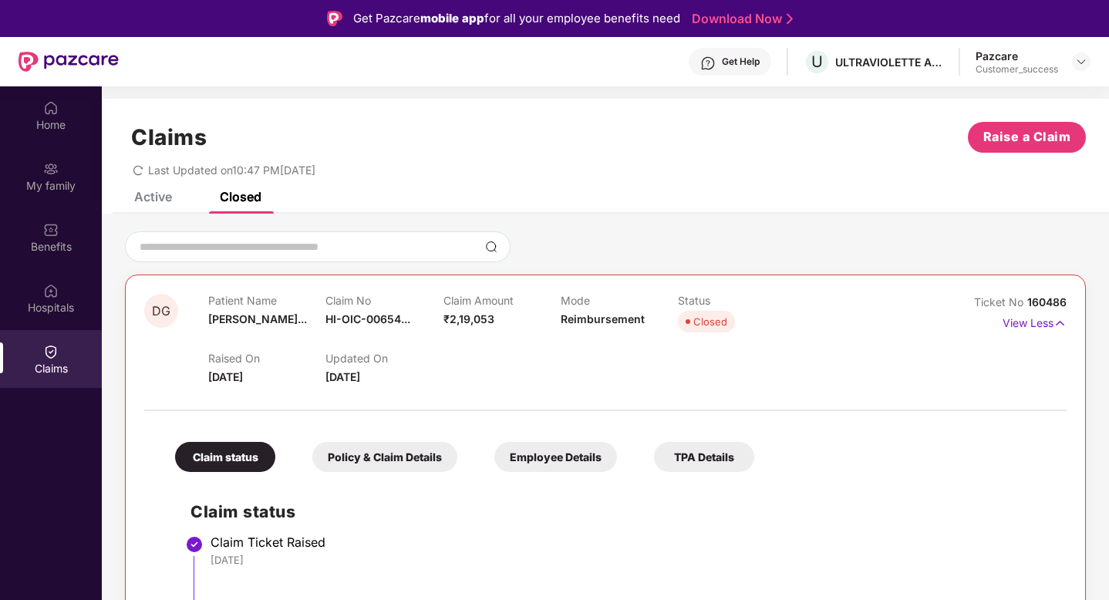
click at [160, 199] on div "Active" at bounding box center [153, 196] width 38 height 15
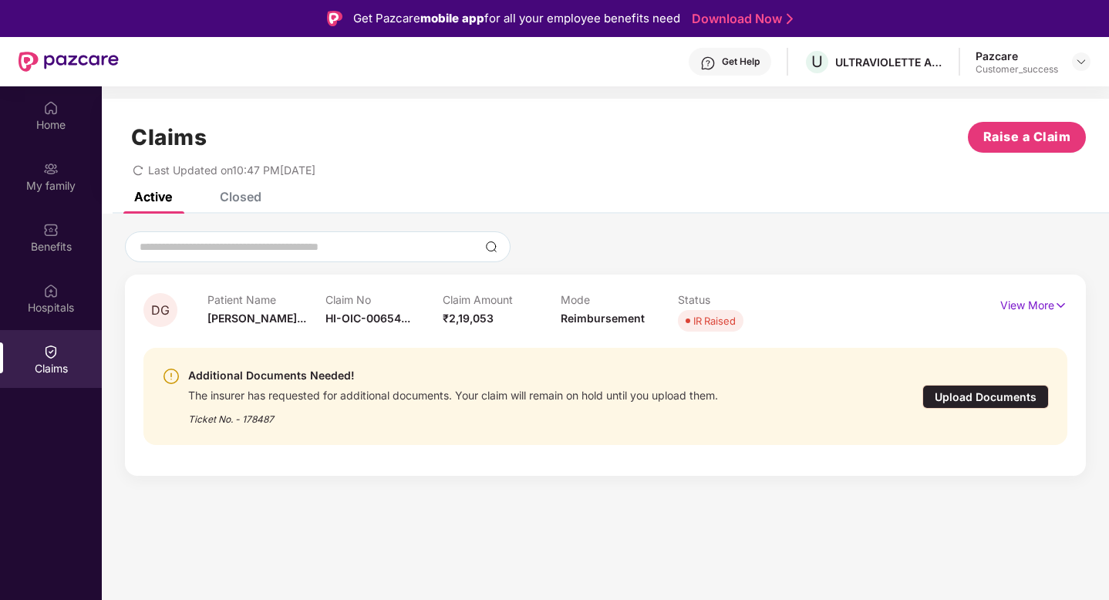
click at [261, 424] on div "Ticket No. - 178487" at bounding box center [453, 414] width 530 height 24
copy div "178487"
click at [215, 252] on input at bounding box center [308, 247] width 341 height 16
click at [251, 241] on input at bounding box center [308, 247] width 341 height 16
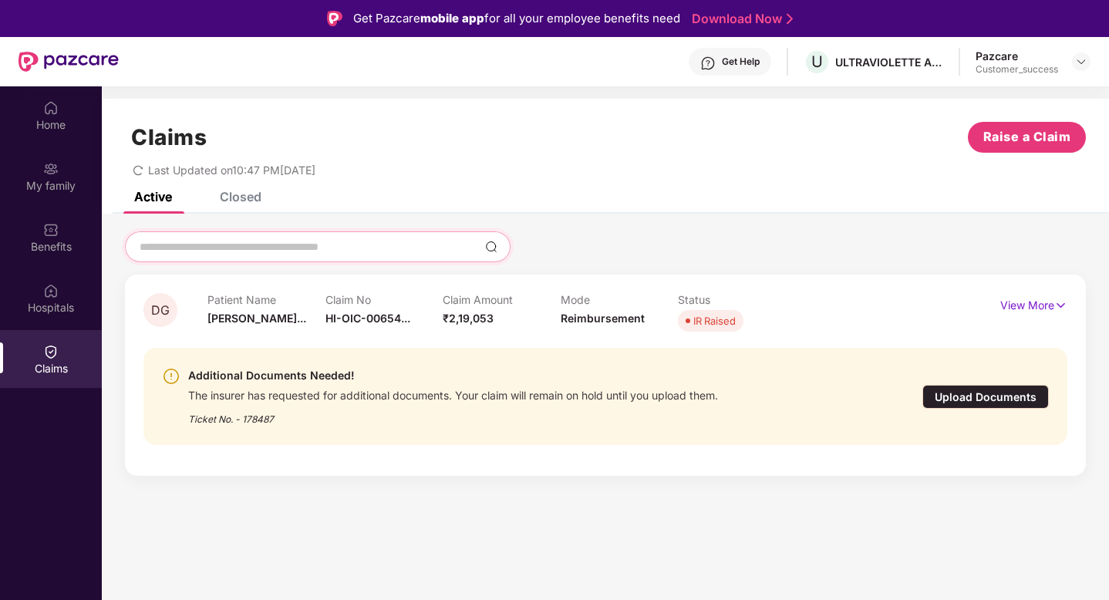
paste input "**********"
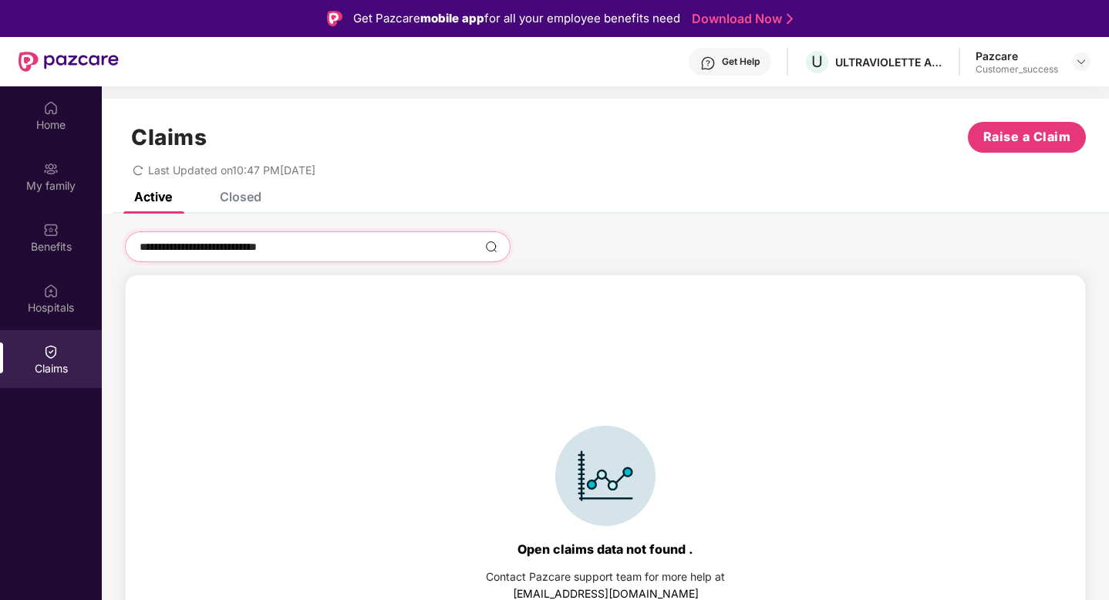
type input "**********"
click at [251, 194] on div "Closed" at bounding box center [241, 196] width 42 height 15
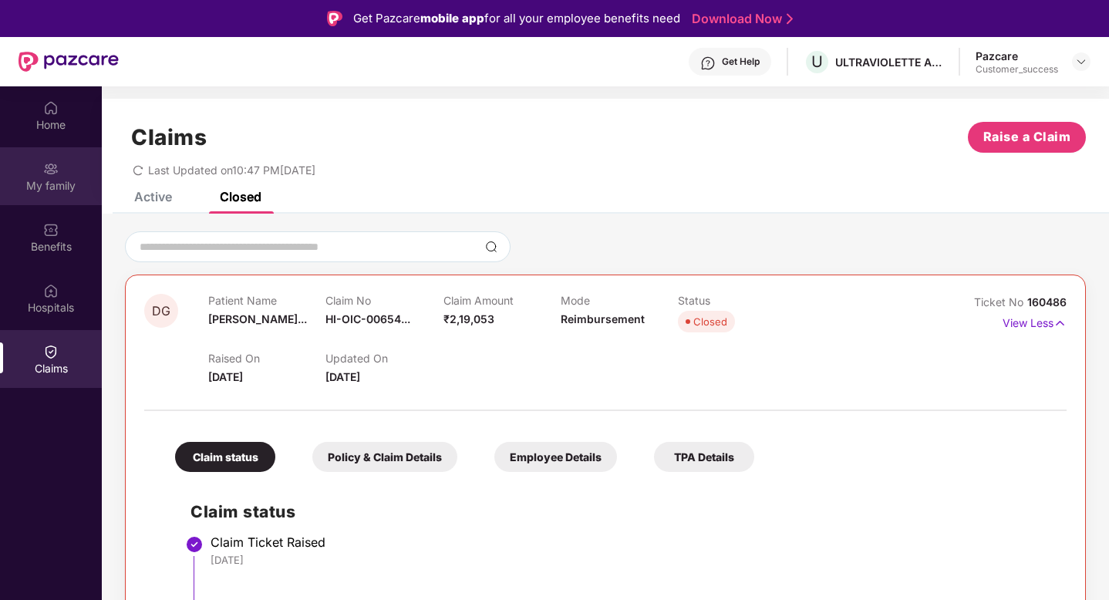
click at [59, 172] on div "My family" at bounding box center [51, 176] width 102 height 58
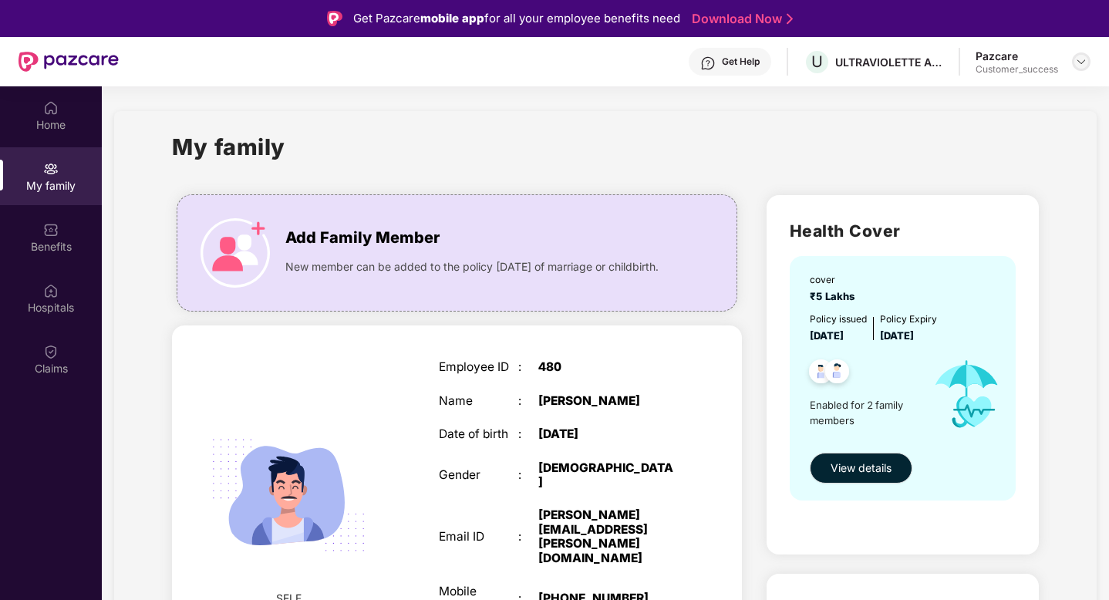
click at [1085, 58] on img at bounding box center [1081, 62] width 12 height 12
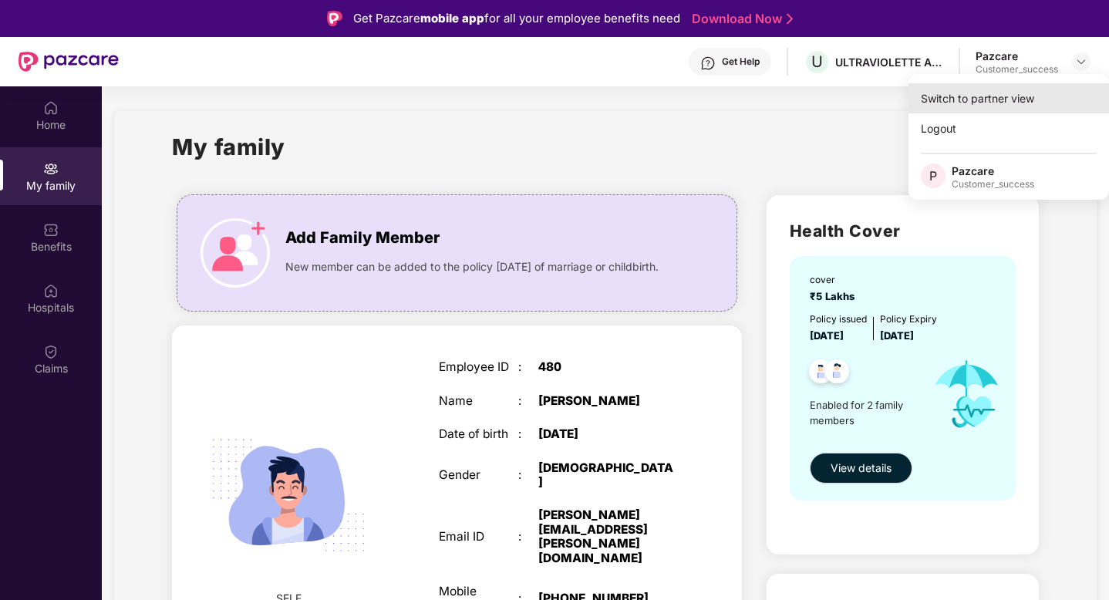
click at [1017, 102] on div "Switch to partner view" at bounding box center [1008, 98] width 200 height 30
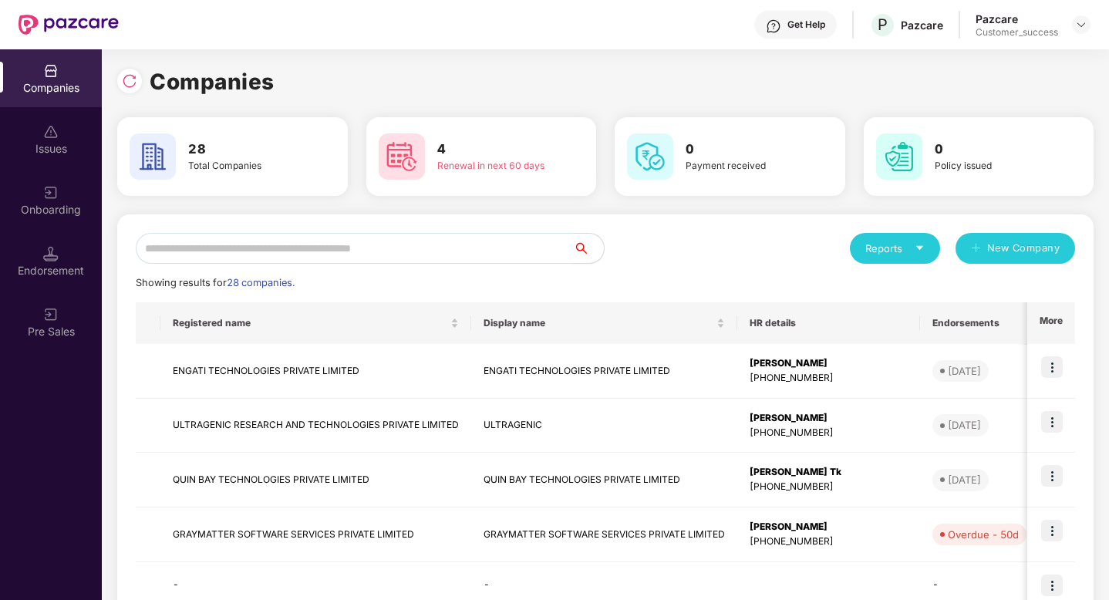
click at [335, 248] on input "text" at bounding box center [354, 248] width 437 height 31
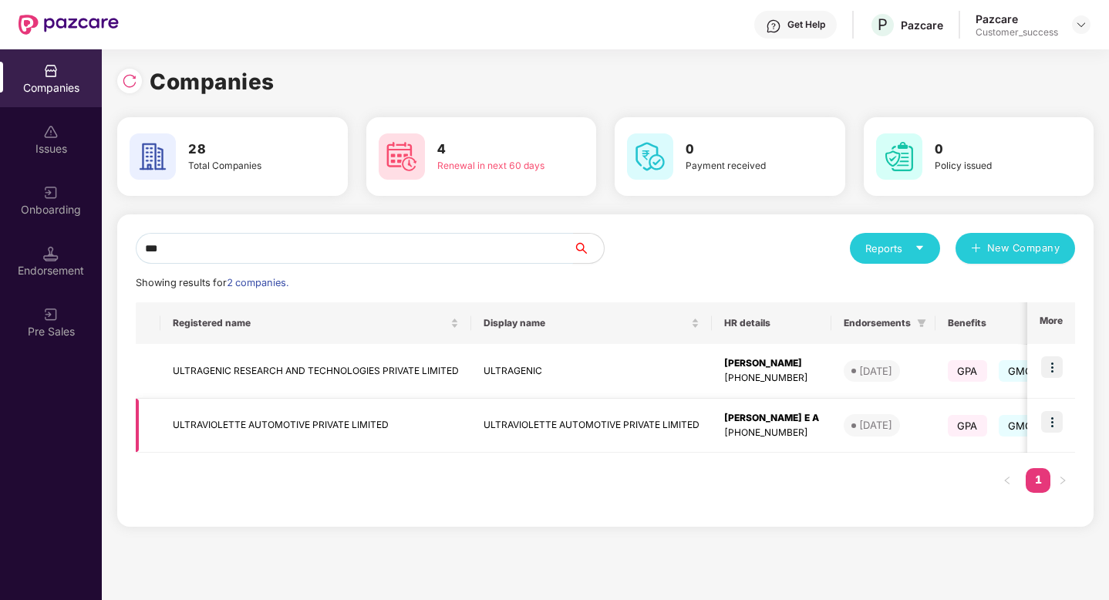
type input "***"
click at [1048, 423] on img at bounding box center [1052, 422] width 22 height 22
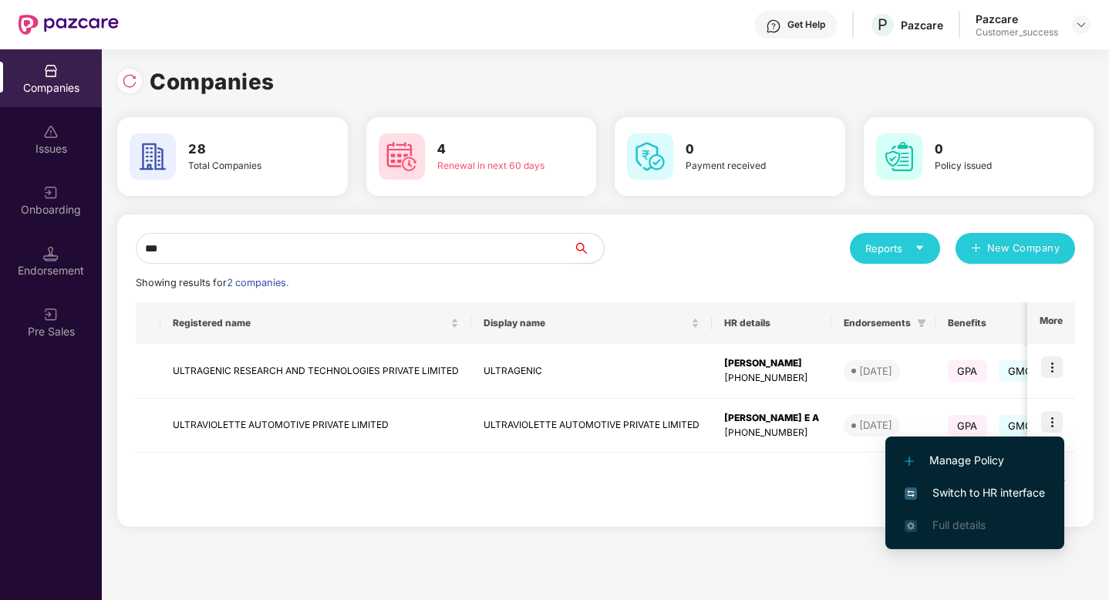
click at [968, 489] on span "Switch to HR interface" at bounding box center [974, 492] width 140 height 17
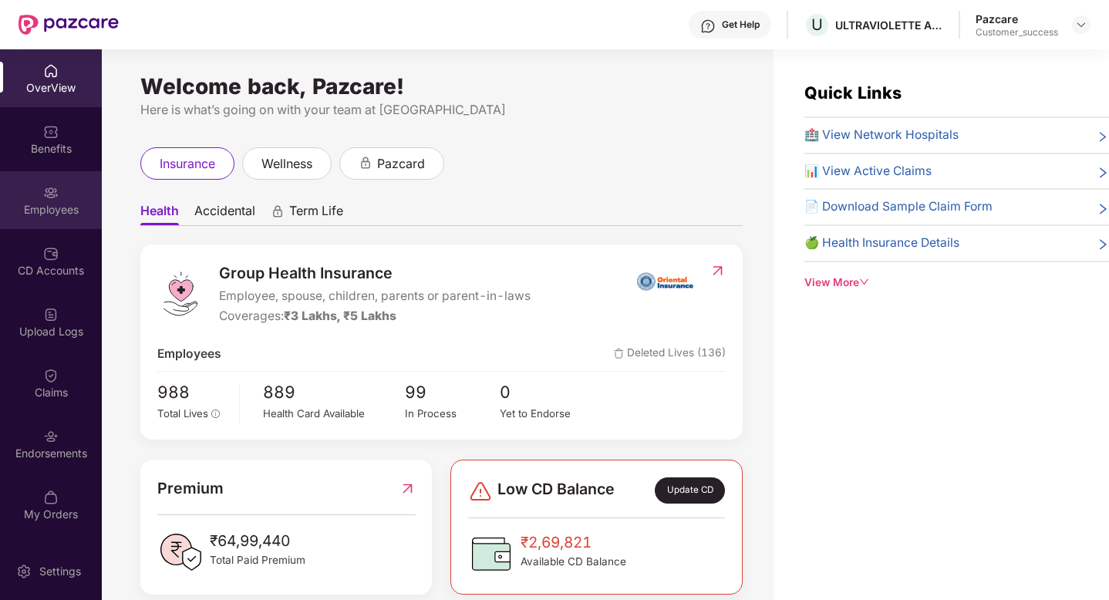
click at [31, 207] on div "Employees" at bounding box center [51, 209] width 102 height 15
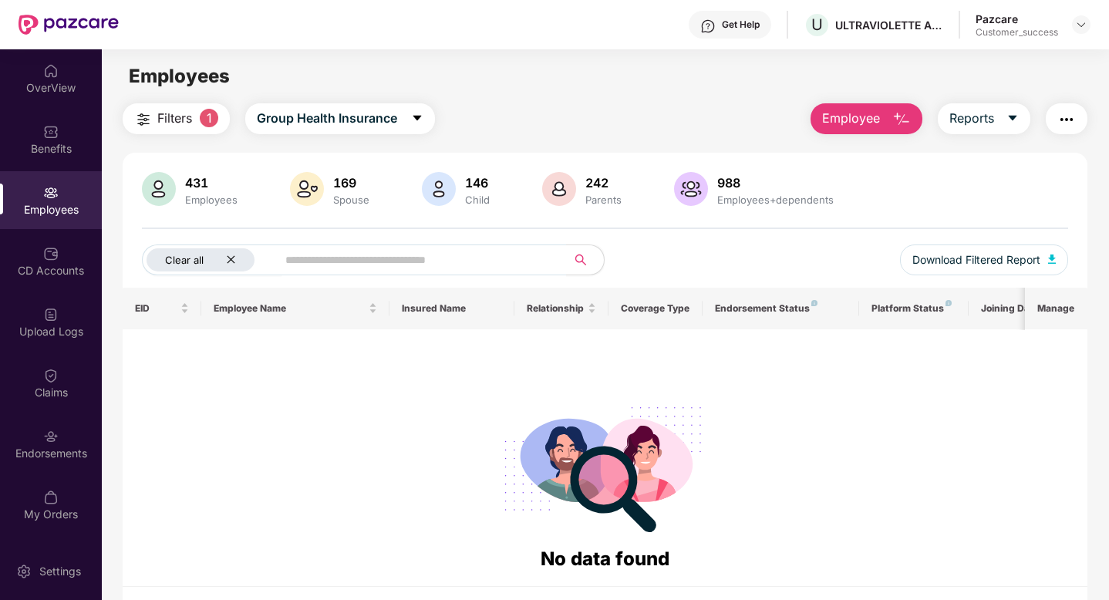
click at [232, 258] on icon "close" at bounding box center [231, 259] width 10 height 10
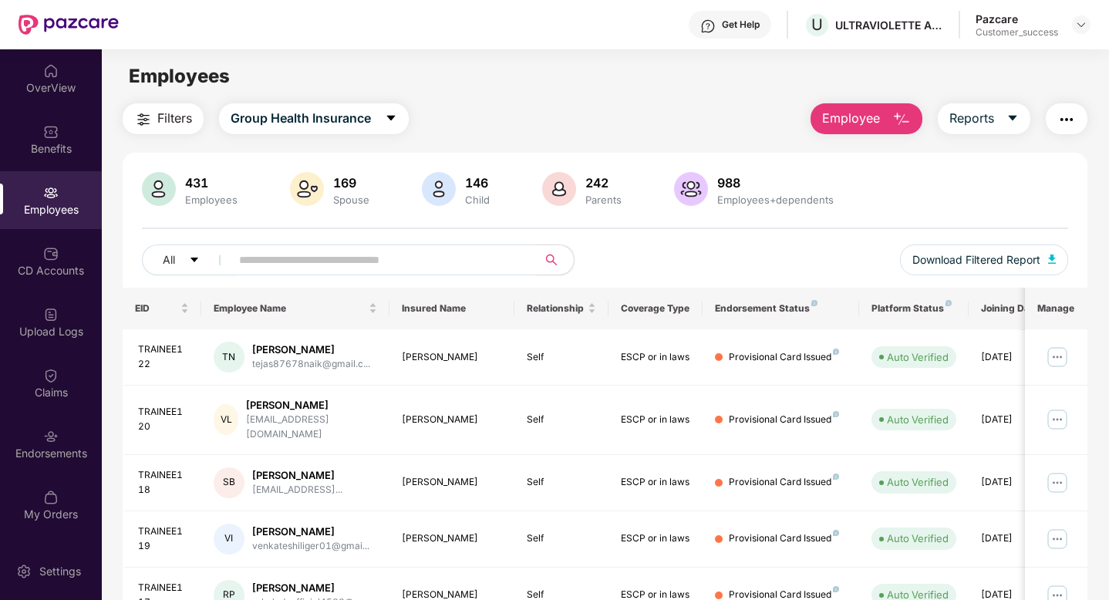
click at [256, 261] on input "text" at bounding box center [377, 259] width 277 height 23
paste input "**********"
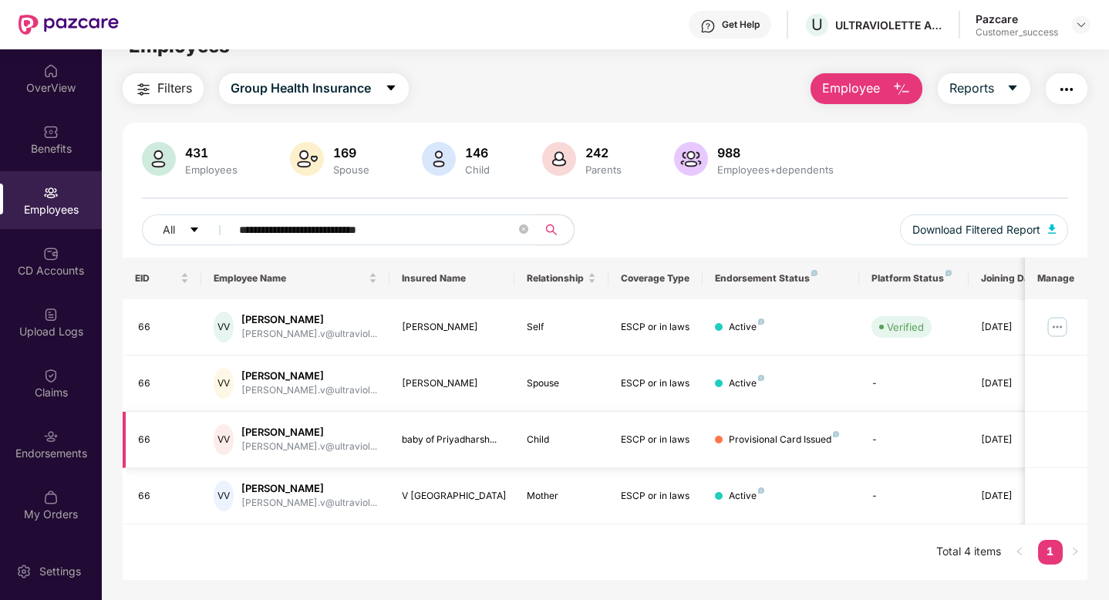
scroll to position [49, 0]
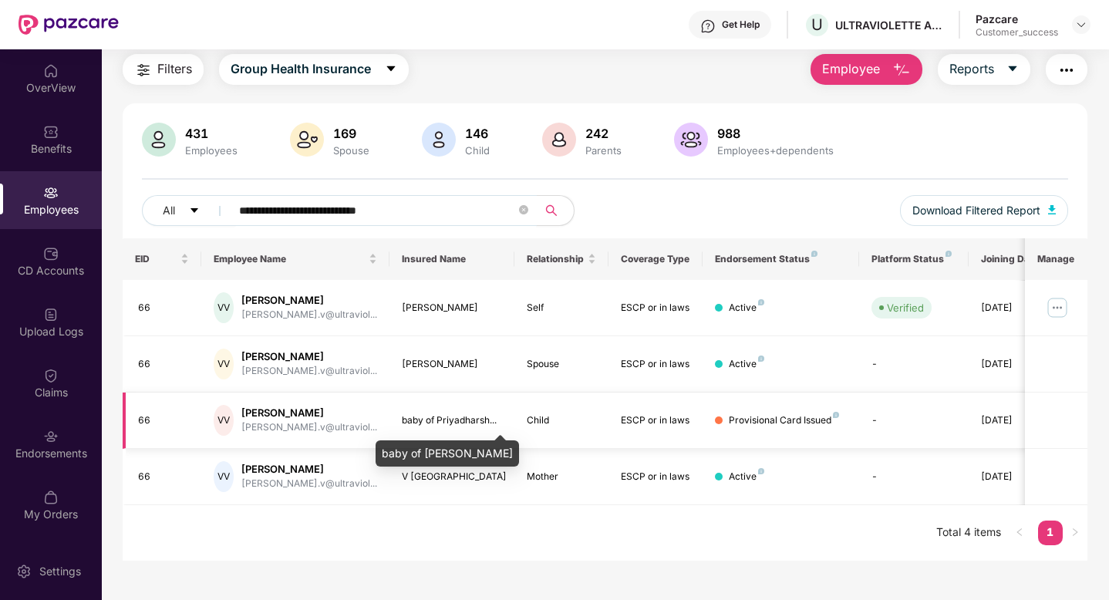
type input "**********"
click at [405, 419] on div "baby of Priyadharsh..." at bounding box center [452, 420] width 101 height 15
drag, startPoint x: 497, startPoint y: 450, endPoint x: 372, endPoint y: 451, distance: 124.9
click at [372, 451] on body "**********" at bounding box center [554, 300] width 1109 height 600
click at [424, 425] on div "baby of Priyadharsh..." at bounding box center [452, 420] width 101 height 15
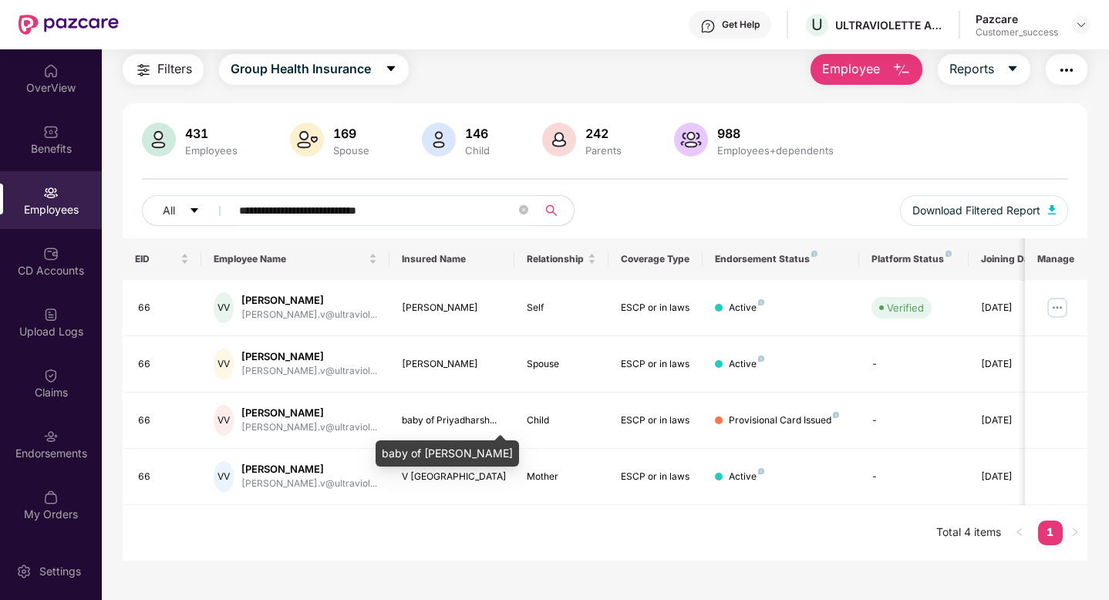
drag, startPoint x: 497, startPoint y: 453, endPoint x: 384, endPoint y: 453, distance: 112.6
click at [384, 453] on div "baby of [PERSON_NAME]" at bounding box center [447, 453] width 143 height 26
copy div "baby of [PERSON_NAME]"
